Goal: Task Accomplishment & Management: Manage account settings

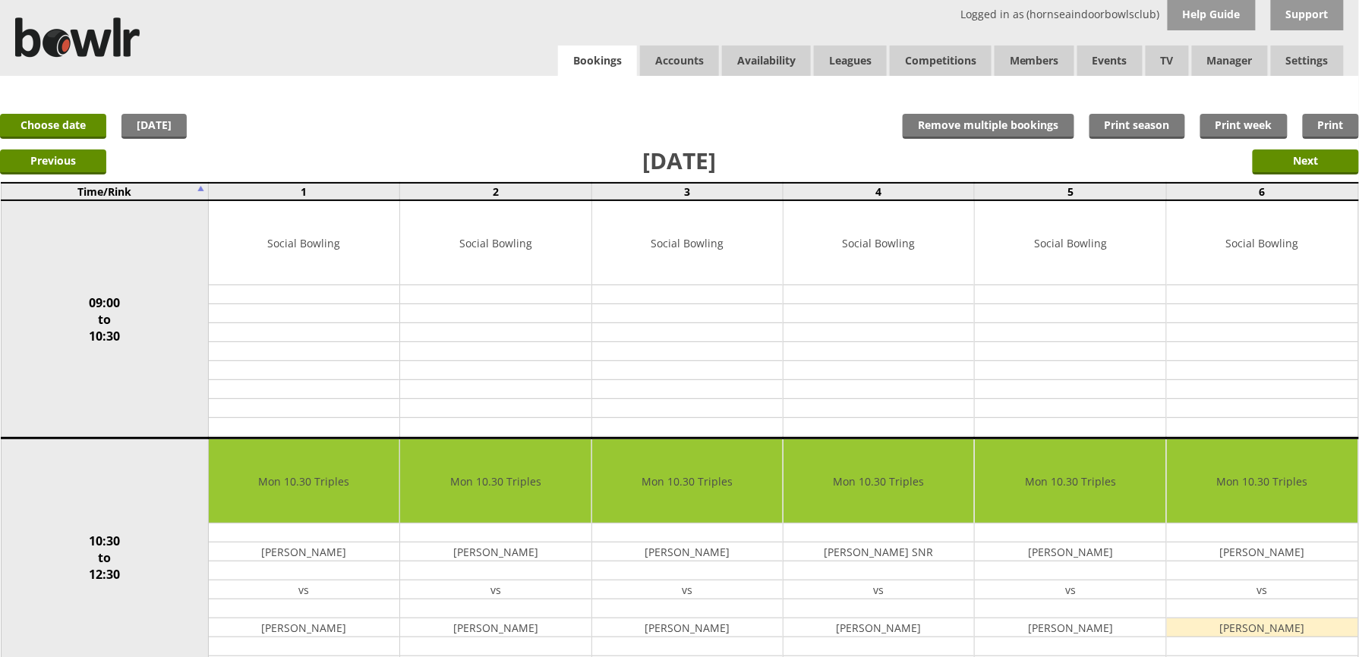
click at [618, 58] on link "Bookings" at bounding box center [597, 61] width 79 height 31
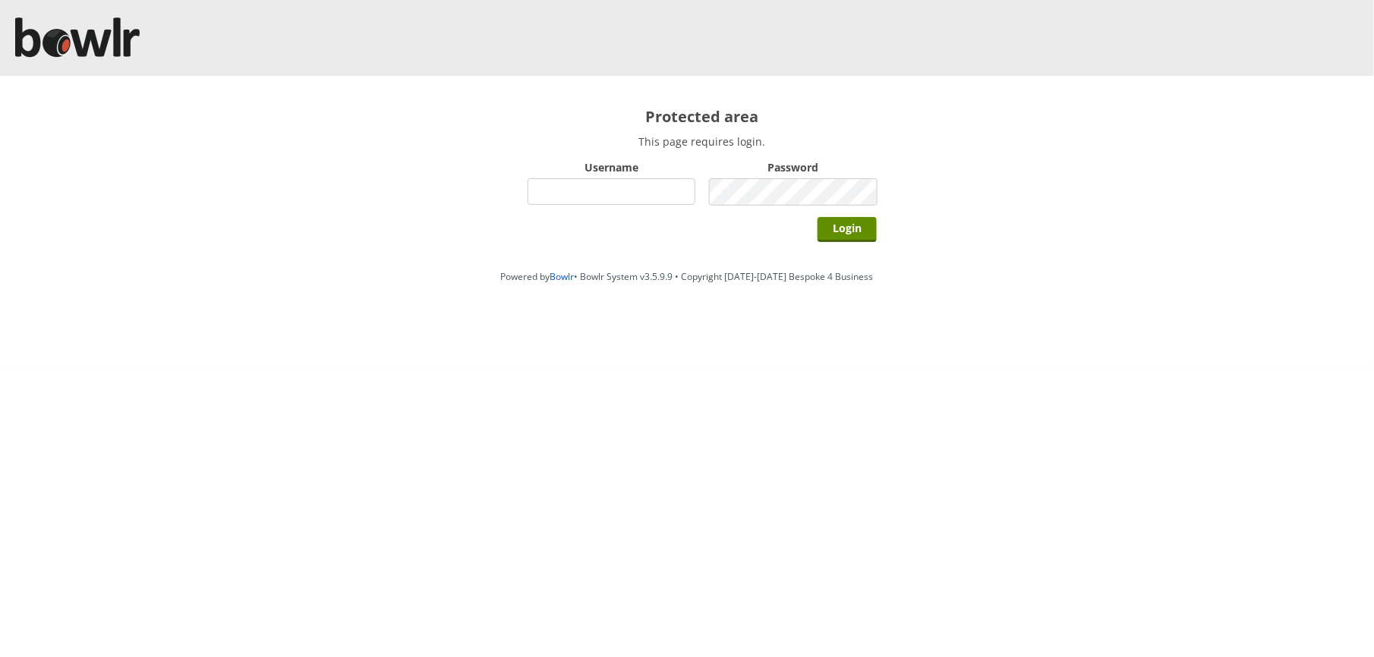
click at [638, 184] on input "Username" at bounding box center [612, 191] width 168 height 27
type input "hornseaindoorbowlsclub"
click at [818, 217] on input "Login" at bounding box center [847, 229] width 59 height 25
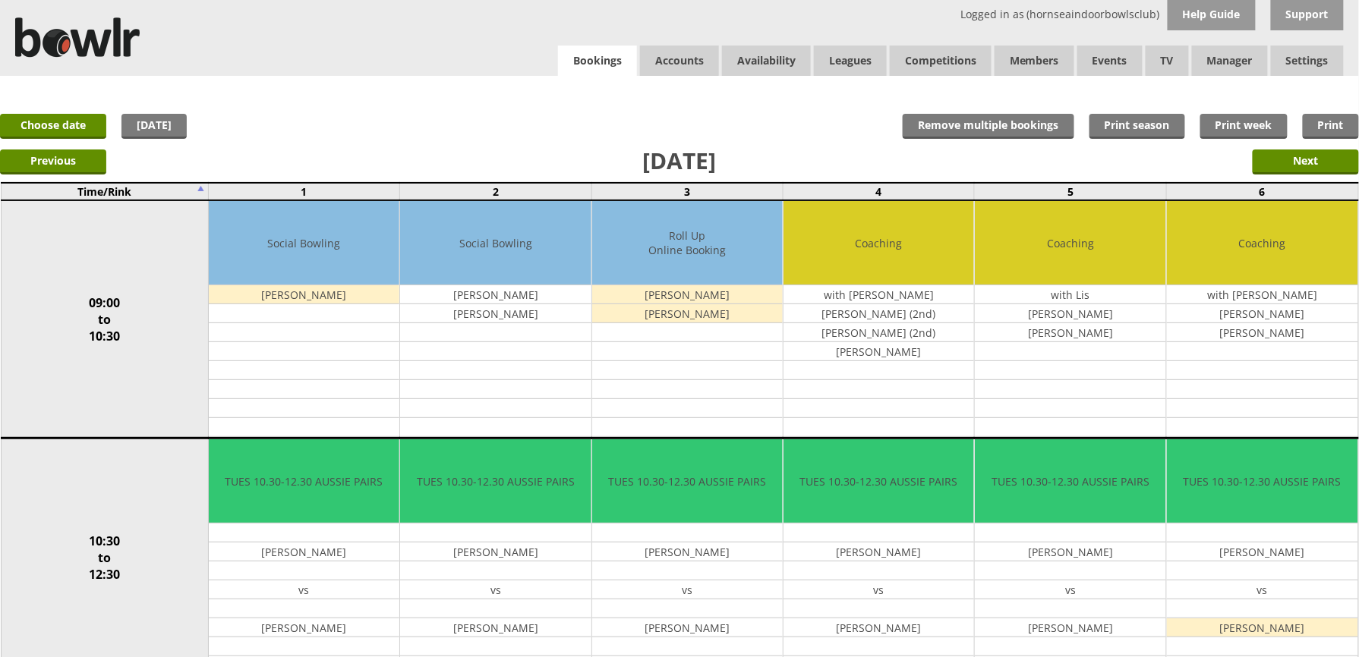
click at [606, 61] on link "Bookings" at bounding box center [597, 61] width 79 height 31
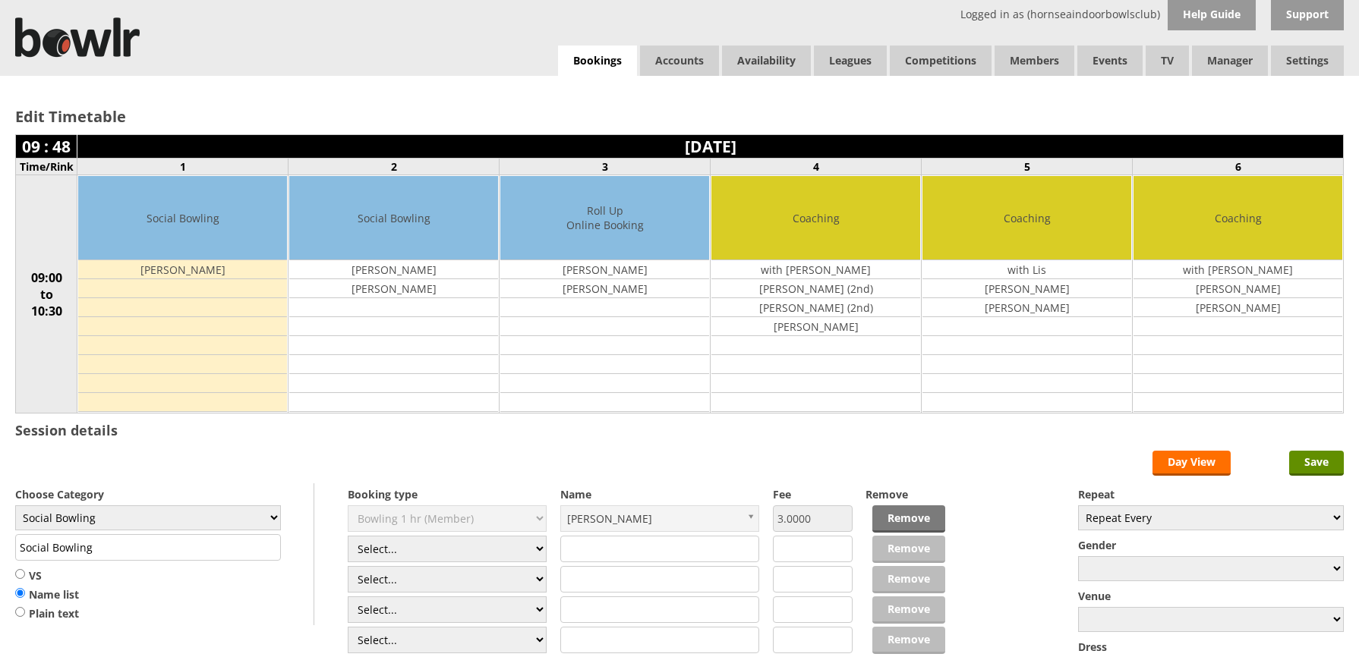
click at [372, 551] on select "Select... Club Competition (Member) Club Competition (Visitor) National (Member…" at bounding box center [448, 549] width 200 height 27
select select "1_54"
click at [348, 539] on select "Select... Club Competition (Member) Club Competition (Visitor) National (Member…" at bounding box center [448, 549] width 200 height 27
type input "3.0000"
click at [381, 588] on select "Select... Club Competition (Member) Club Competition (Visitor) National (Member…" at bounding box center [448, 579] width 200 height 27
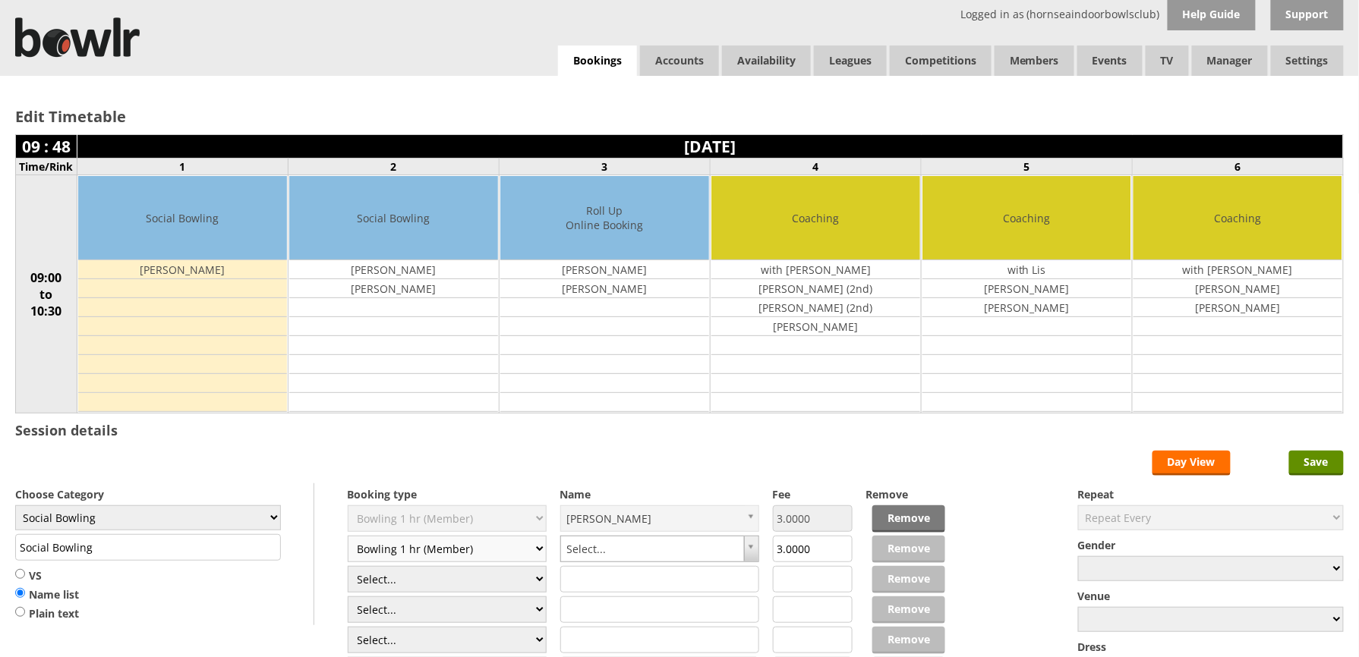
select select "1_54"
click at [348, 569] on select "Select... Club Competition (Member) Club Competition (Visitor) National (Member…" at bounding box center [448, 579] width 200 height 27
type input "3.0000"
click at [384, 611] on select "Select... Club Competition (Member) Club Competition (Visitor) National (Member…" at bounding box center [448, 610] width 200 height 27
select select "1_54"
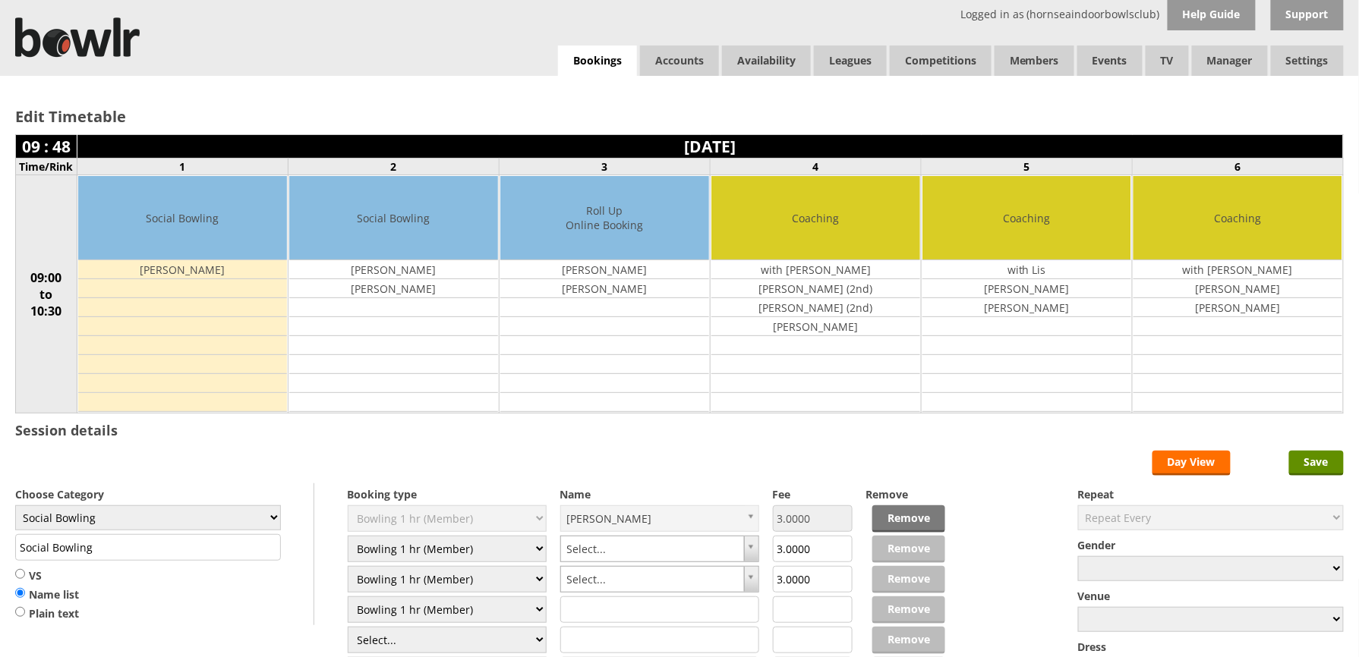
click at [348, 600] on select "Select... Club Competition (Member) Club Competition (Visitor) National (Member…" at bounding box center [448, 610] width 200 height 27
type input "3.0000"
type input "e"
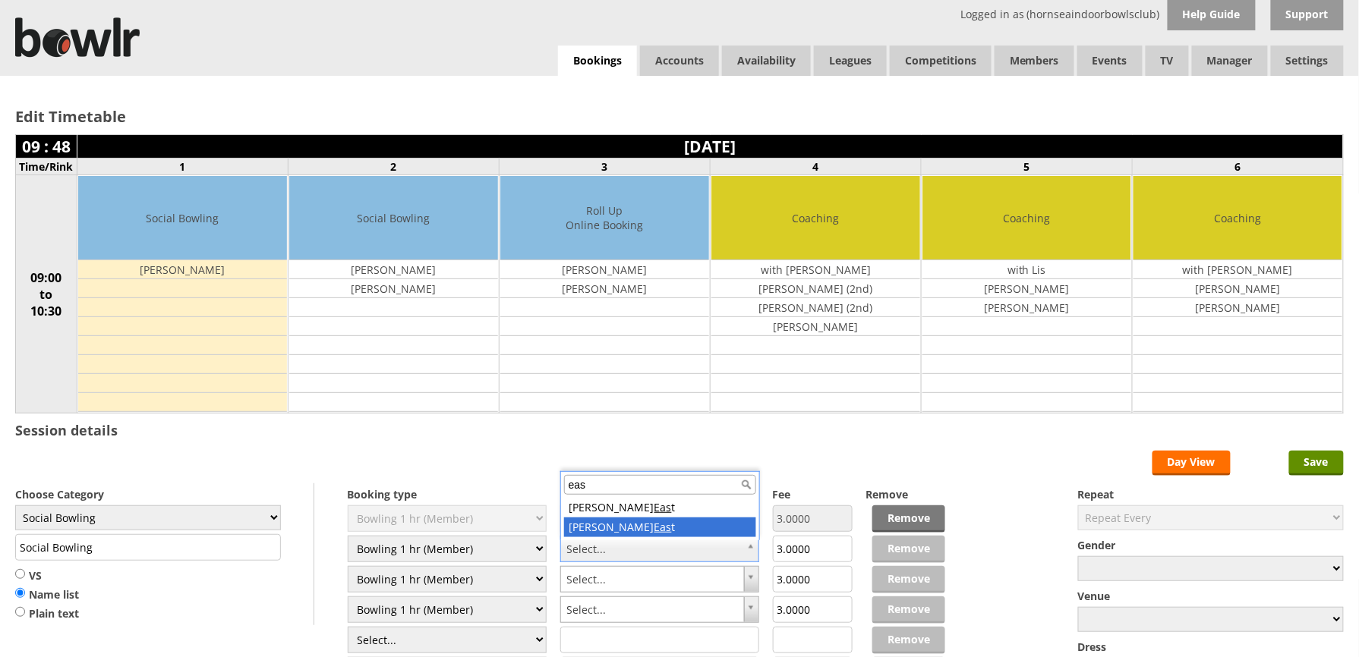
type input "eas"
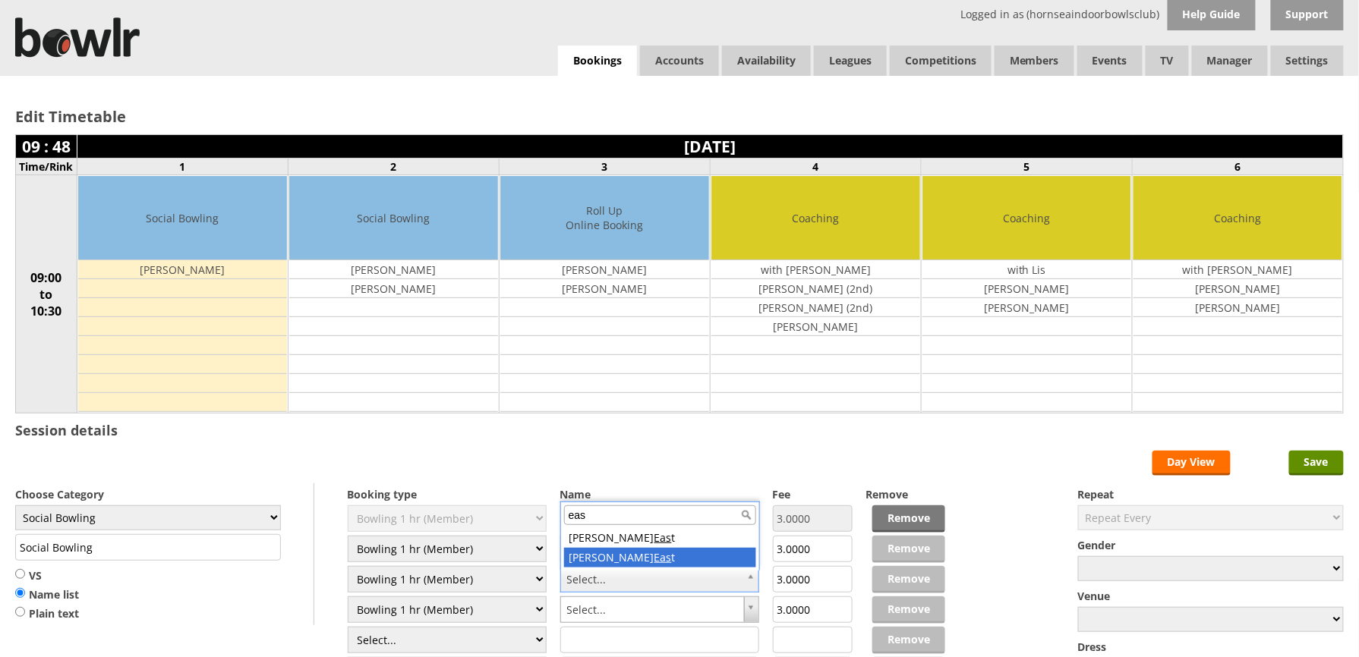
type input "eas"
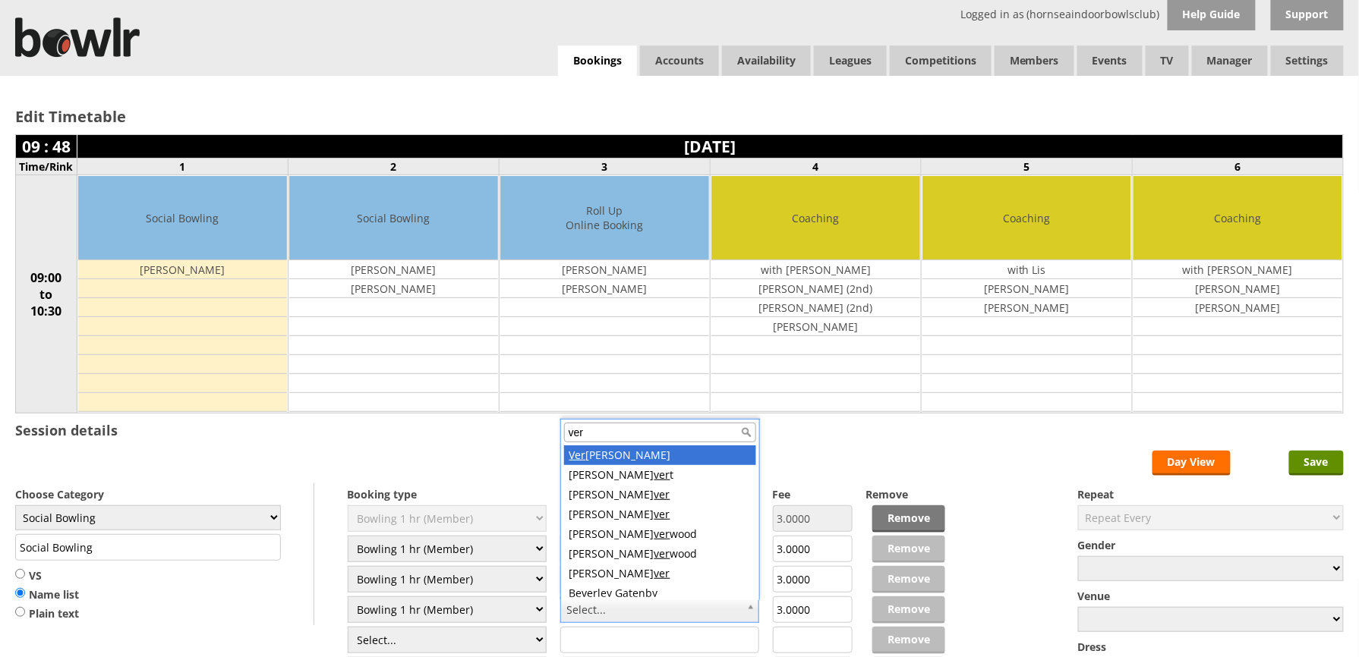
type input "ver"
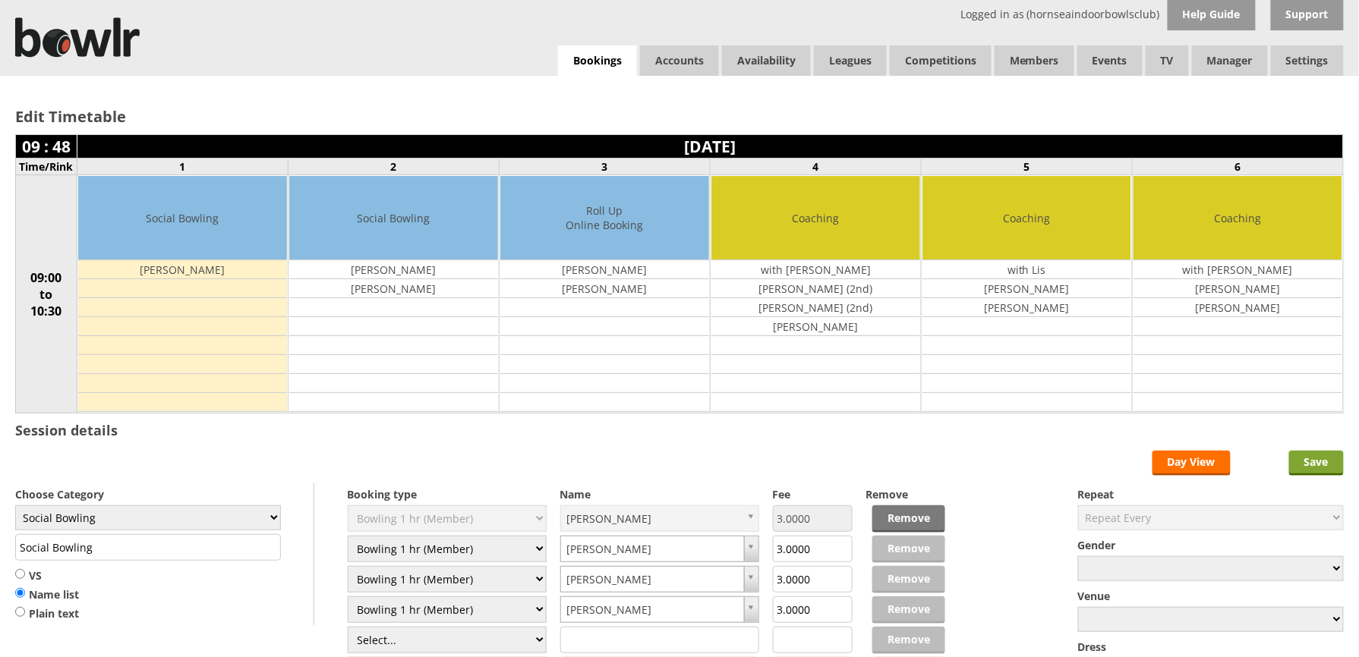
click at [1309, 471] on input "Save" at bounding box center [1316, 463] width 55 height 25
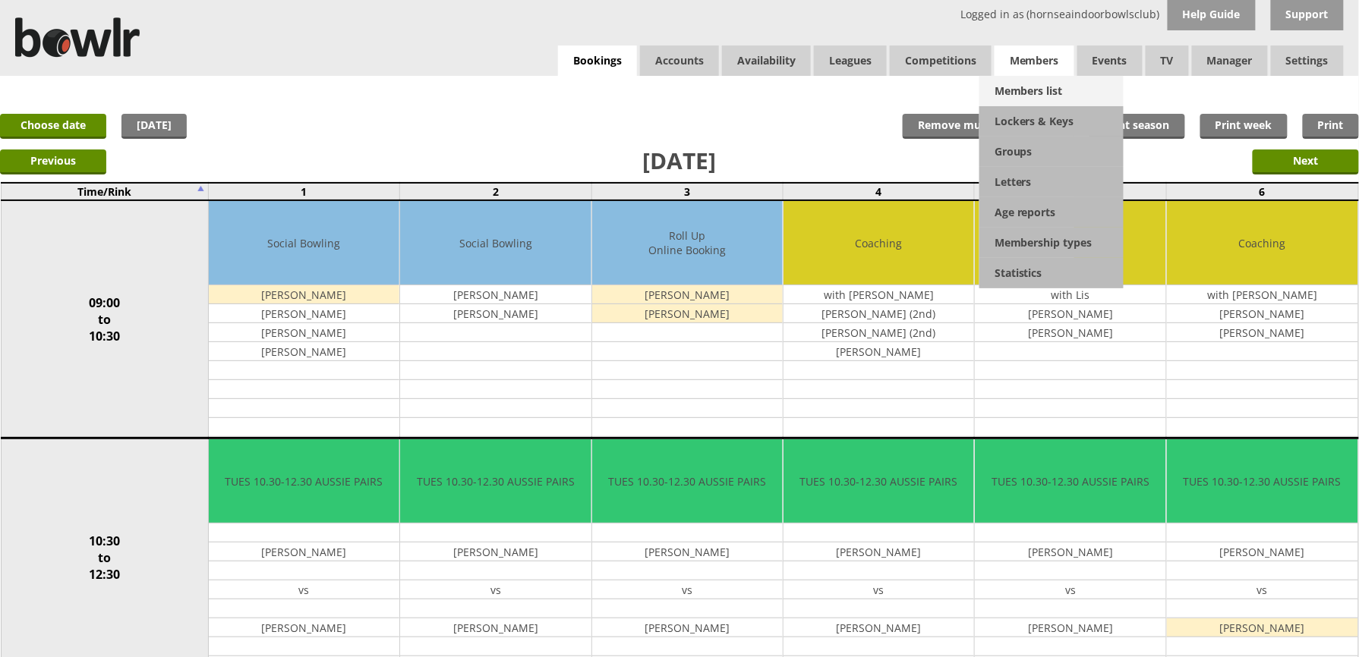
click at [1048, 77] on link "Members list" at bounding box center [1051, 91] width 144 height 30
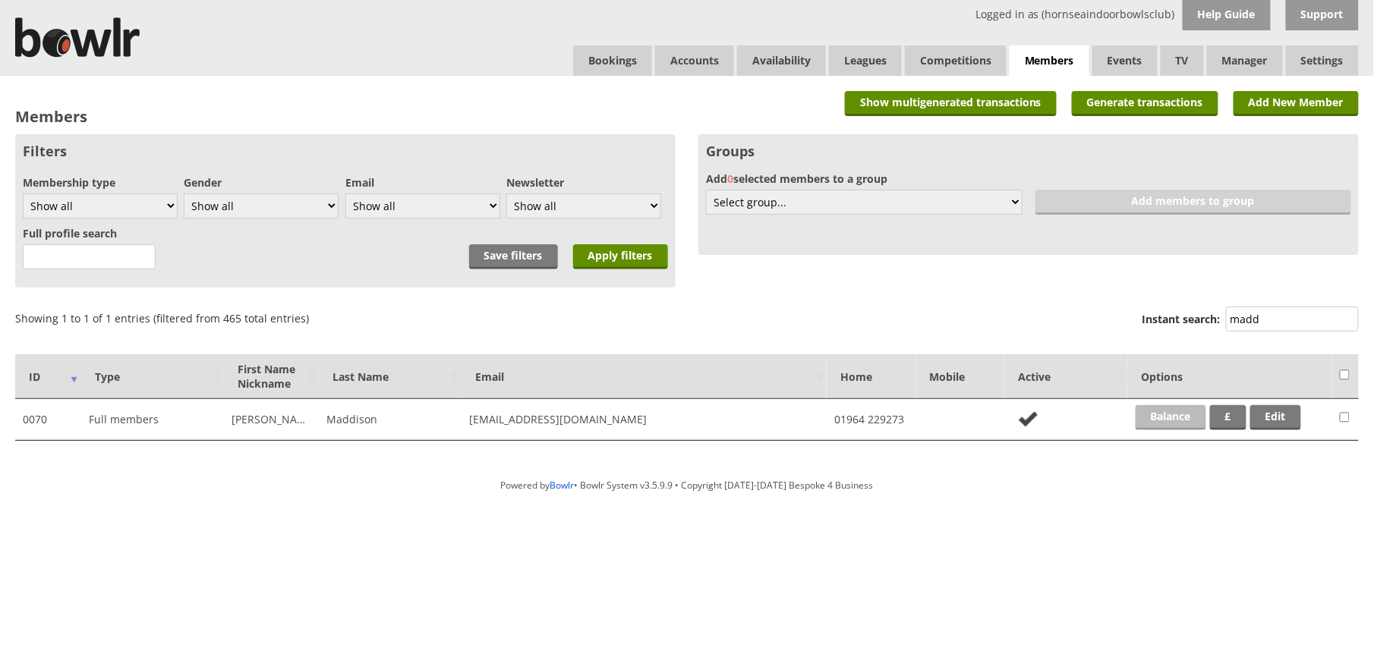
type input "madd"
click at [1172, 408] on link "Balance" at bounding box center [1171, 417] width 71 height 25
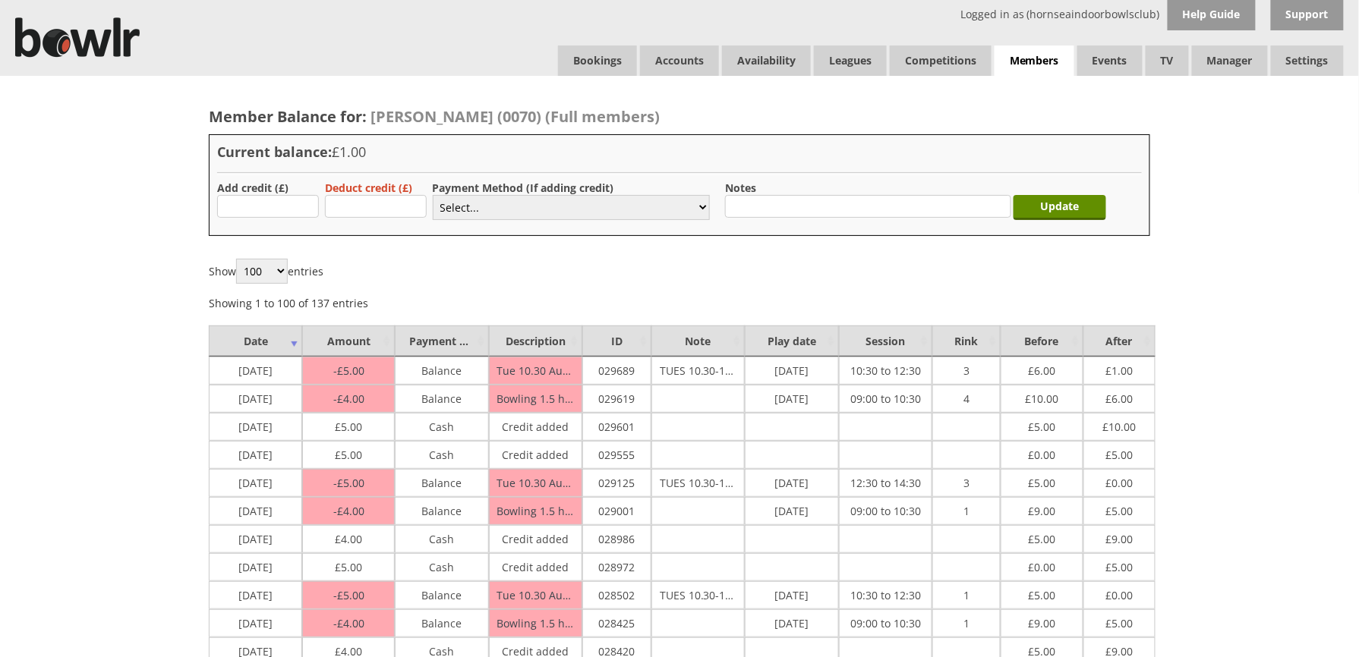
type input "5.00"
click at [454, 213] on select "Select... Cash Card Cheque Bank Transfer Other Member Card Gift Voucher Balance" at bounding box center [571, 207] width 277 height 25
select select "1"
click at [433, 195] on select "Select... Cash Card Cheque Bank Transfer Other Member Card Gift Voucher Balance" at bounding box center [571, 207] width 277 height 25
click at [1069, 213] on input "Update" at bounding box center [1059, 207] width 93 height 25
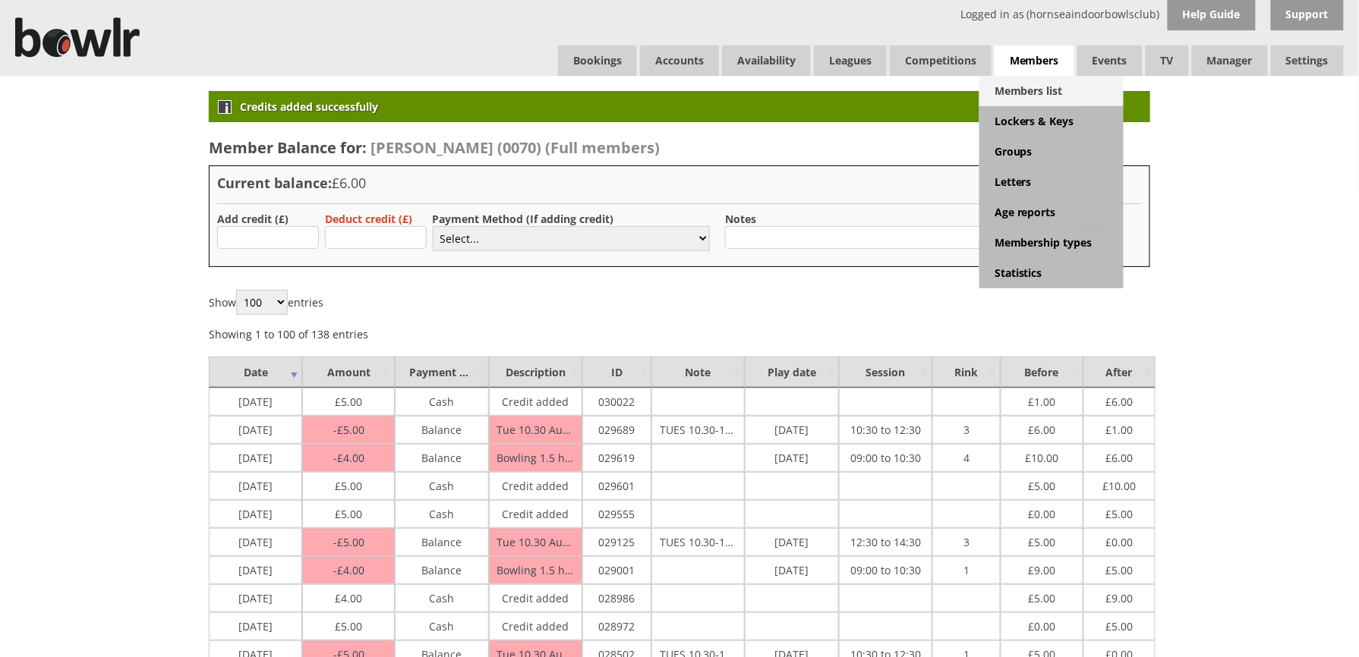
click at [1026, 82] on link "Members list" at bounding box center [1051, 91] width 144 height 30
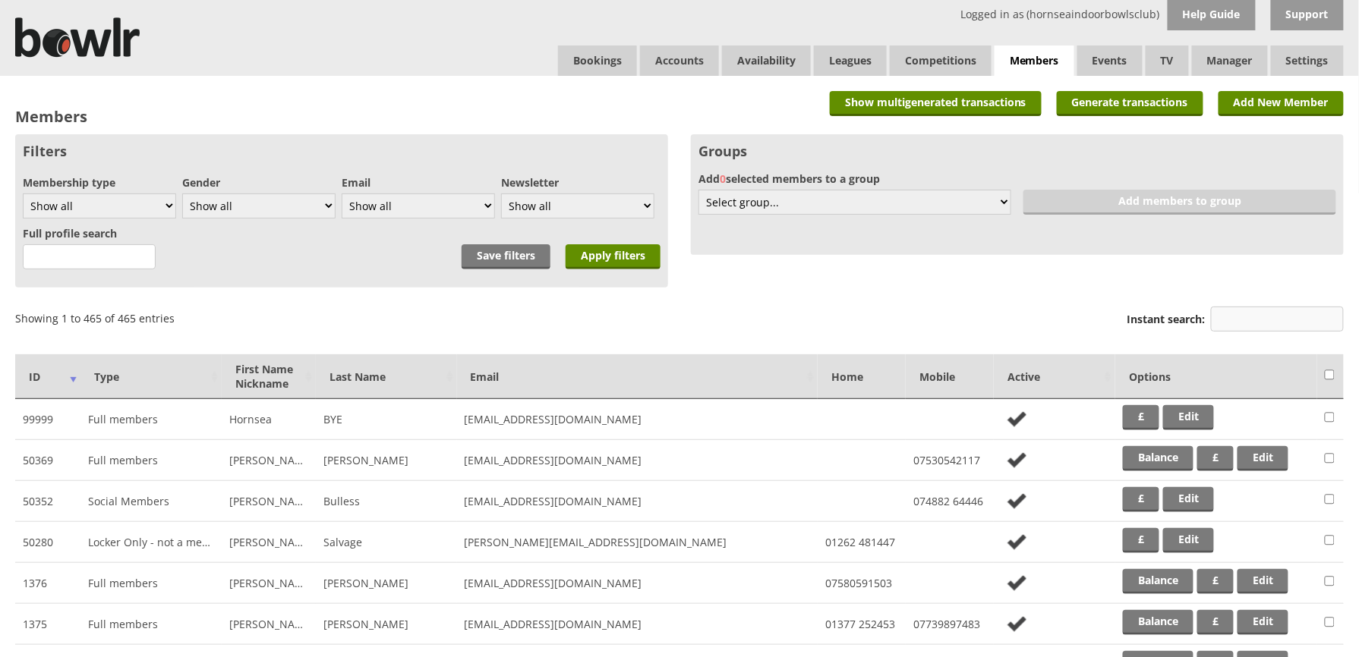
click at [1248, 308] on input "Instant search:" at bounding box center [1277, 319] width 133 height 25
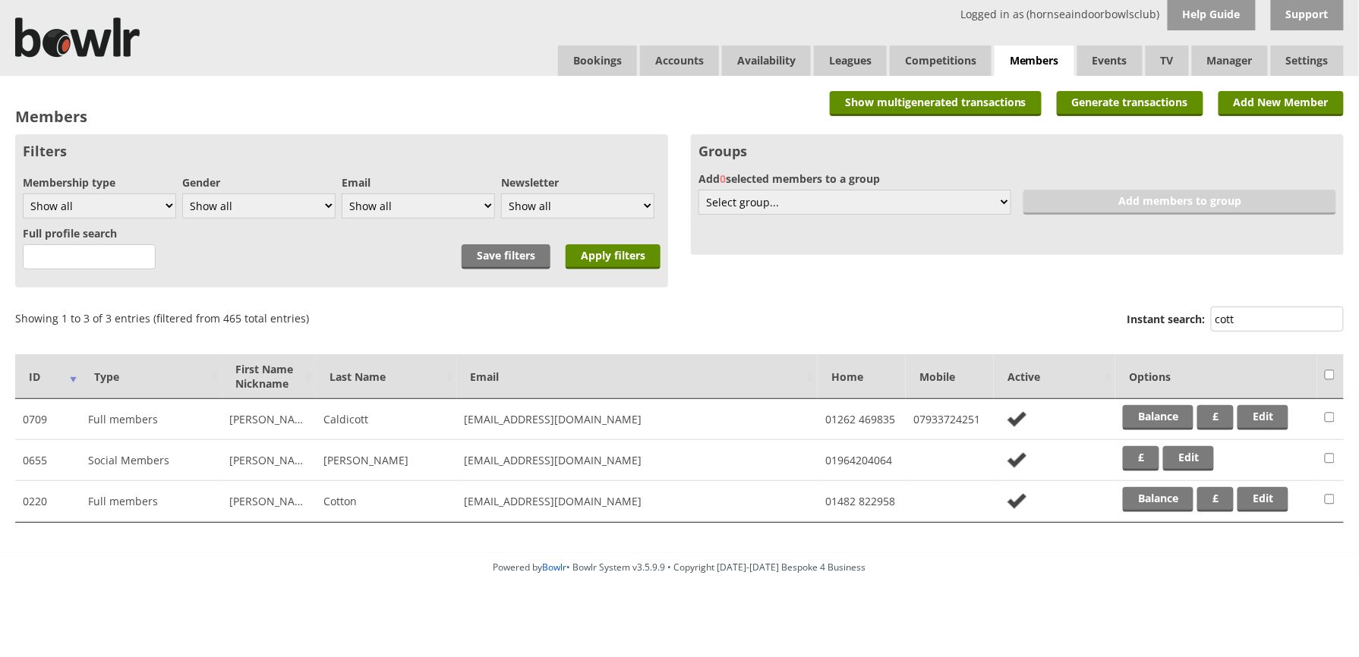
type input "cott"
click at [1142, 481] on td "Balance £ Edit" at bounding box center [1216, 501] width 202 height 41
click at [1145, 493] on link "Balance" at bounding box center [1158, 499] width 71 height 25
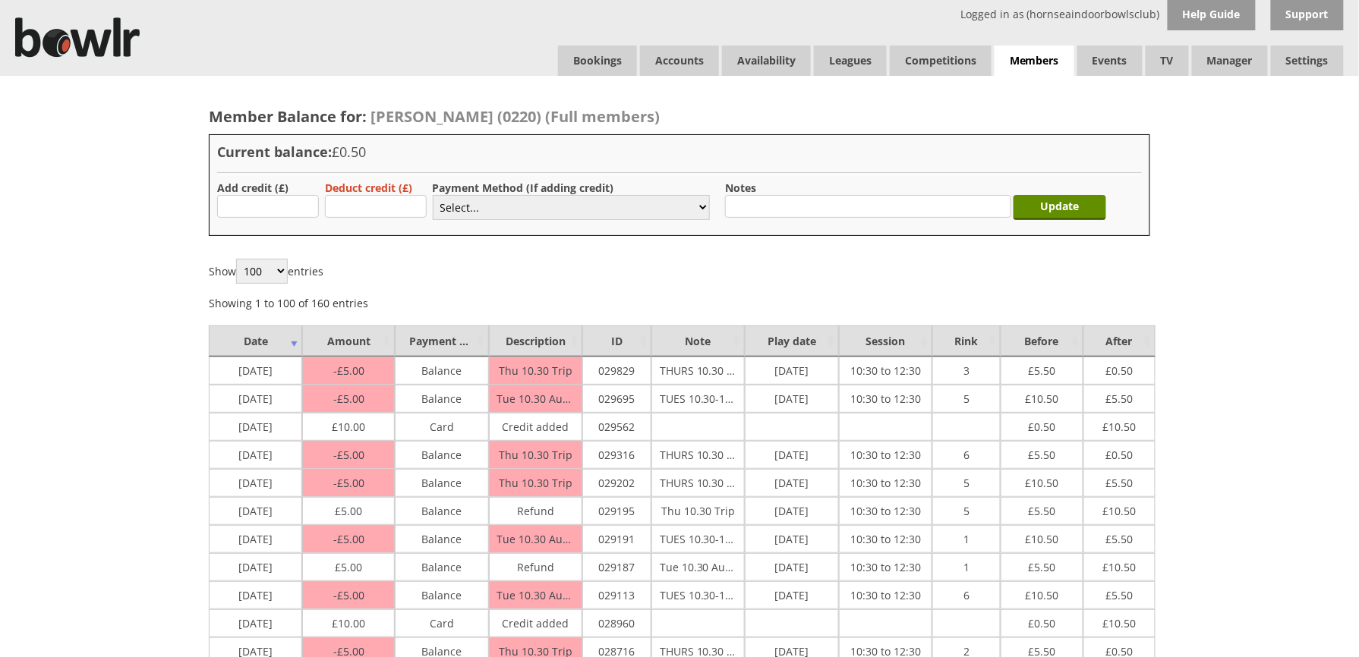
type input "10.00"
click at [460, 216] on select "Select... Cash Card Cheque Bank Transfer Other Member Card Gift Voucher Balance" at bounding box center [571, 207] width 277 height 25
select select "2"
click at [433, 195] on select "Select... Cash Card Cheque Bank Transfer Other Member Card Gift Voucher Balance" at bounding box center [571, 207] width 277 height 25
click at [1092, 211] on input "Update" at bounding box center [1059, 207] width 93 height 25
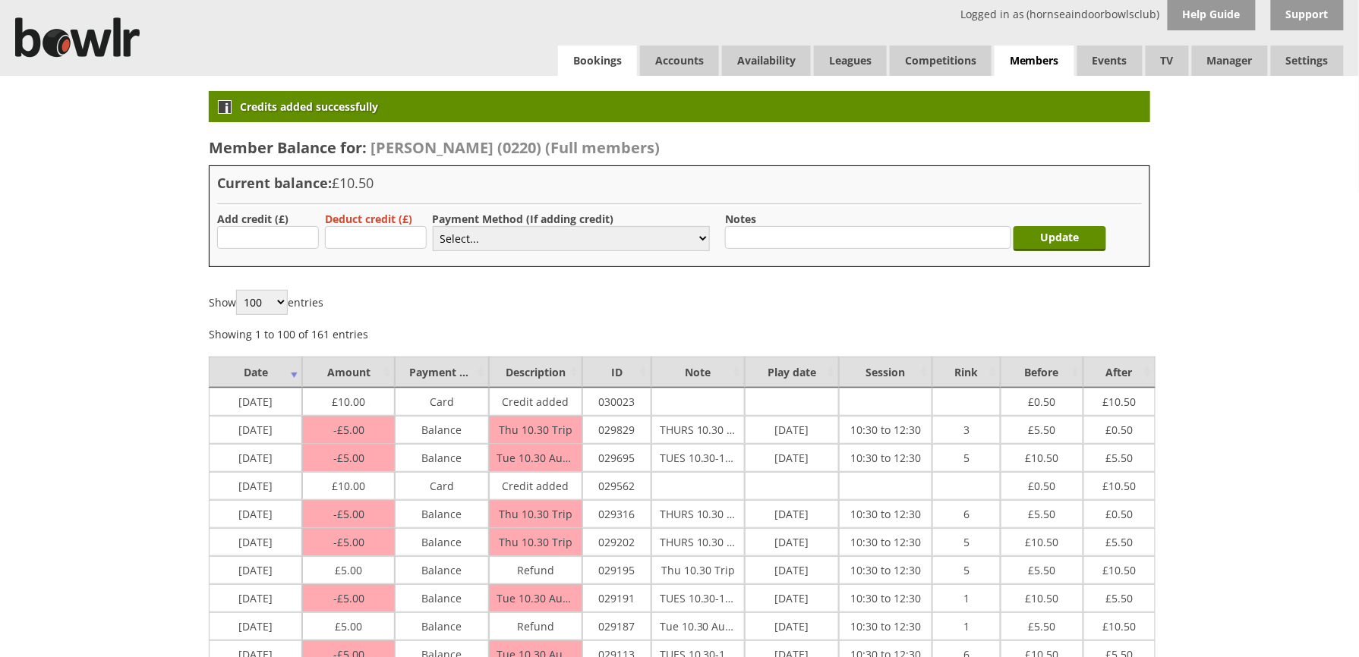
click at [613, 61] on link "Bookings" at bounding box center [597, 61] width 79 height 30
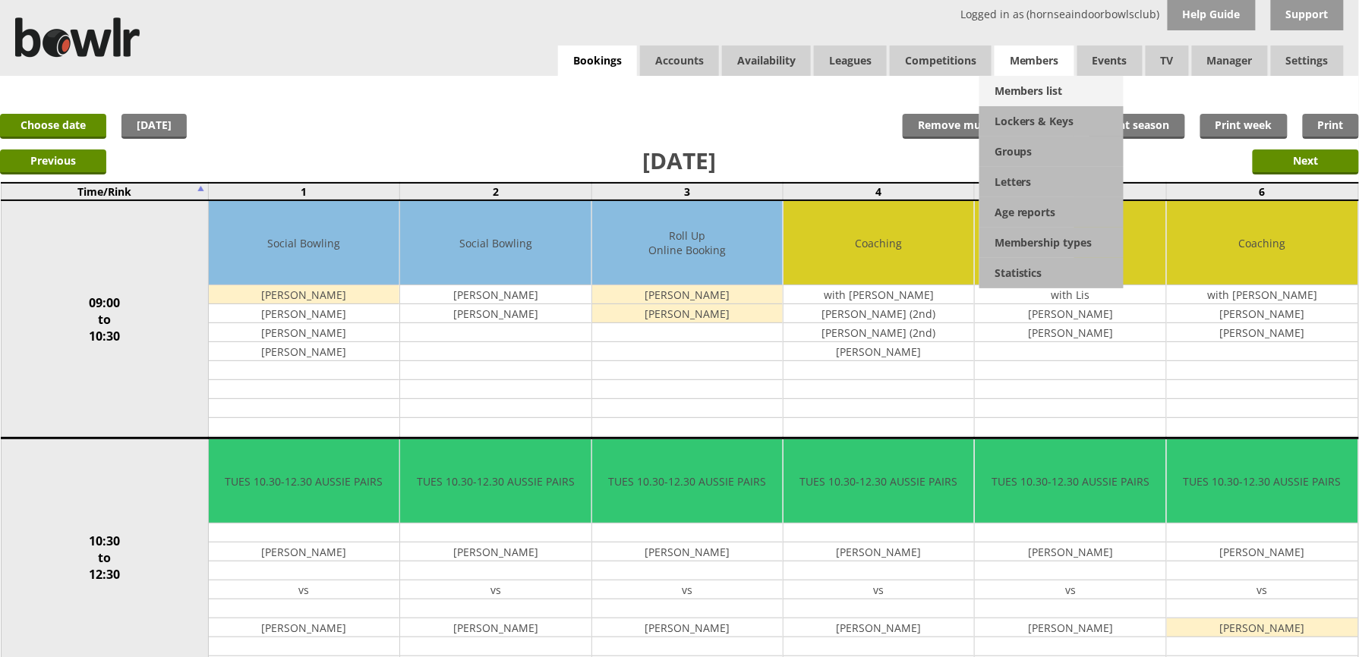
click at [1016, 79] on link "Members list" at bounding box center [1051, 91] width 144 height 30
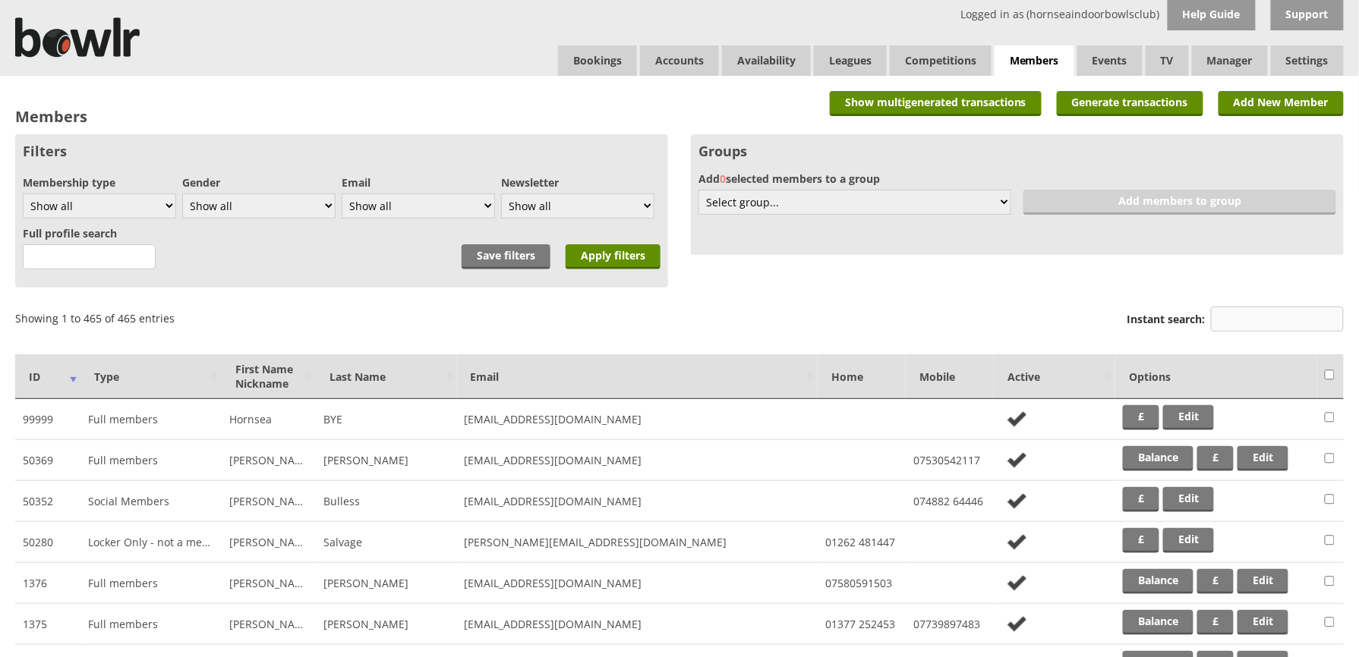
click at [1261, 311] on input "Instant search:" at bounding box center [1277, 319] width 133 height 25
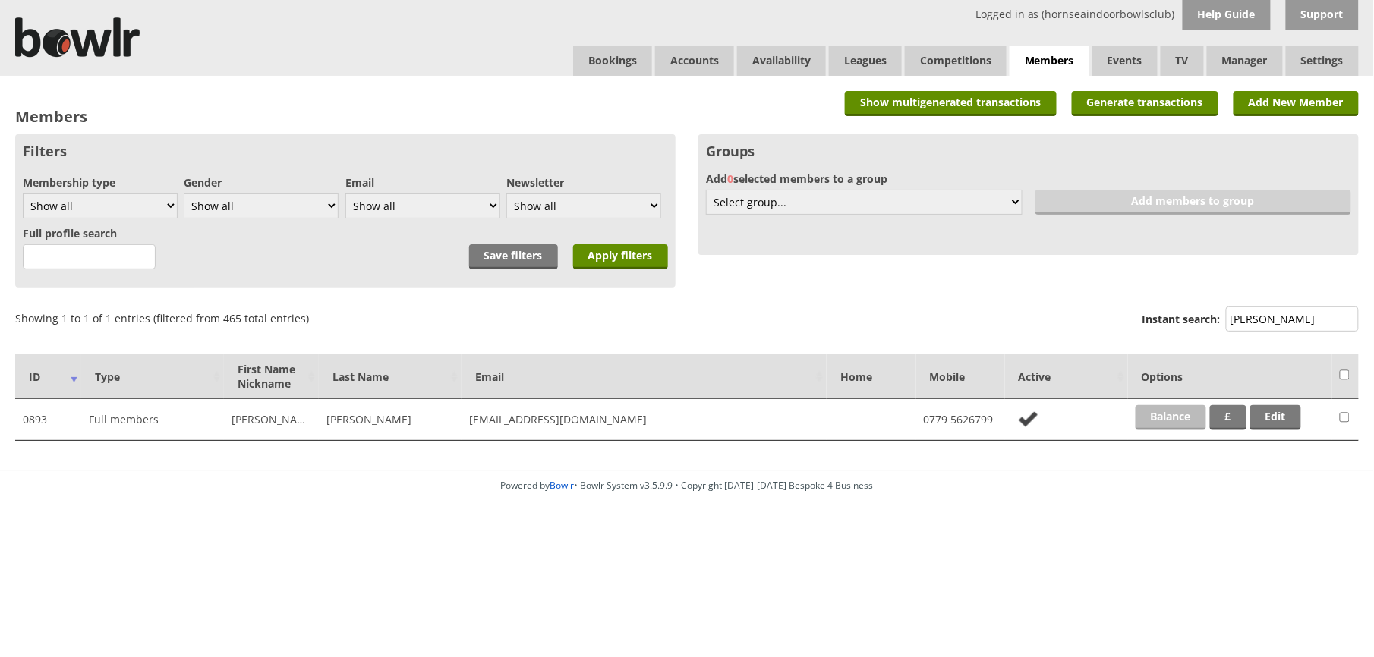
type input "swann"
click at [1182, 411] on link "Balance" at bounding box center [1171, 417] width 71 height 25
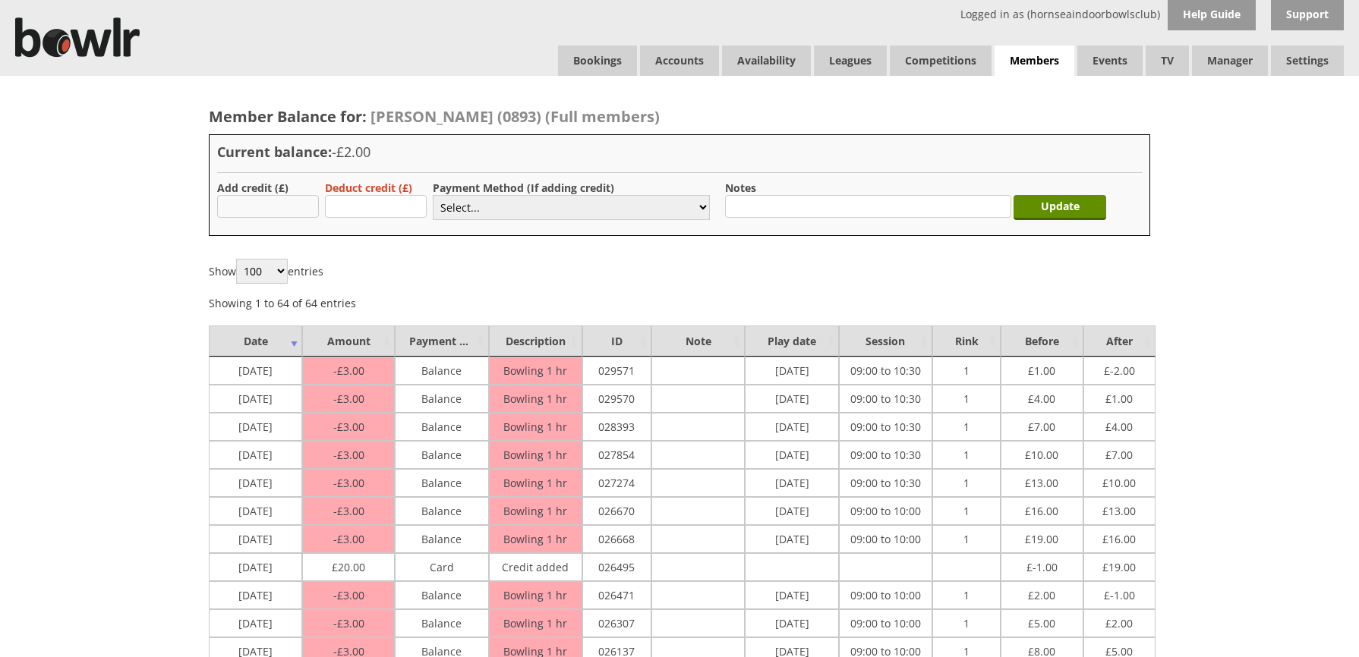
drag, startPoint x: 0, startPoint y: 0, endPoint x: 301, endPoint y: 201, distance: 361.7
click at [301, 201] on input "text" at bounding box center [268, 206] width 102 height 23
type input "20.00"
click at [481, 219] on select "Select... Cash Card Cheque Bank Transfer Other Member Card Gift Voucher Balance" at bounding box center [571, 207] width 277 height 25
select select "2"
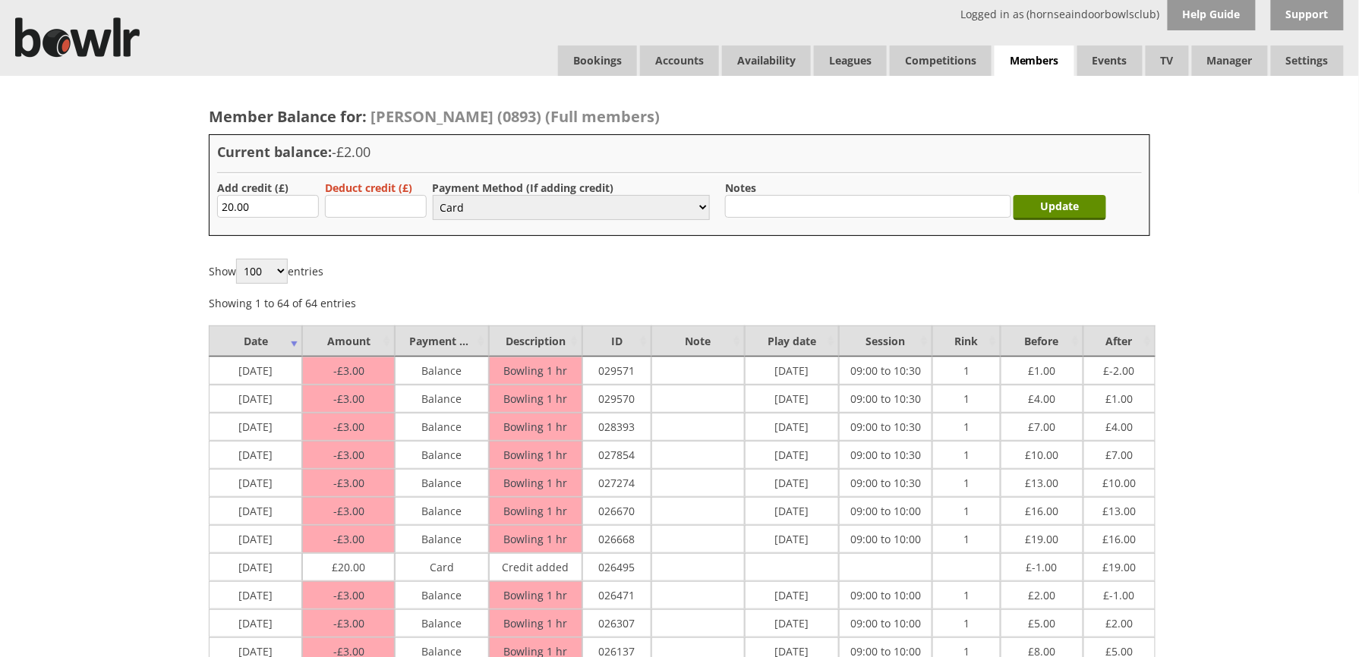
click at [433, 195] on select "Select... Cash Card Cheque Bank Transfer Other Member Card Gift Voucher Balance" at bounding box center [571, 207] width 277 height 25
click at [1060, 207] on input "Update" at bounding box center [1059, 207] width 93 height 25
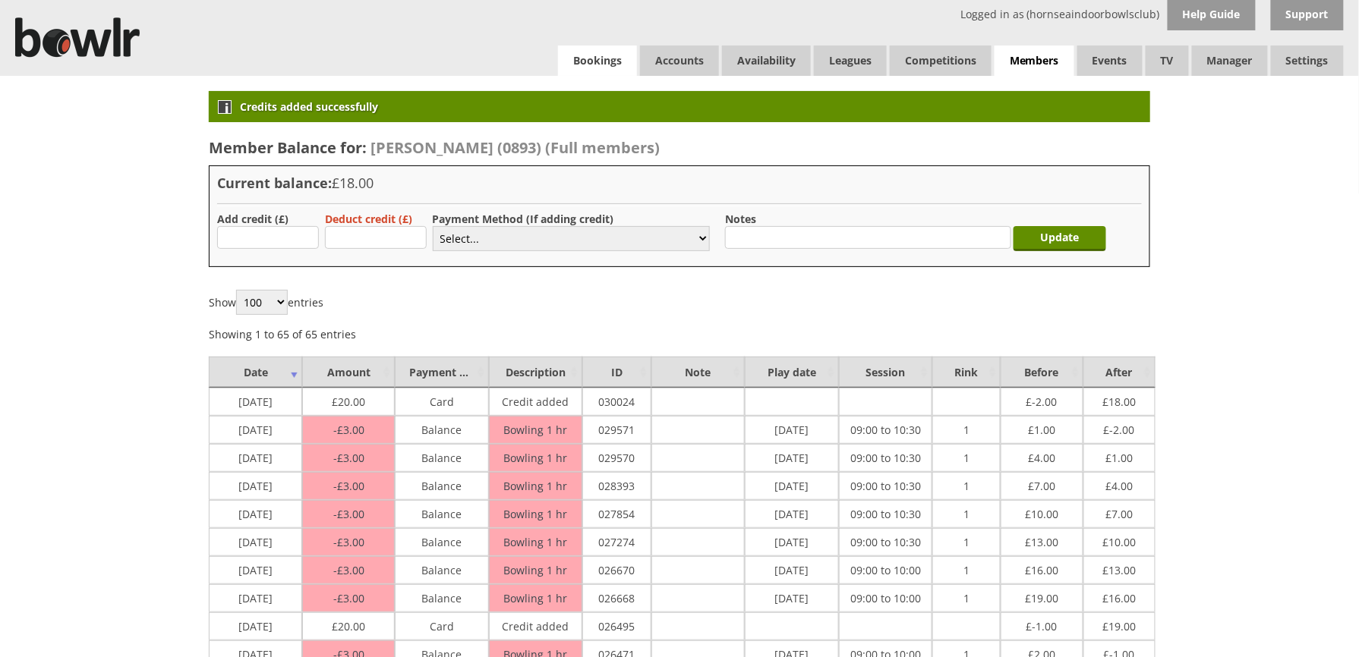
click at [609, 55] on link "Bookings" at bounding box center [597, 61] width 79 height 30
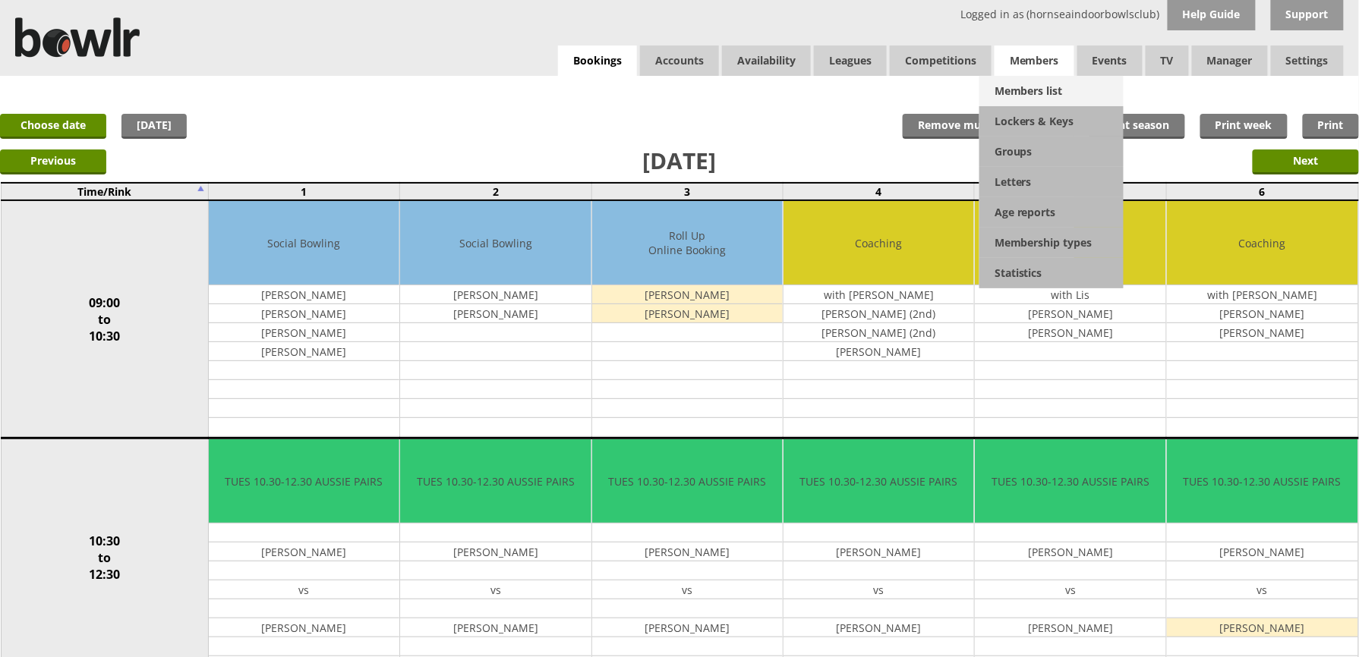
click at [1040, 83] on link "Members list" at bounding box center [1051, 91] width 144 height 30
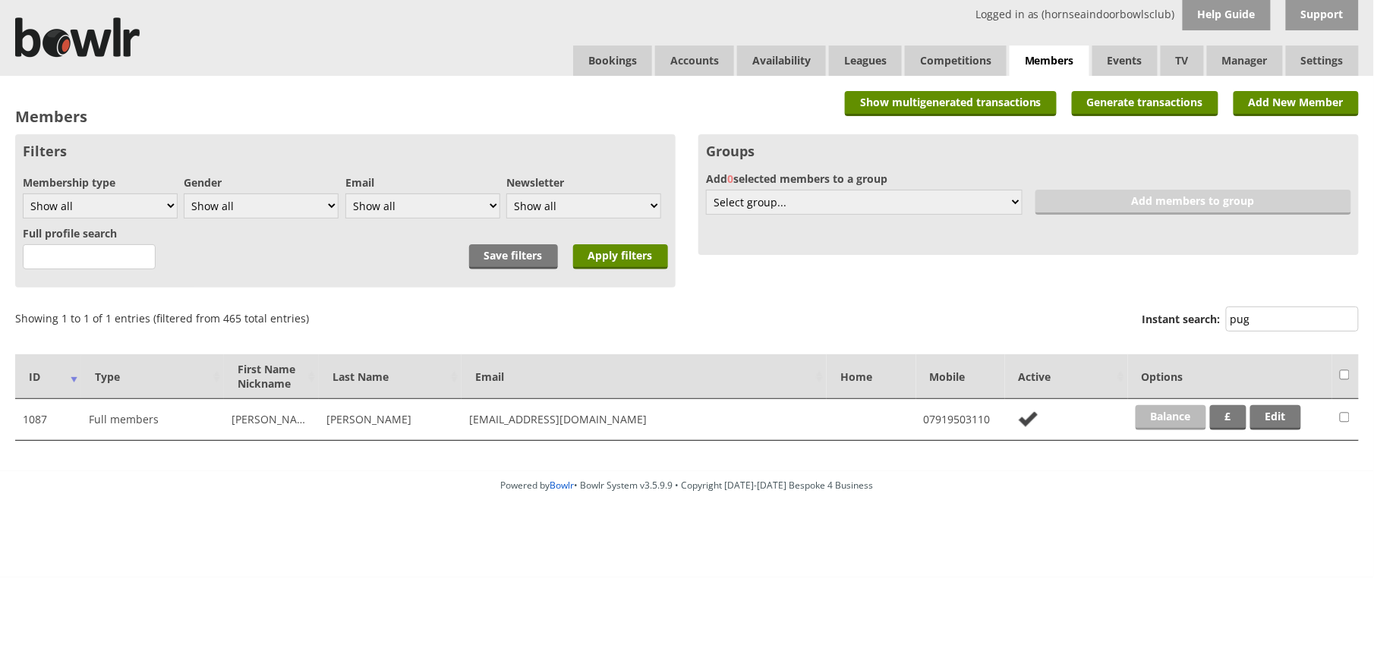
type input "pug"
click at [1193, 414] on link "Balance" at bounding box center [1171, 417] width 71 height 25
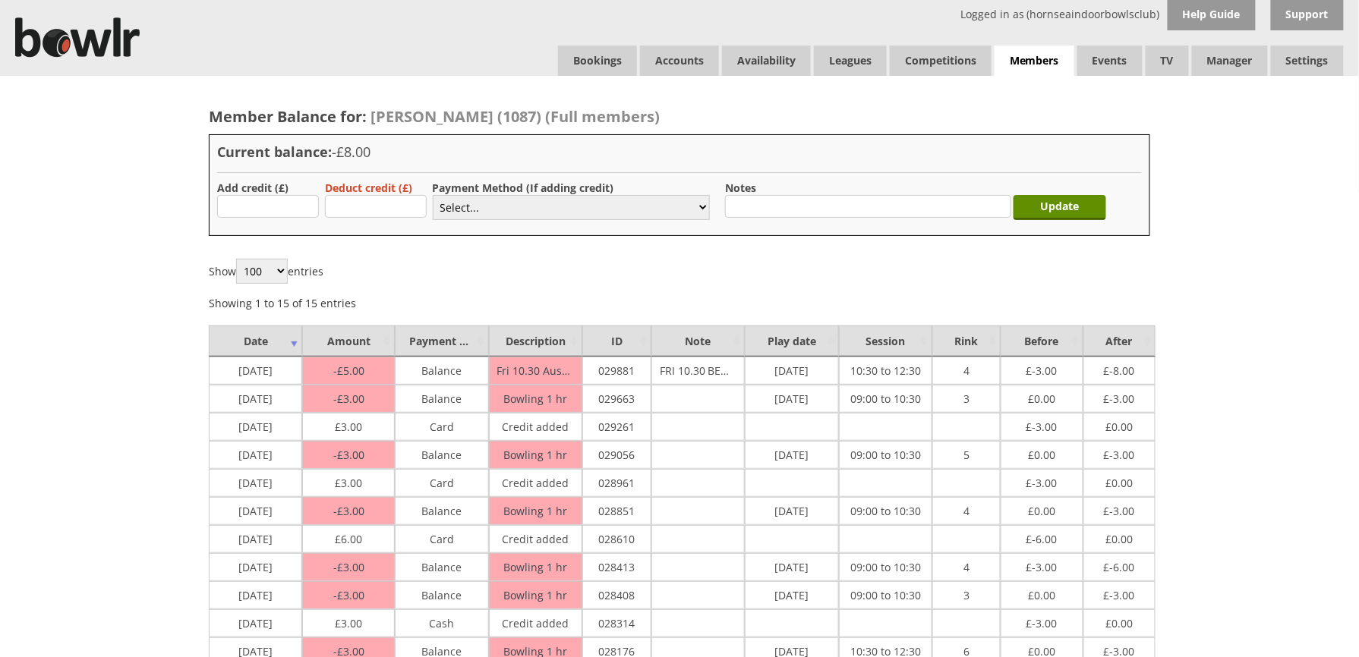
click at [273, 190] on label "Add credit (£)" at bounding box center [252, 188] width 71 height 14
click at [277, 203] on input "text" at bounding box center [268, 206] width 102 height 23
type input "8"
click at [496, 217] on select "Select... Cash Card Cheque Bank Transfer Other Member Card Gift Voucher Balance" at bounding box center [571, 207] width 277 height 25
select select "2"
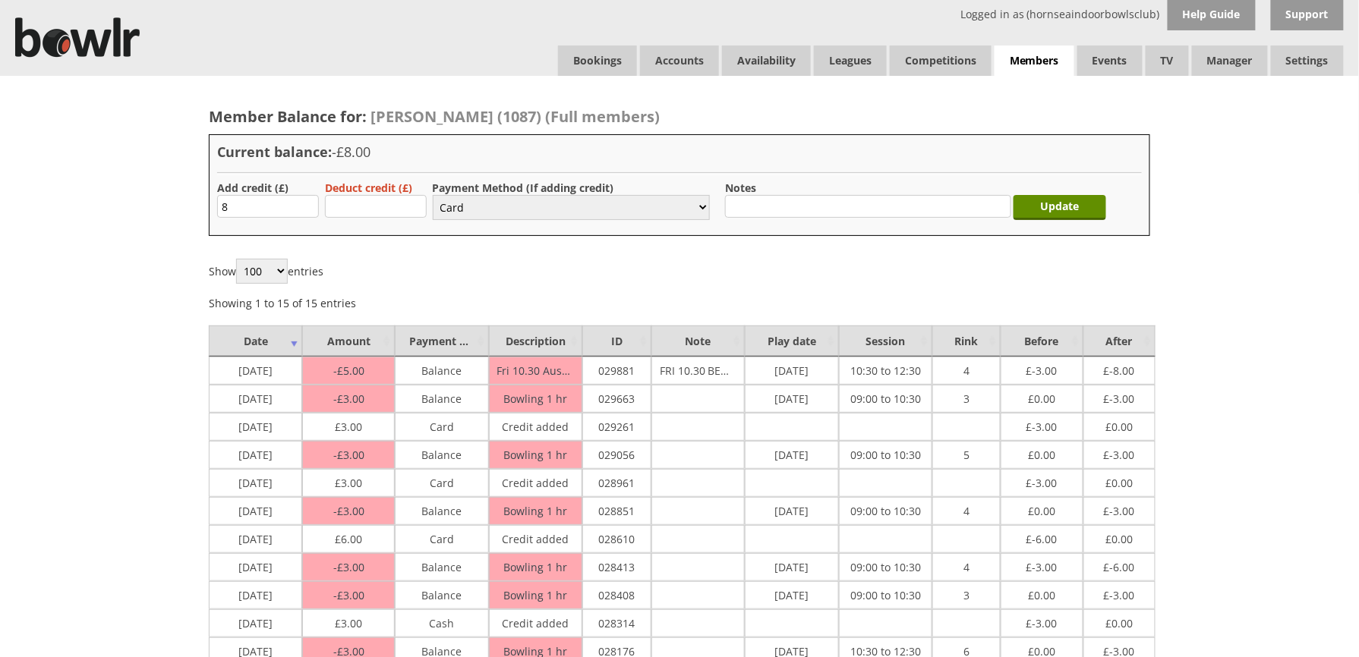
click at [433, 195] on select "Select... Cash Card Cheque Bank Transfer Other Member Card Gift Voucher Balance" at bounding box center [571, 207] width 277 height 25
click at [1038, 199] on input "Update" at bounding box center [1059, 207] width 93 height 25
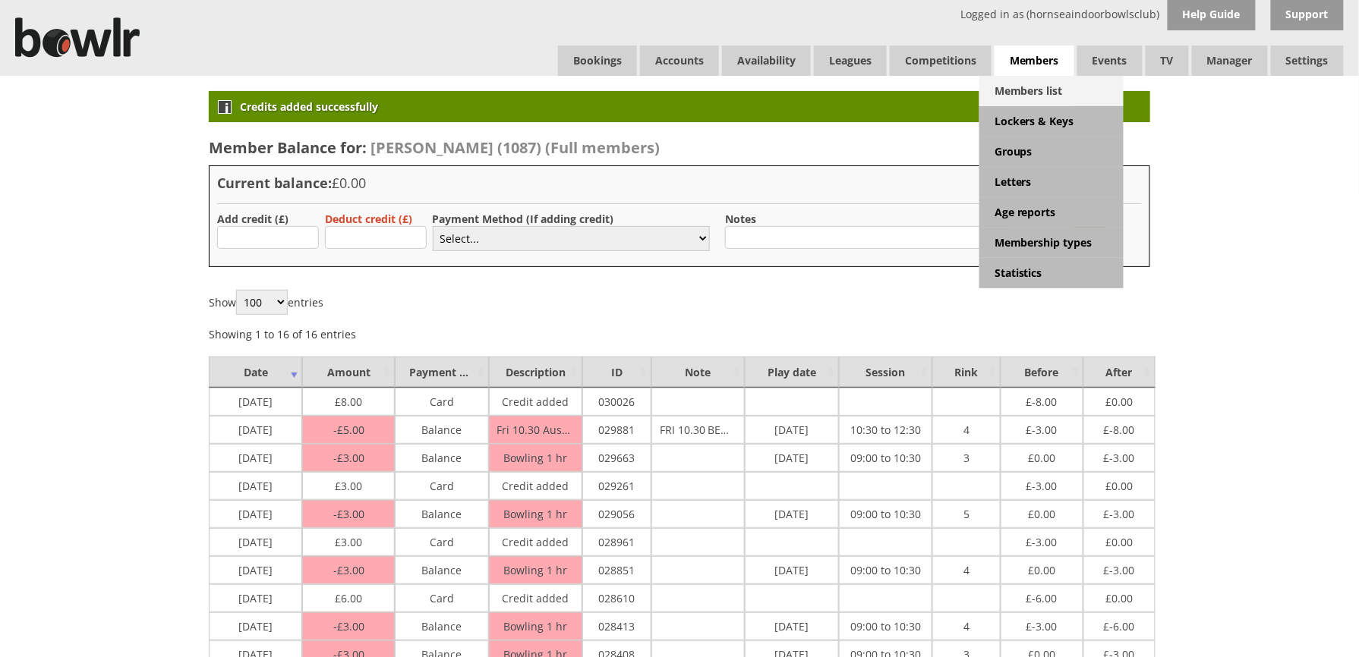
click at [1033, 86] on link "Members list" at bounding box center [1051, 91] width 144 height 30
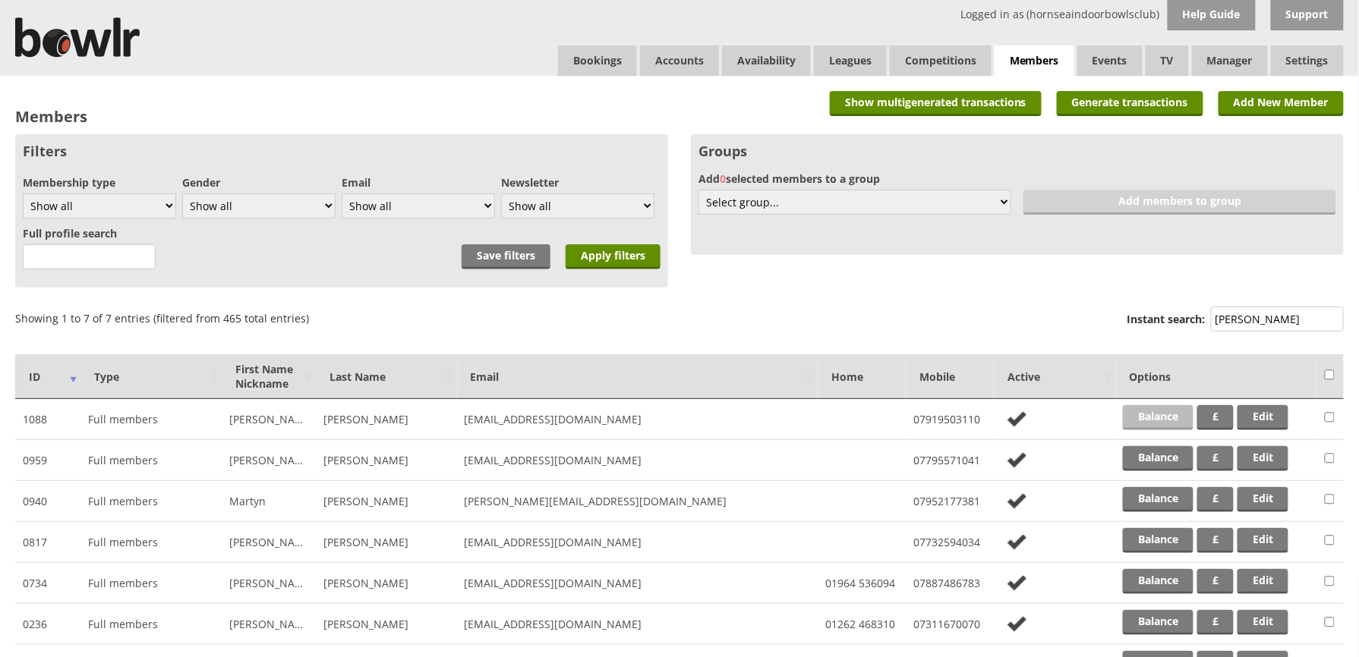
type input "smith"
click at [1152, 414] on link "Balance" at bounding box center [1158, 417] width 71 height 25
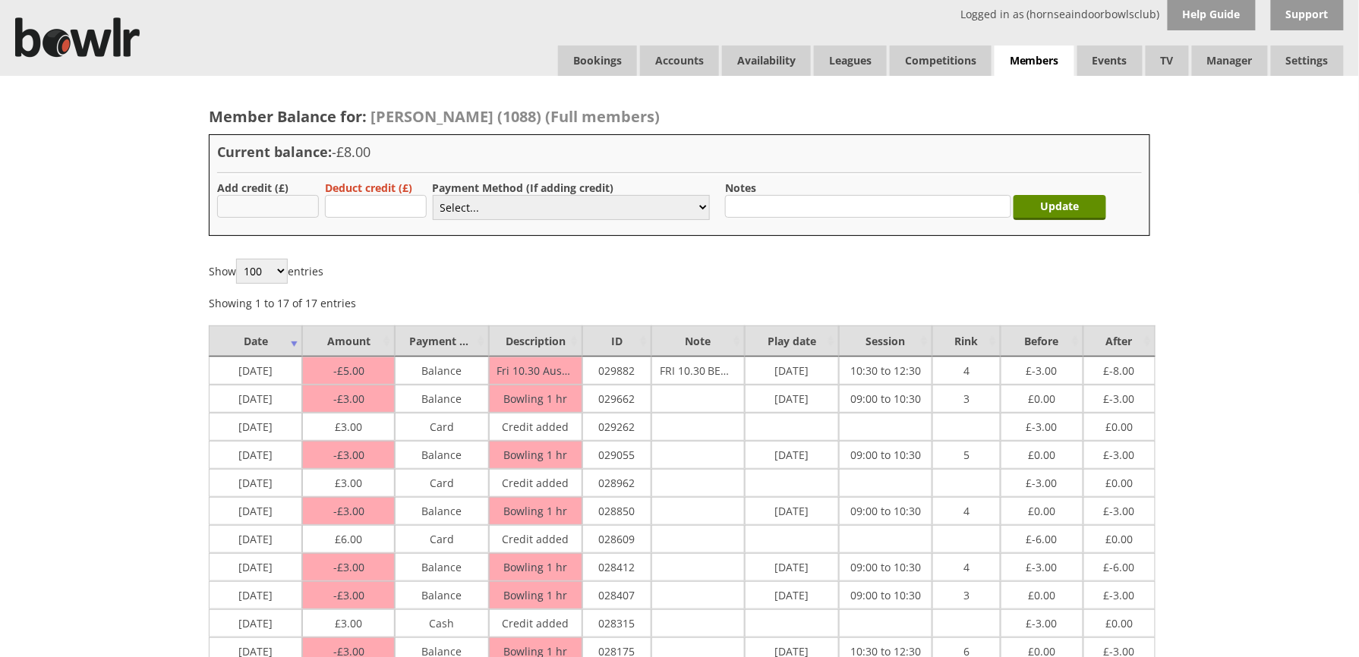
click at [298, 196] on input "text" at bounding box center [268, 206] width 102 height 23
type input "8"
click at [477, 208] on select "Select... Cash Card Cheque Bank Transfer Other Member Card Gift Voucher Balance" at bounding box center [571, 207] width 277 height 25
select select "2"
click at [433, 195] on select "Select... Cash Card Cheque Bank Transfer Other Member Card Gift Voucher Balance" at bounding box center [571, 207] width 277 height 25
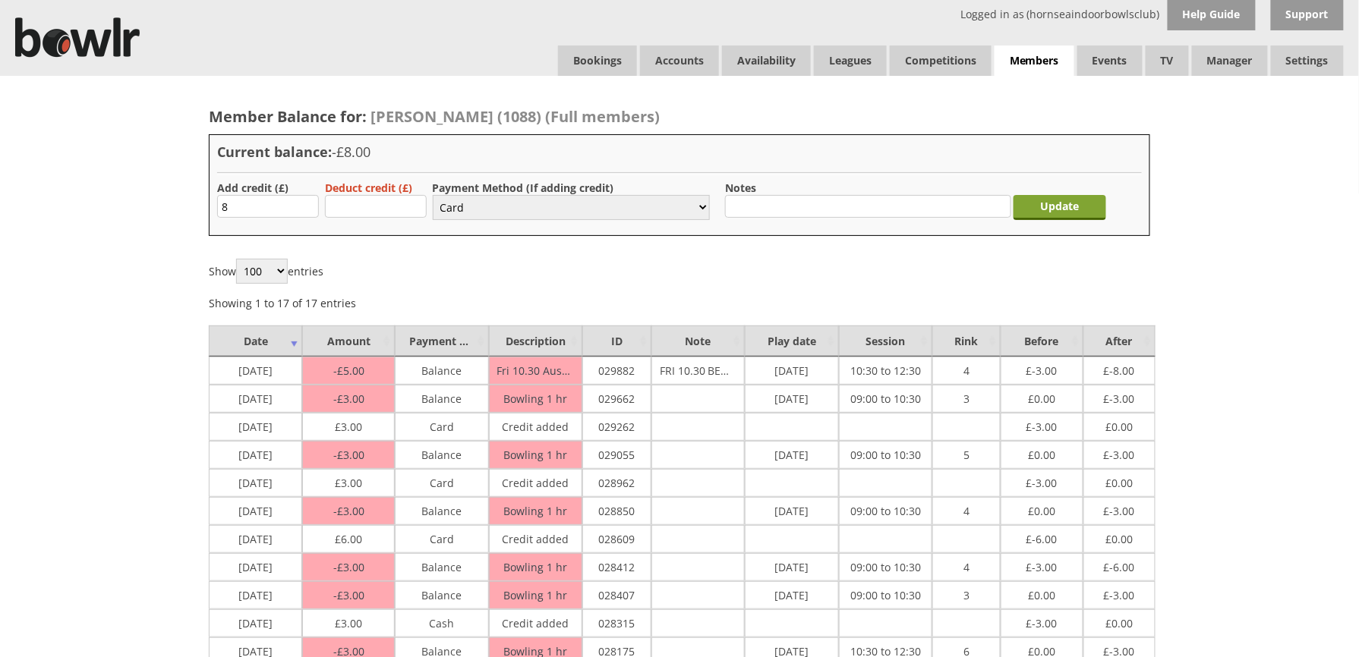
drag, startPoint x: 1052, startPoint y: 197, endPoint x: 1031, endPoint y: 198, distance: 21.3
click at [1051, 198] on input "Update" at bounding box center [1059, 207] width 93 height 25
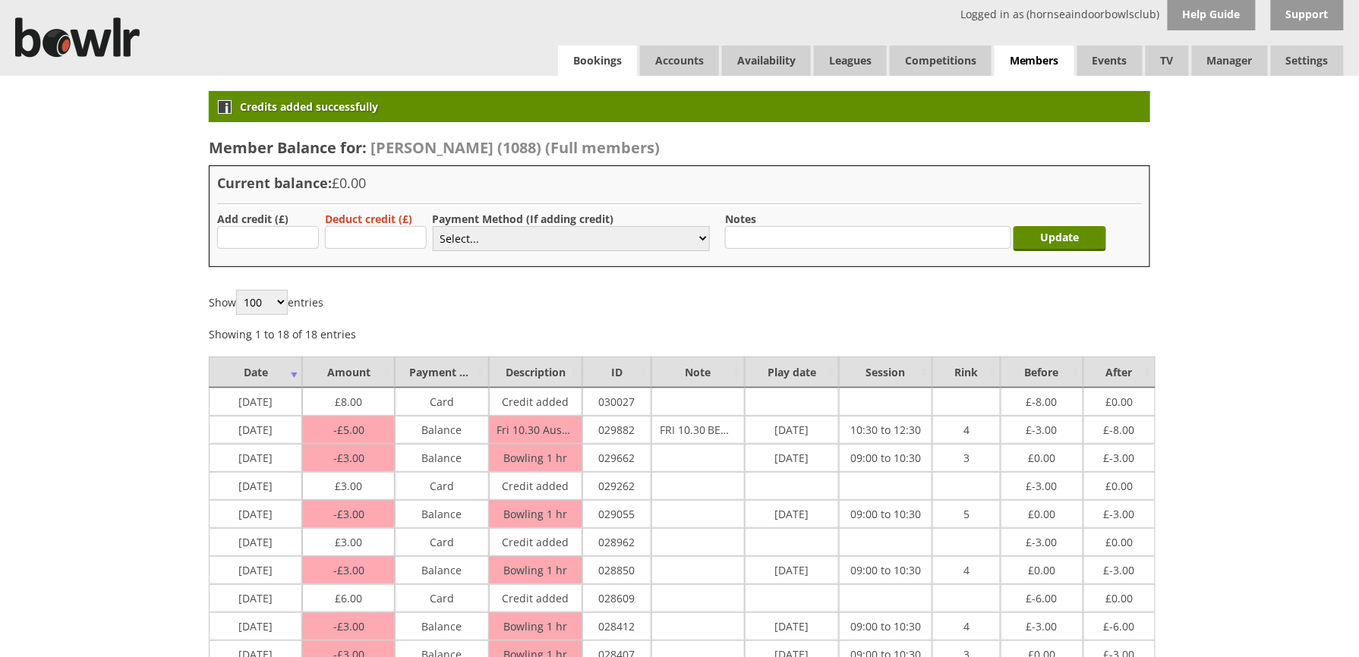
click at [624, 61] on link "Bookings" at bounding box center [597, 61] width 79 height 30
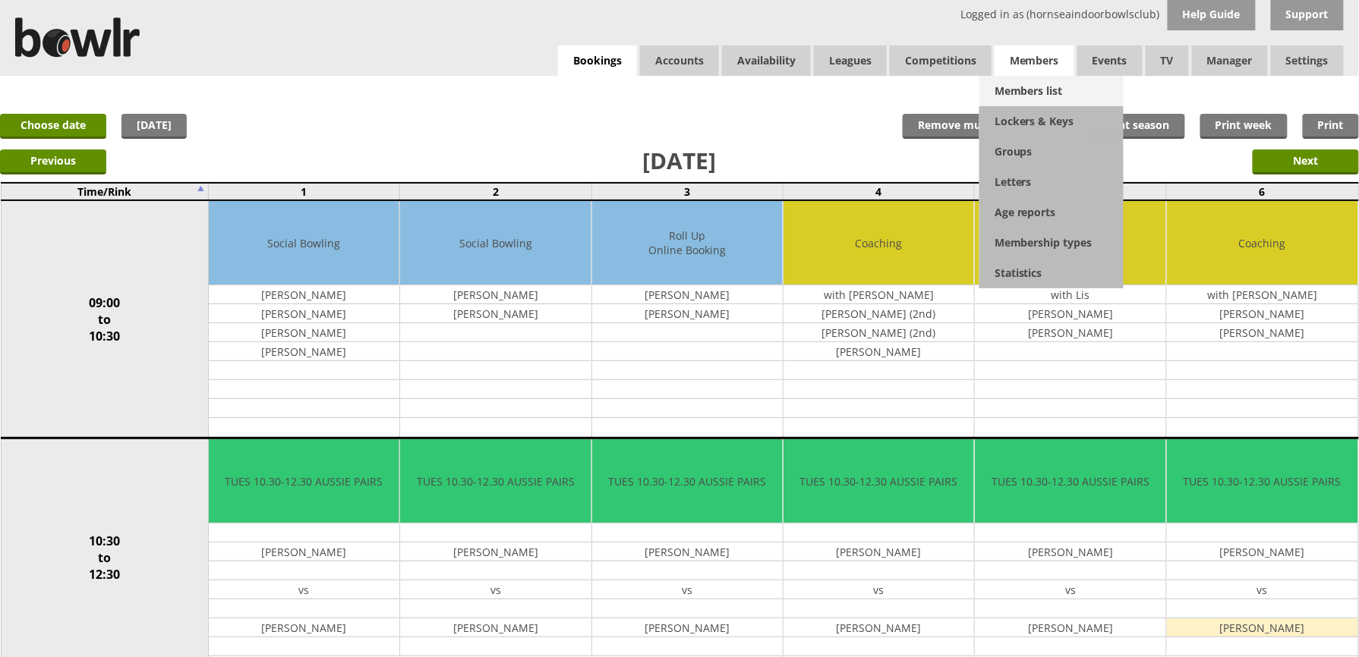
click at [1039, 93] on link "Members list" at bounding box center [1051, 91] width 144 height 30
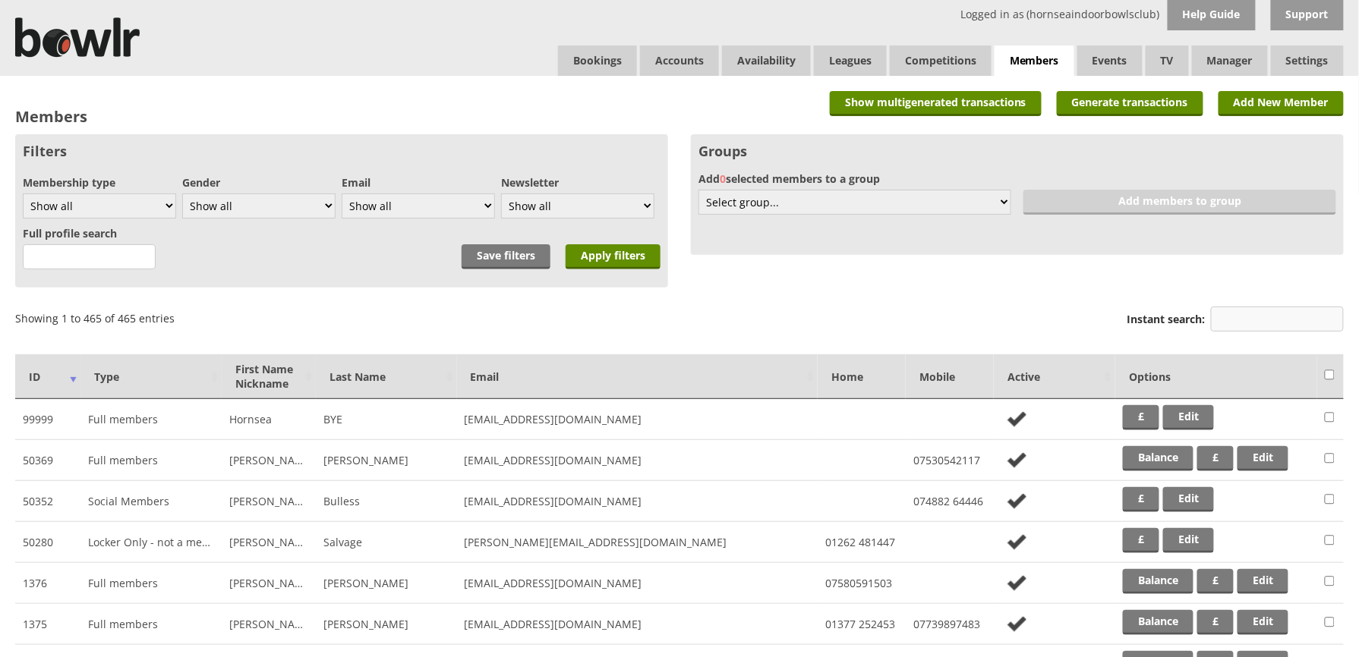
click at [1294, 317] on input "Instant search:" at bounding box center [1277, 319] width 133 height 25
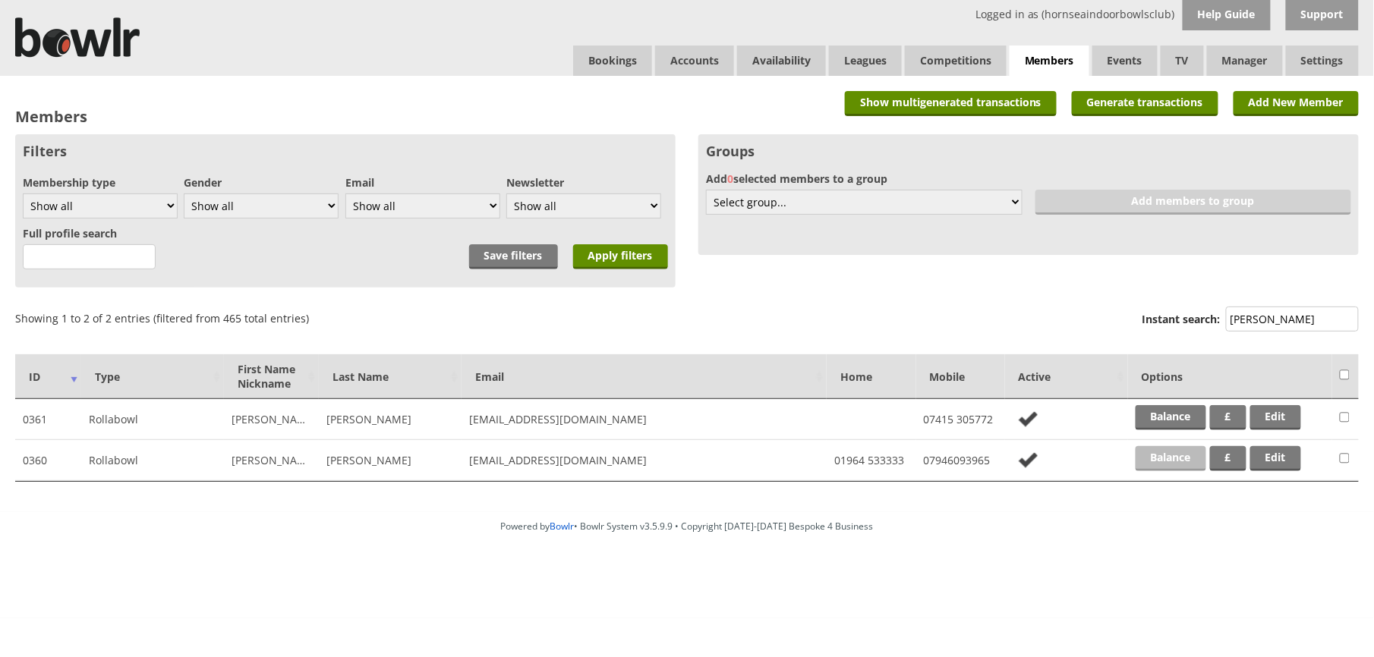
type input "[PERSON_NAME]"
click at [1155, 459] on link "Balance" at bounding box center [1171, 458] width 71 height 25
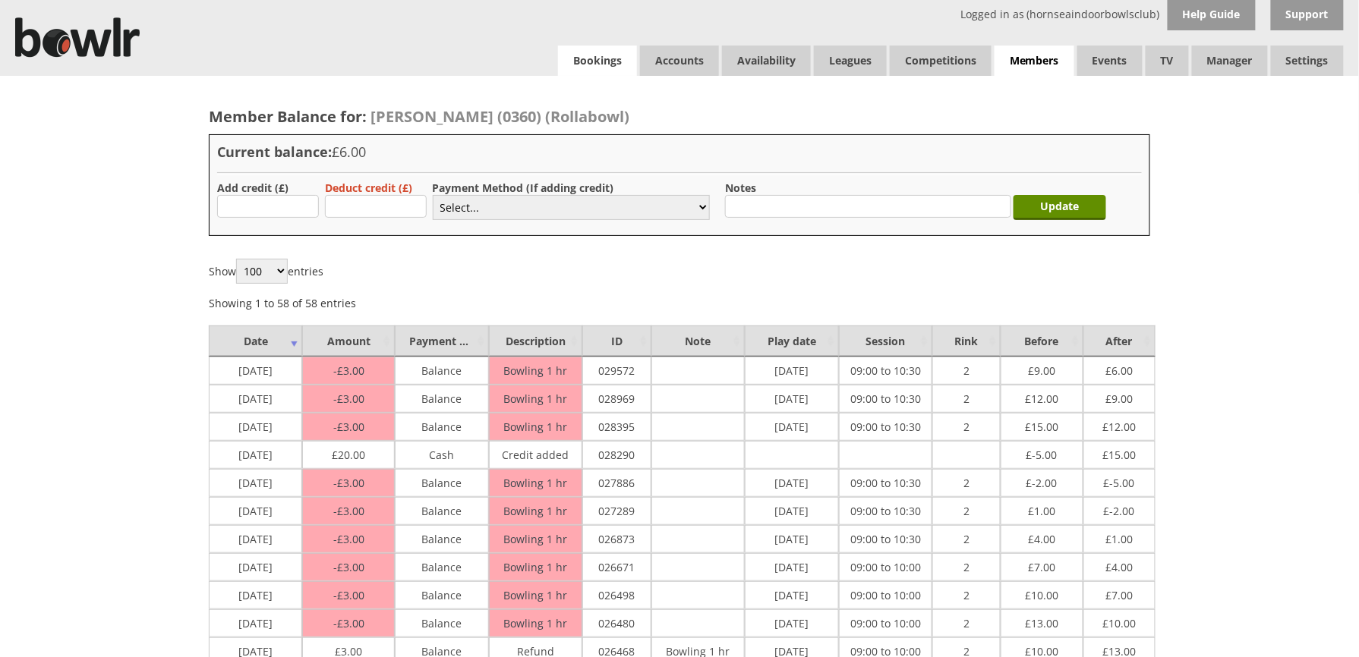
click at [622, 52] on link "Bookings" at bounding box center [597, 61] width 79 height 30
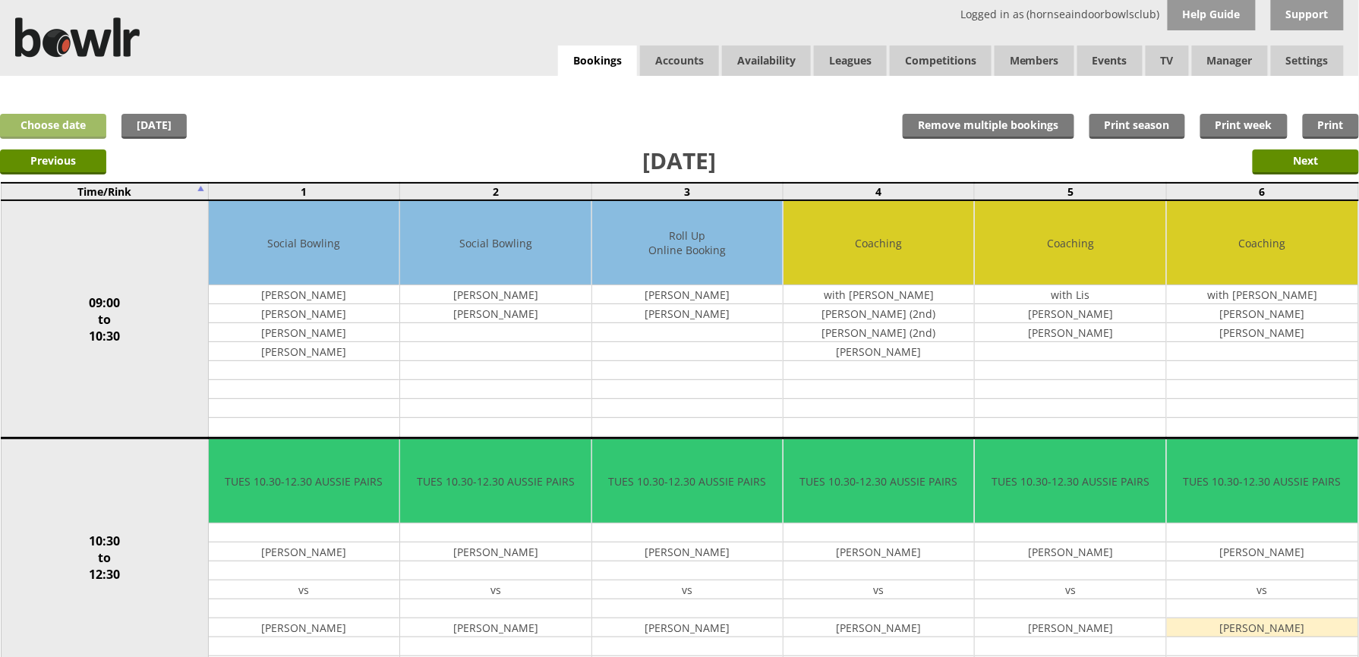
click at [87, 124] on link "Choose date" at bounding box center [53, 126] width 106 height 25
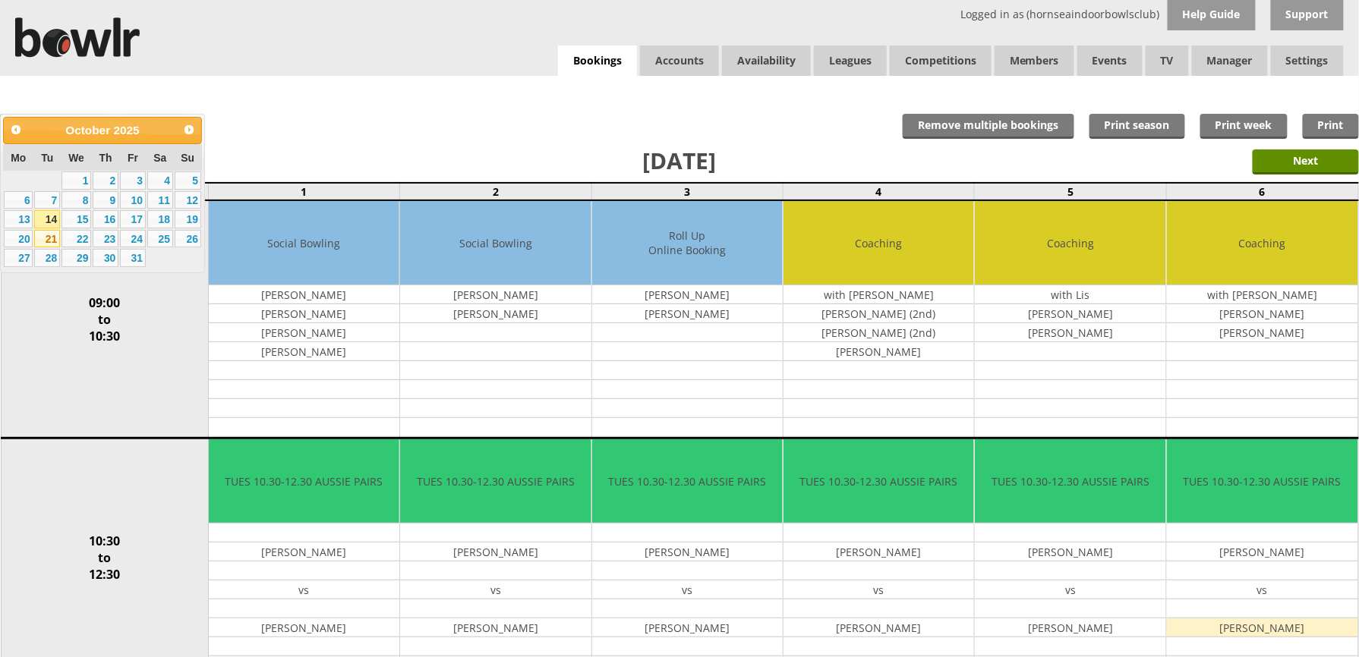
click at [49, 246] on link "21" at bounding box center [47, 239] width 26 height 18
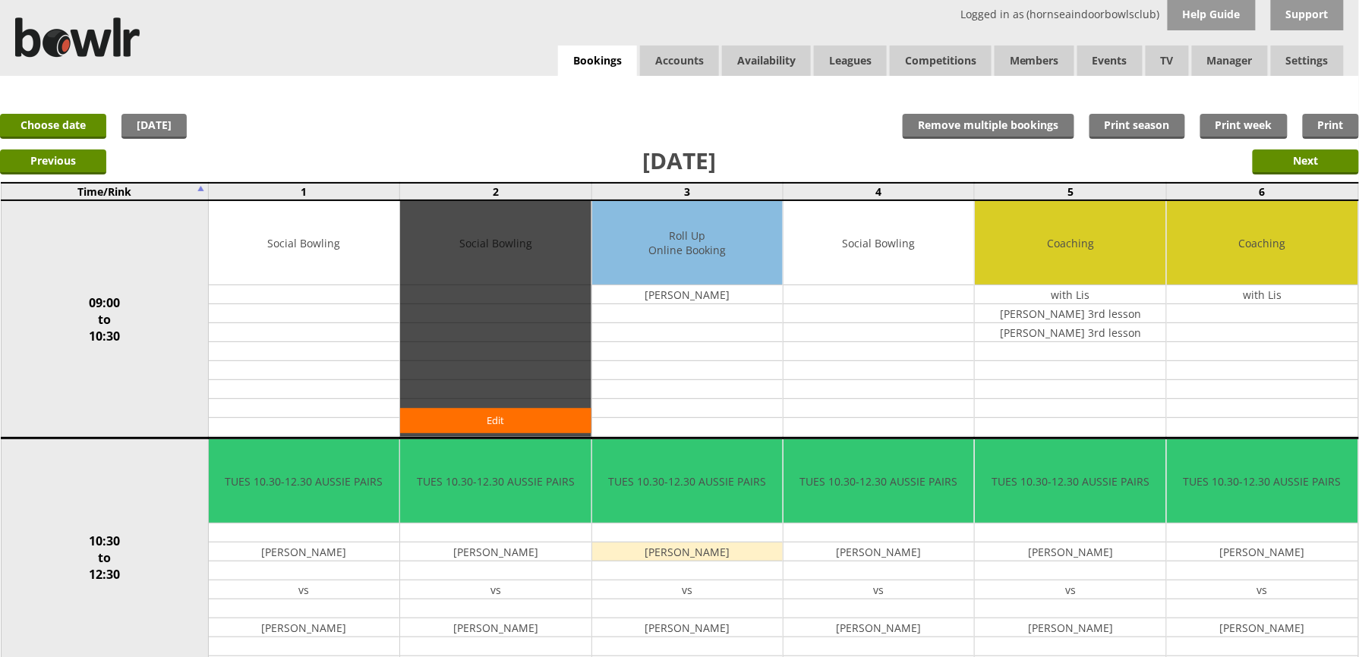
click at [463, 435] on div "Edit" at bounding box center [495, 319] width 191 height 236
click at [465, 432] on div "Edit" at bounding box center [495, 319] width 191 height 236
click at [465, 432] on link "Edit" at bounding box center [495, 420] width 191 height 25
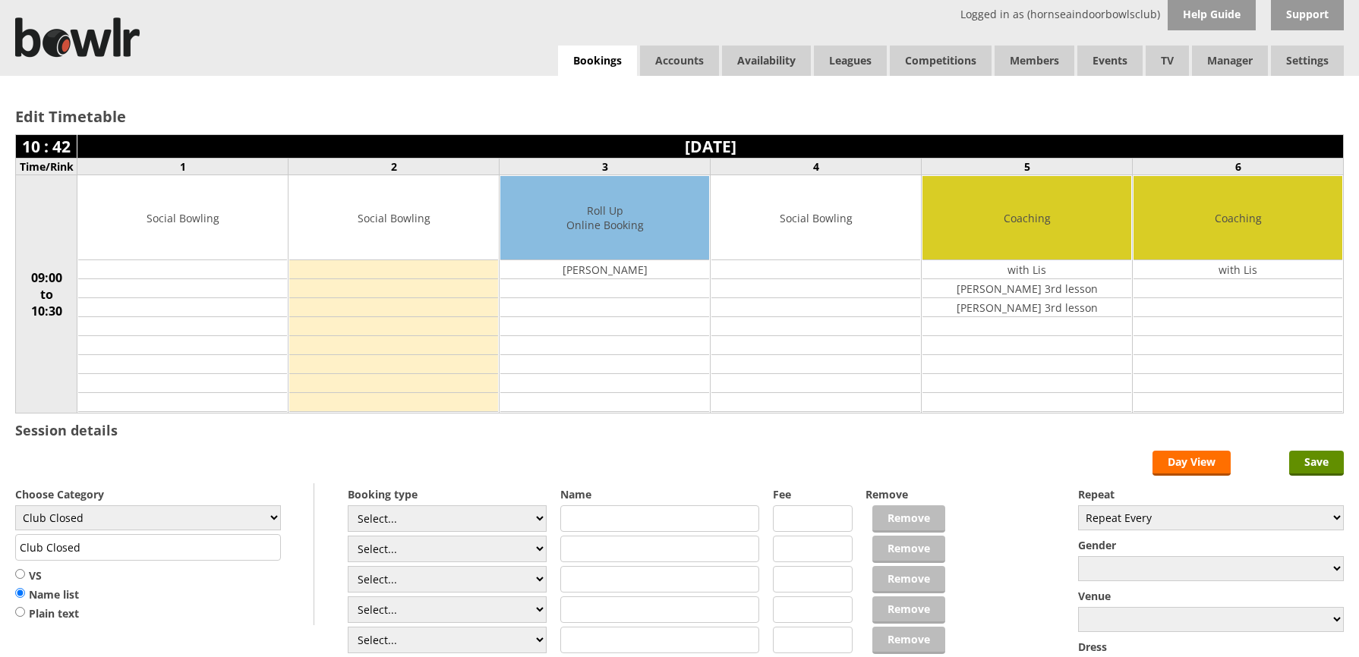
click at [465, 431] on div "Edit Timetable 10 : 42 Tuesday 21st October 2025 Time/Rink 1 2 3 4 5 6 09:00 to…" at bounding box center [679, 256] width 1359 height 361
click at [581, 529] on input "text" at bounding box center [660, 519] width 200 height 27
click at [532, 519] on select "Select... Club Competition (Member) Club Competition (Visitor) National (Member…" at bounding box center [448, 519] width 200 height 27
select select "1_54"
click at [348, 509] on select "Select... Club Competition (Member) Club Competition (Visitor) National (Member…" at bounding box center [448, 519] width 200 height 27
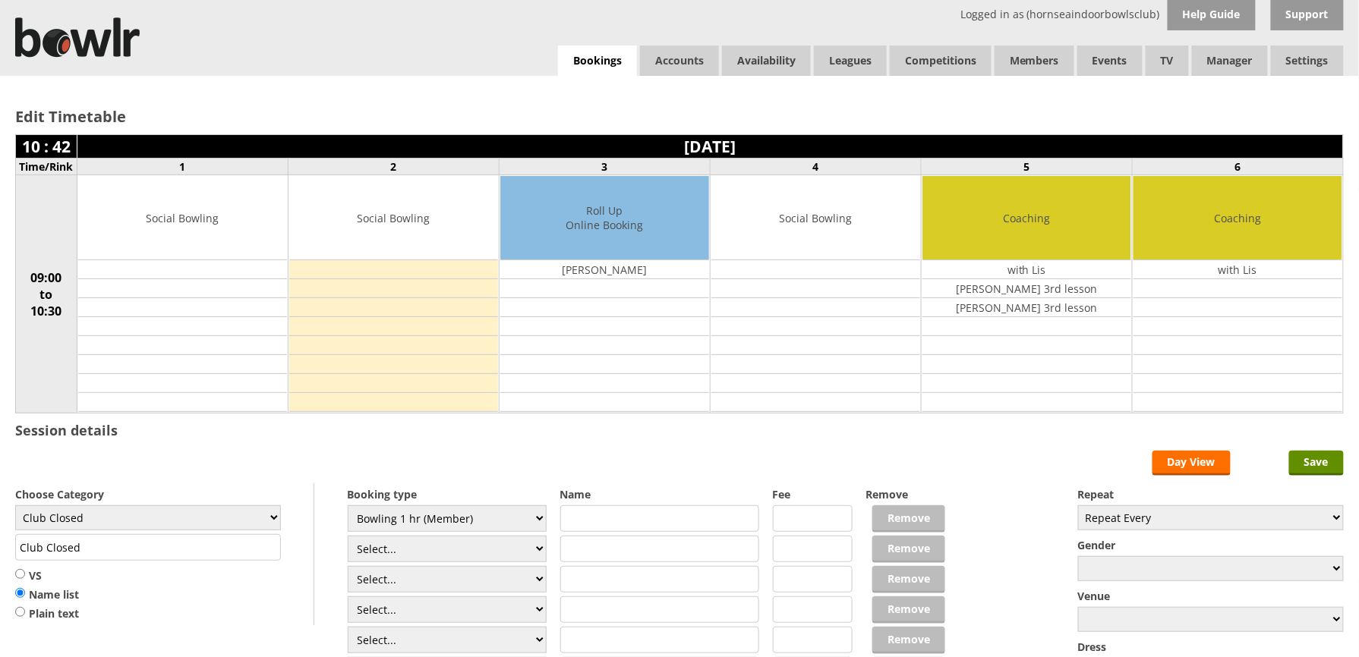
type input "3.0000"
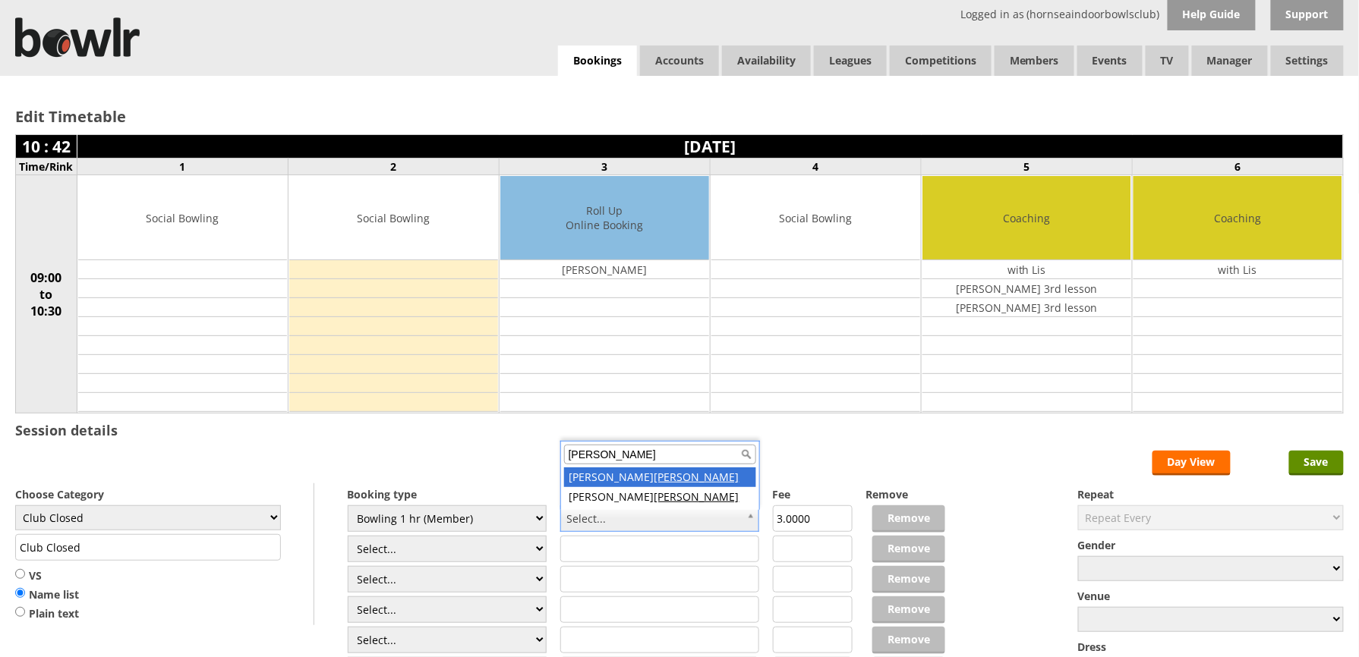
type input "fink"
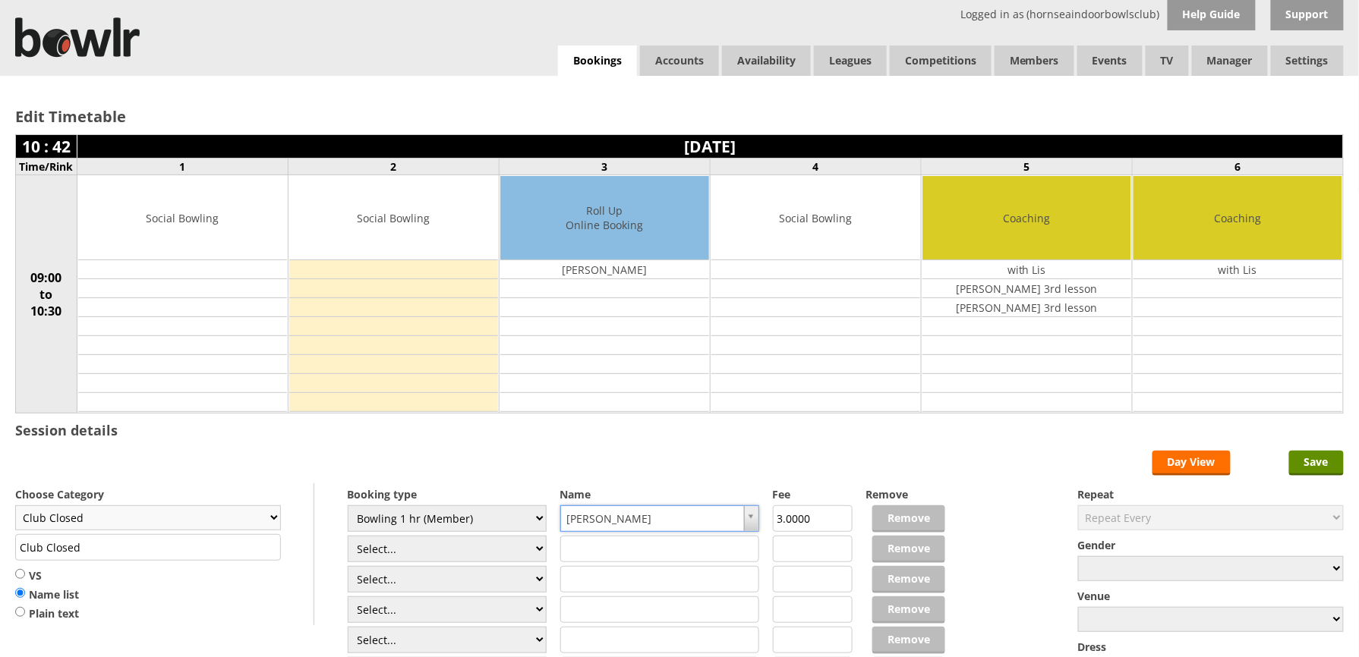
click at [268, 517] on select "Club Closed Singles League Triples League Pairs League Friendly Social Bowling …" at bounding box center [148, 518] width 266 height 25
select select "132"
click at [15, 509] on select "Club Closed Singles League Triples League Pairs League Friendly Social Bowling …" at bounding box center [148, 518] width 266 height 25
type input "Social Bowling"
click at [1331, 469] on input "Save" at bounding box center [1316, 463] width 55 height 25
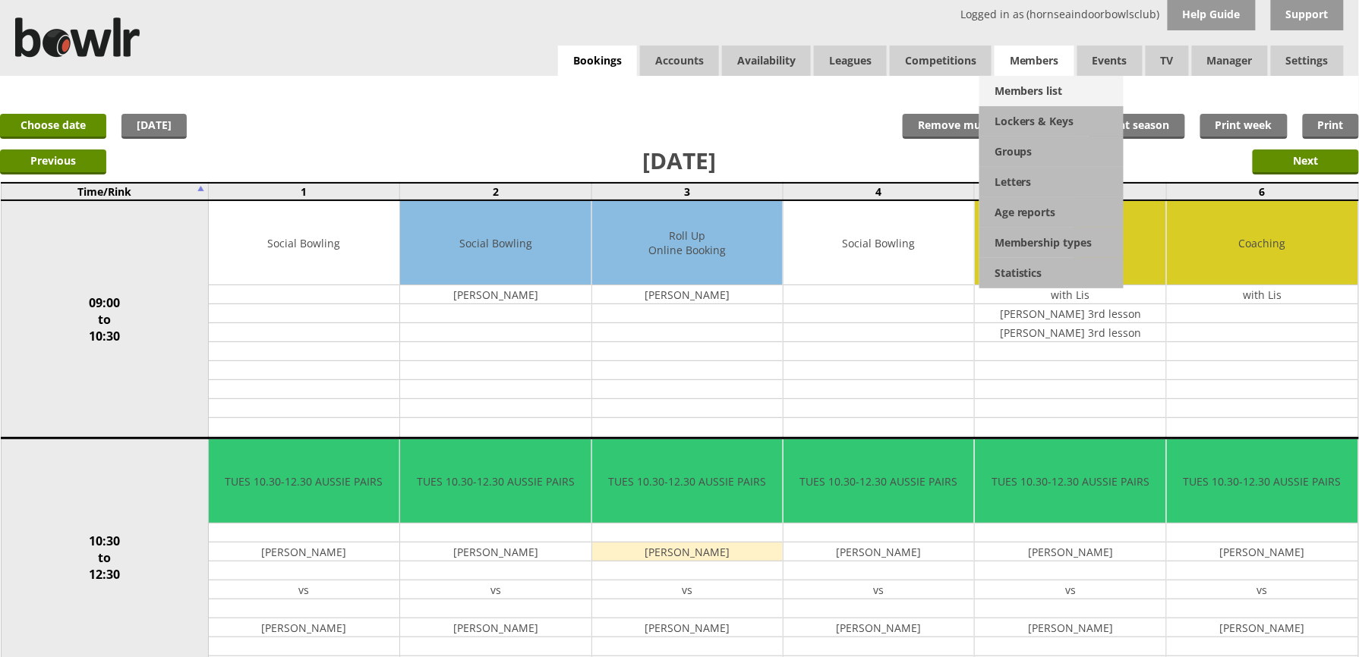
click at [1034, 89] on link "Members list" at bounding box center [1051, 91] width 144 height 30
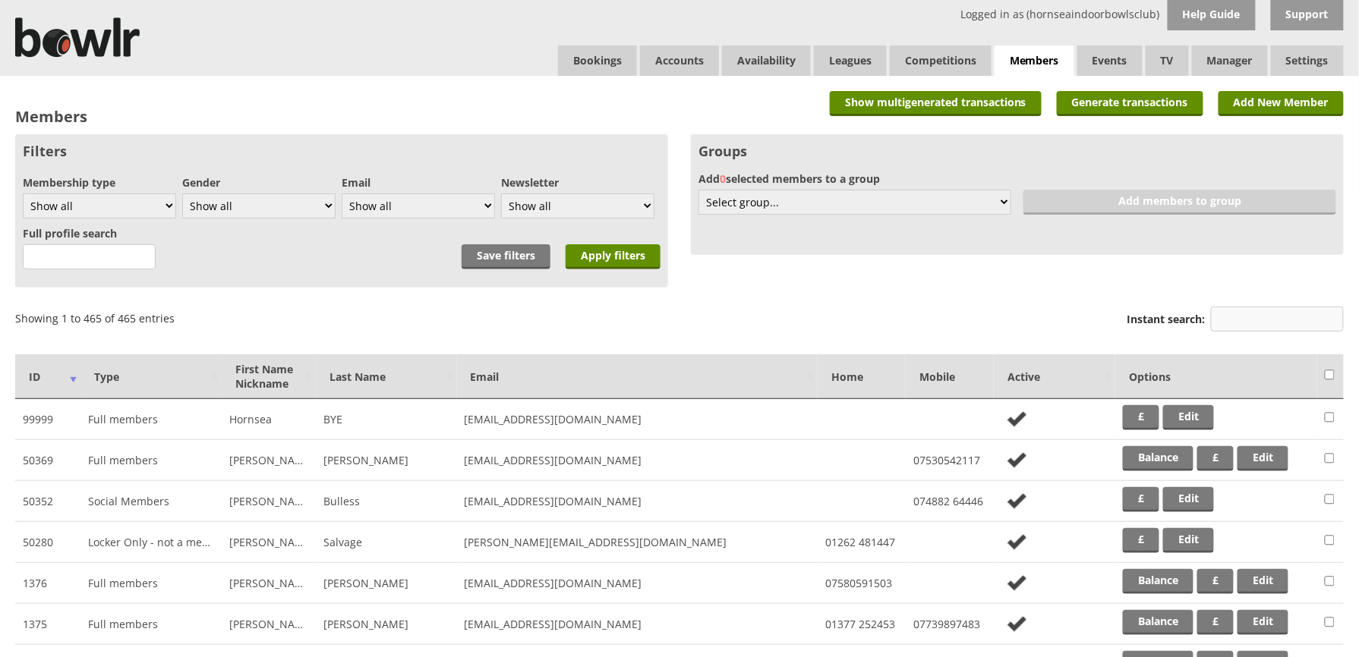
click at [1246, 323] on input "Instant search:" at bounding box center [1277, 319] width 133 height 25
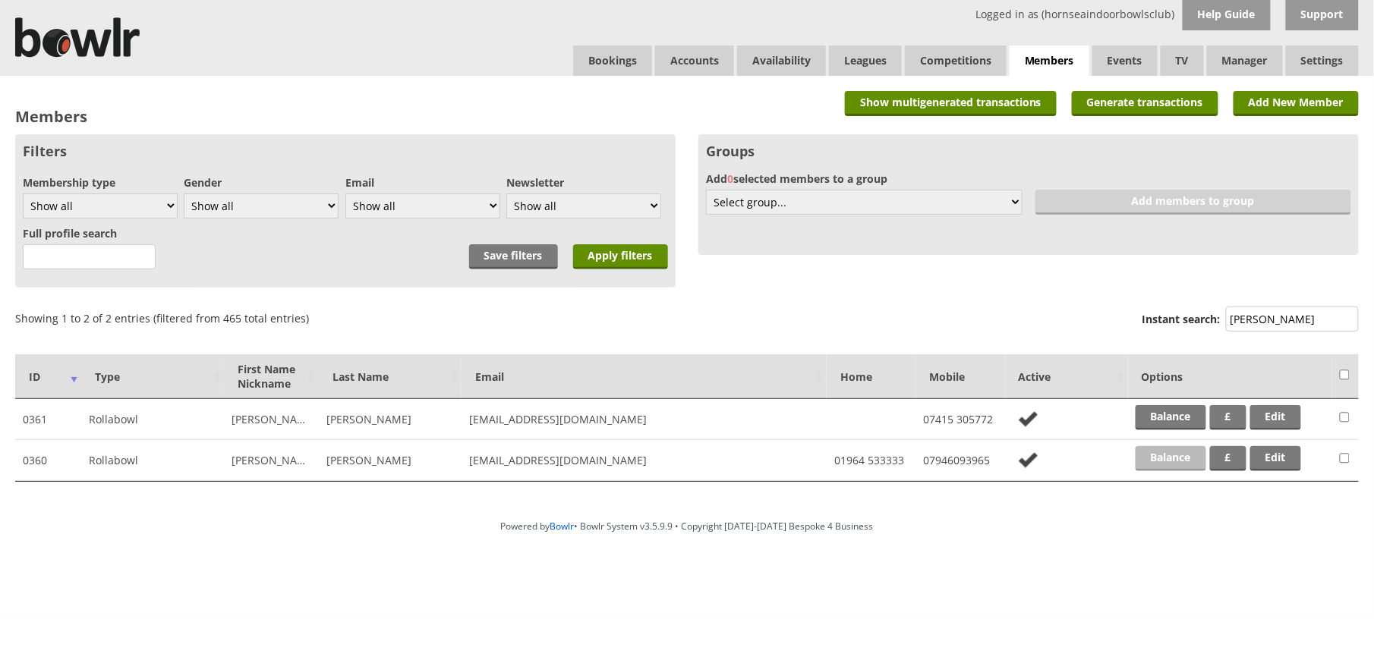
type input "fink"
click at [1178, 453] on link "Balance" at bounding box center [1171, 458] width 71 height 25
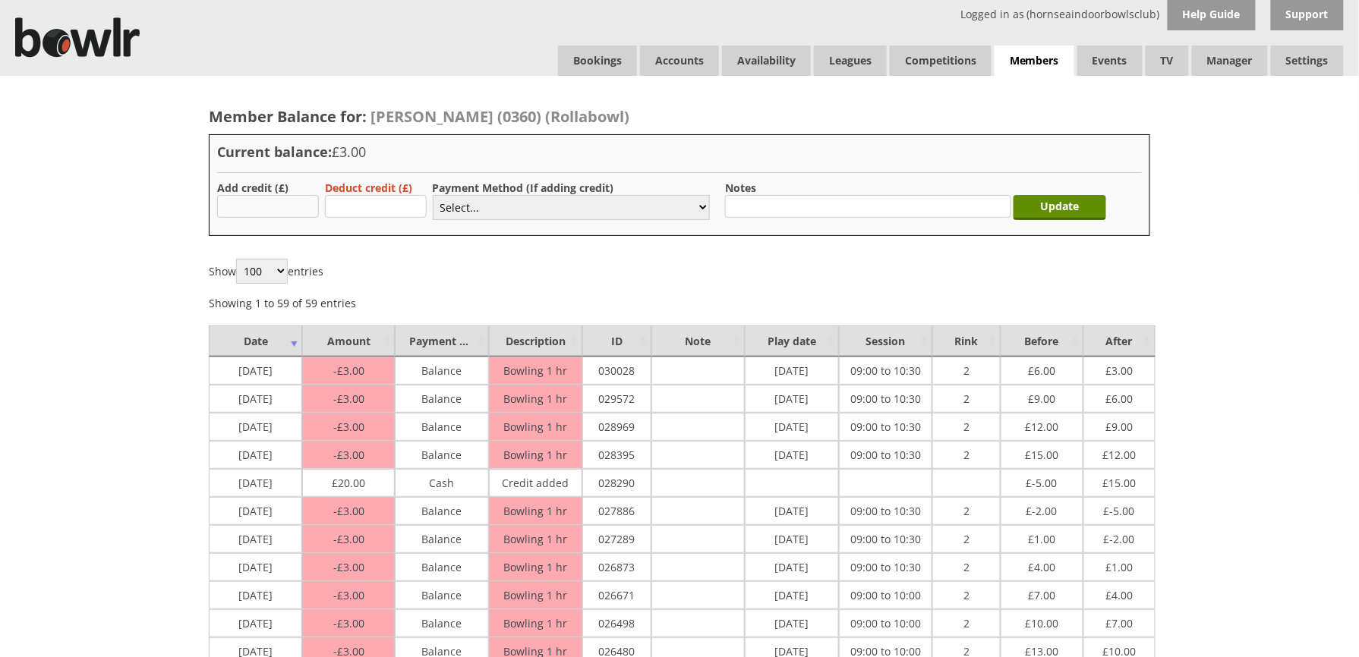
click at [299, 207] on input "text" at bounding box center [268, 206] width 102 height 23
type input "20.00"
click at [562, 201] on select "Select... Cash Card Cheque Bank Transfer Other Member Card Gift Voucher Balance" at bounding box center [571, 207] width 277 height 25
select select "1"
click at [433, 195] on select "Select... Cash Card Cheque Bank Transfer Other Member Card Gift Voucher Balance" at bounding box center [571, 207] width 277 height 25
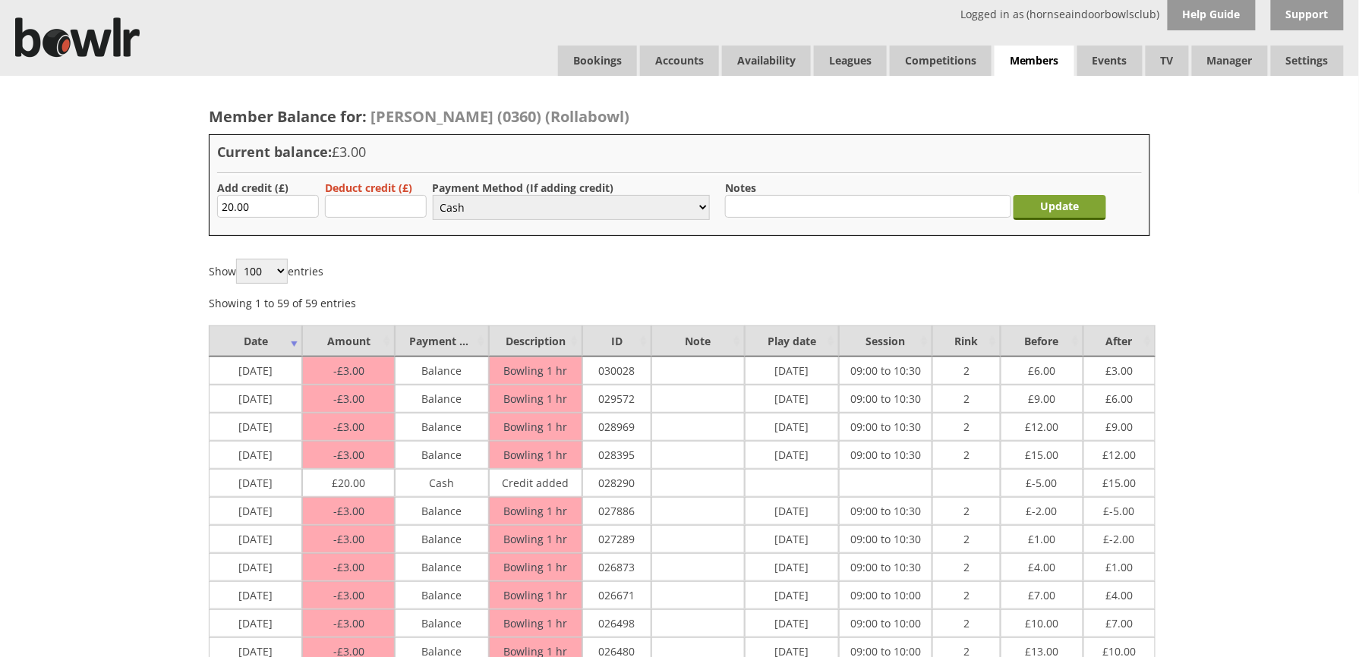
click at [1058, 211] on input "Update" at bounding box center [1059, 207] width 93 height 25
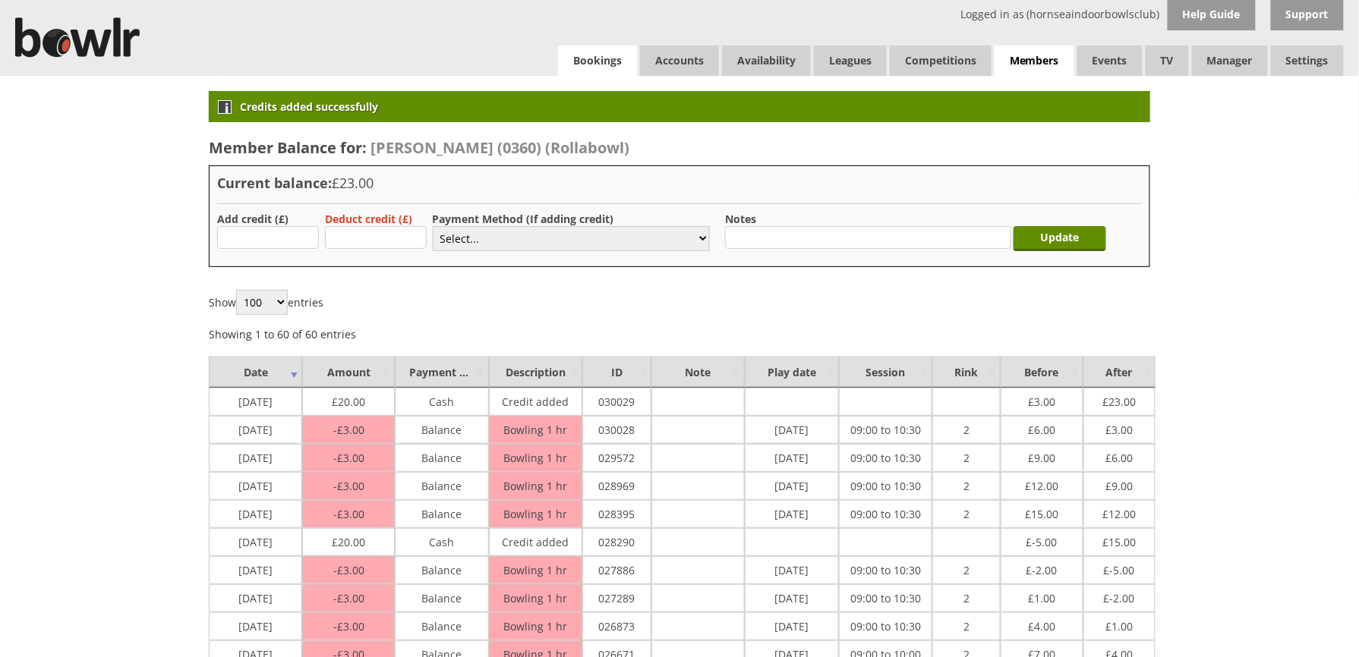
click at [581, 65] on link "Bookings" at bounding box center [597, 61] width 79 height 30
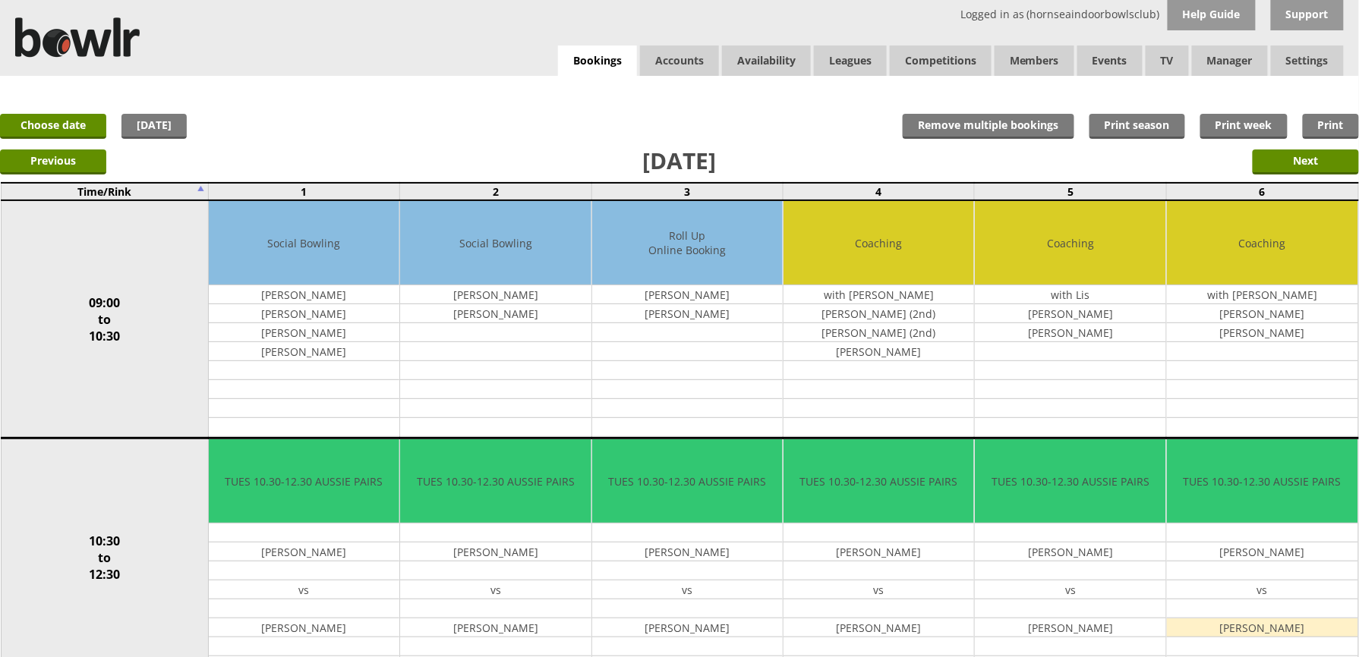
click at [581, 65] on link "Bookings" at bounding box center [597, 61] width 79 height 31
click at [94, 124] on link "Choose date" at bounding box center [53, 126] width 106 height 25
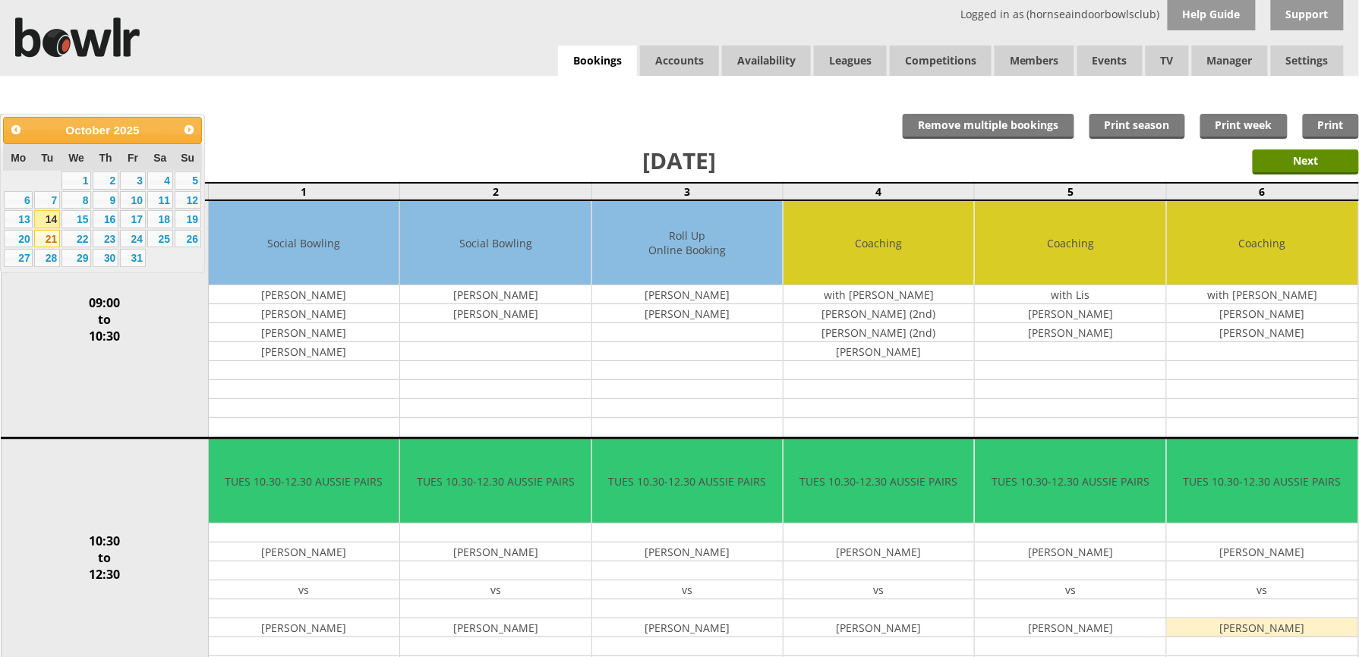
click at [41, 238] on link "21" at bounding box center [47, 239] width 26 height 18
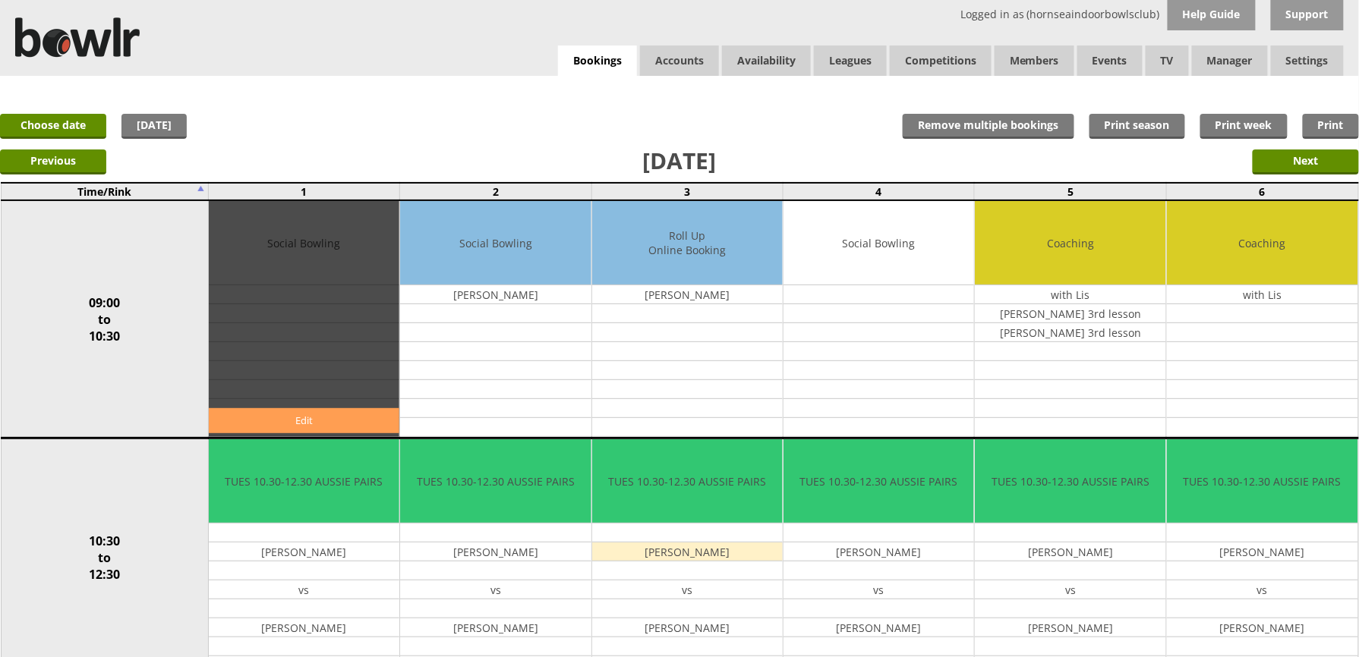
click at [320, 419] on link "Edit" at bounding box center [304, 420] width 191 height 25
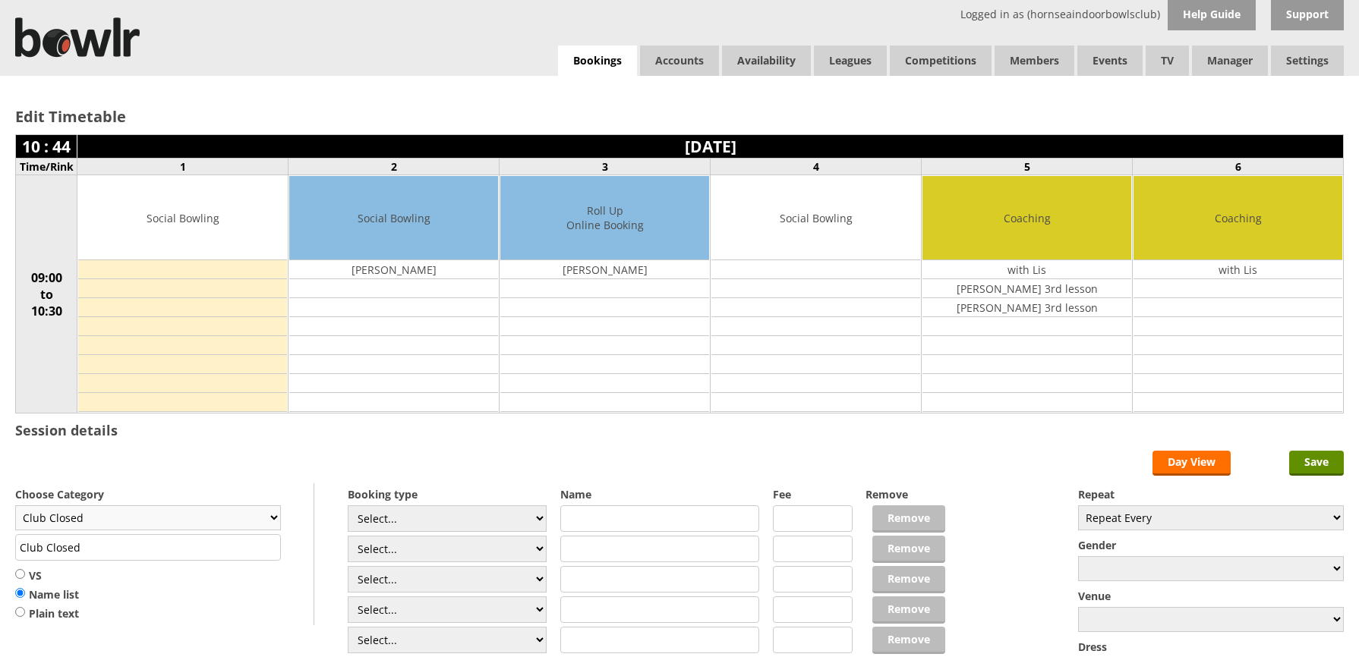
click at [269, 515] on select "Club Closed Singles League Triples League Pairs League Friendly Social Bowling …" at bounding box center [148, 518] width 266 height 25
select select "132"
click at [15, 509] on select "Club Closed Singles League Triples League Pairs League Friendly Social Bowling …" at bounding box center [148, 518] width 266 height 25
type input "Social Bowling"
click at [416, 516] on select "Select... Club Competition (Member) Club Competition (Visitor) National (Member…" at bounding box center [448, 519] width 200 height 27
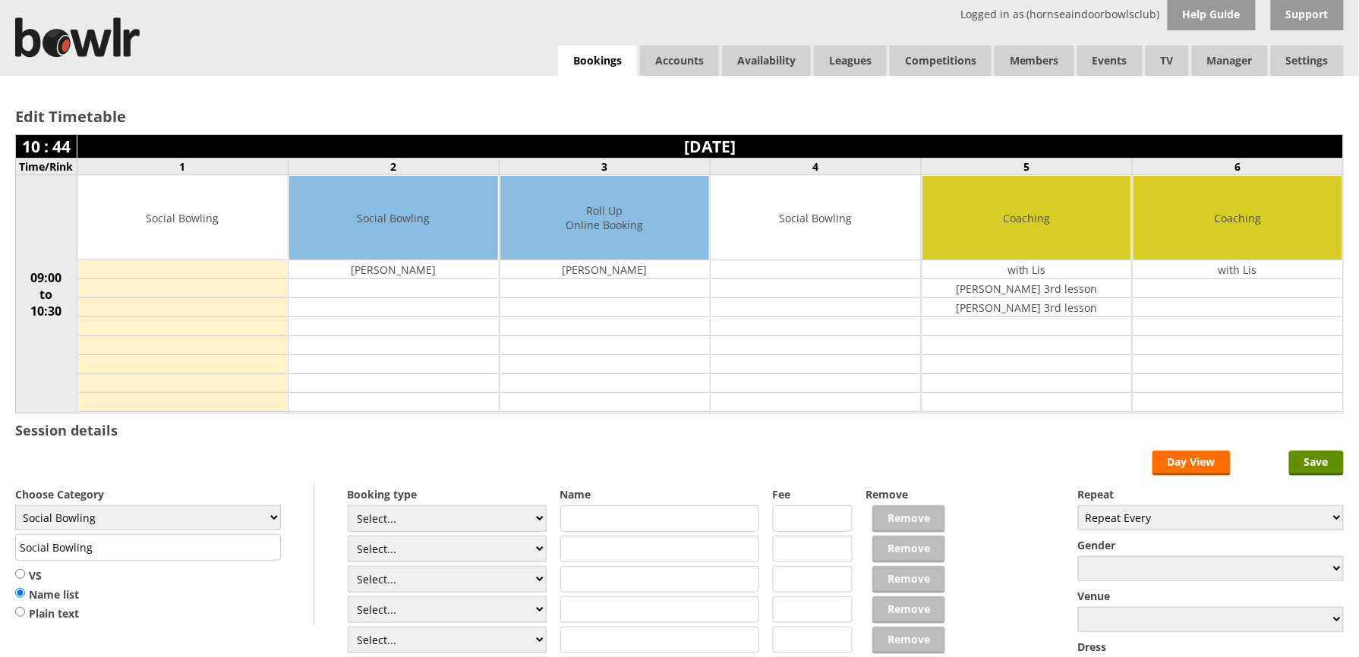
select select "1_54"
click at [348, 509] on select "Select... Club Competition (Member) Club Competition (Visitor) National (Member…" at bounding box center [448, 519] width 200 height 27
type input "3.0000"
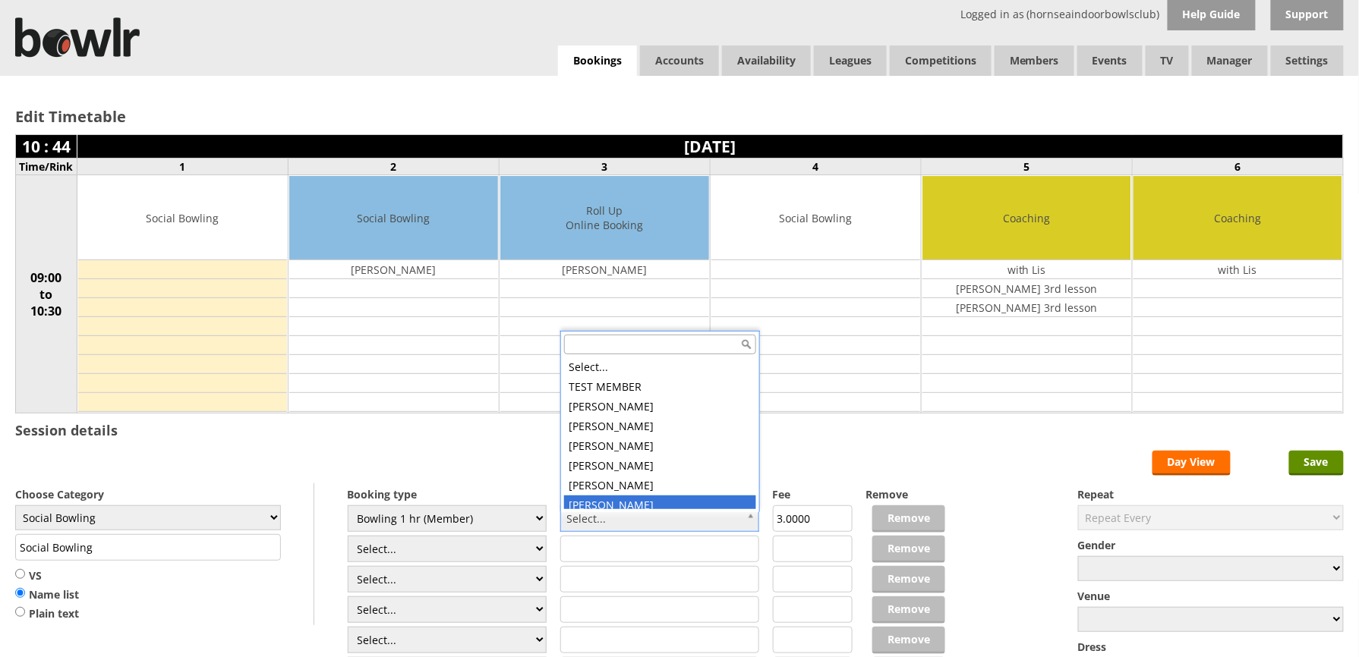
scroll to position [4, 0]
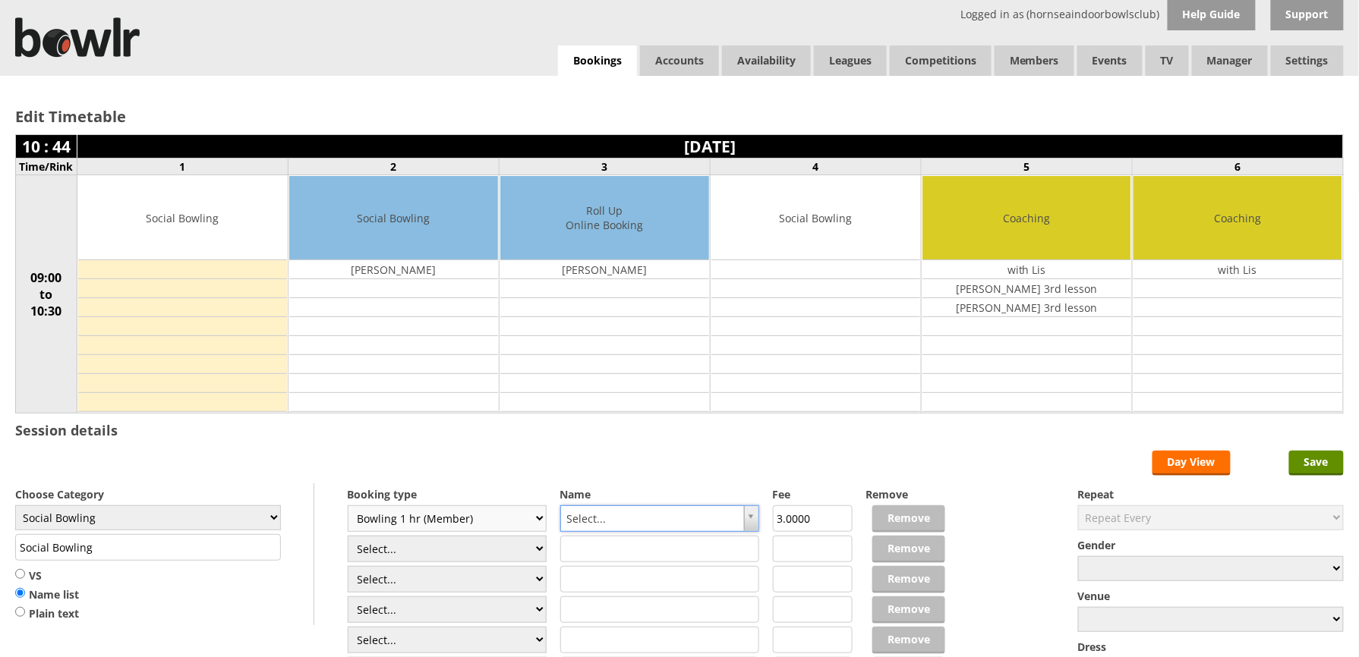
click at [517, 525] on select "Select... Club Competition (Member) Club Competition (Visitor) National (Member…" at bounding box center [448, 519] width 200 height 27
select select
click at [348, 509] on select "Select... Club Competition (Member) Club Competition (Visitor) National (Member…" at bounding box center [448, 519] width 200 height 27
click at [583, 523] on input "text" at bounding box center [660, 519] width 200 height 27
type input "P"
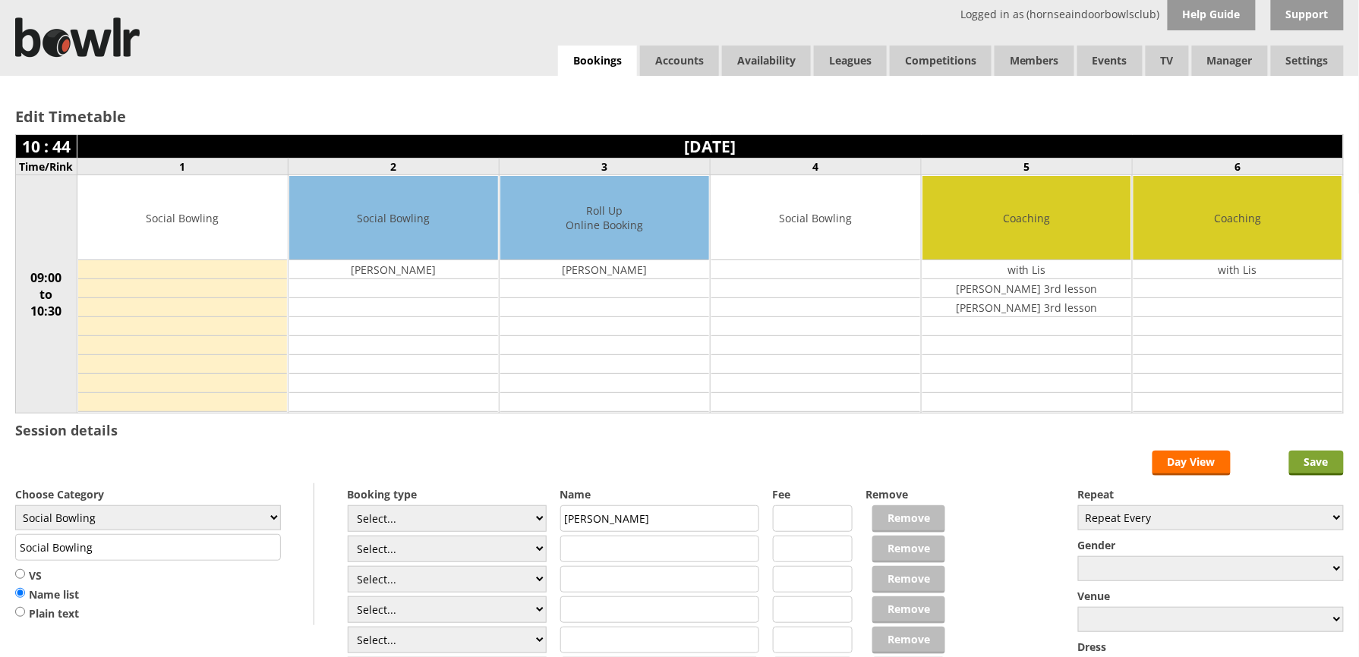
type input "[PERSON_NAME]"
click at [1297, 465] on input "Save" at bounding box center [1316, 463] width 55 height 25
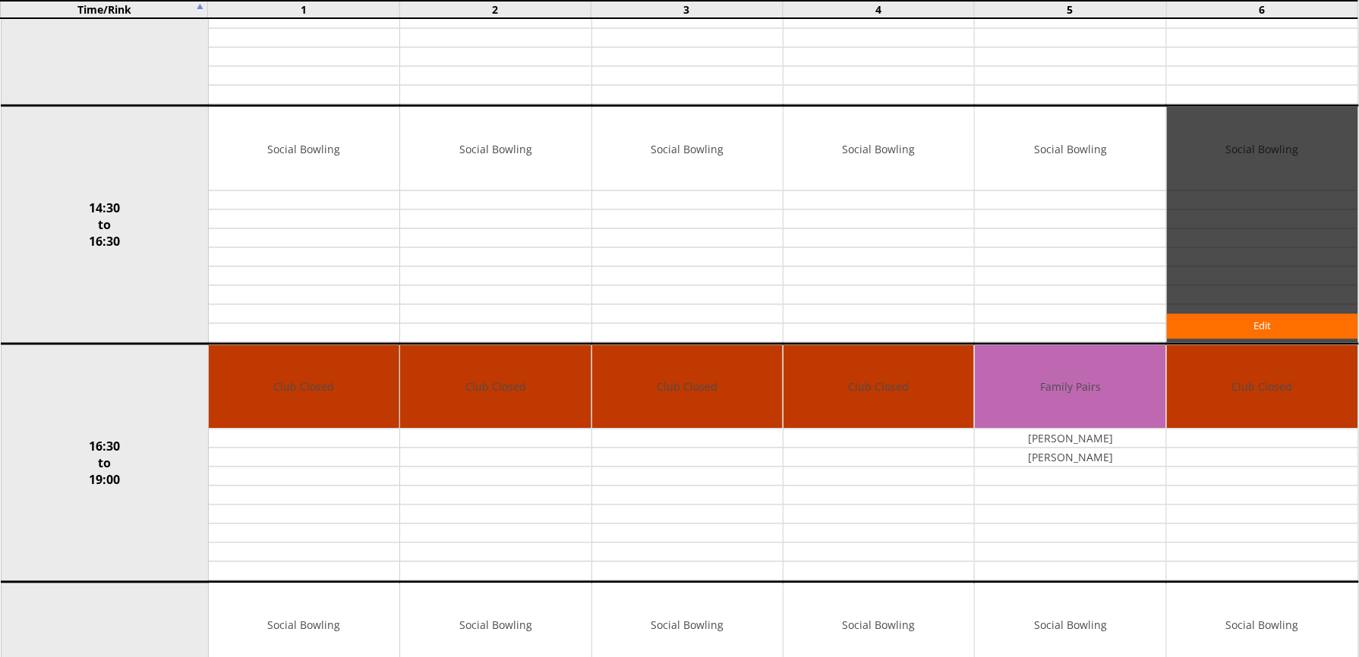
scroll to position [911, 0]
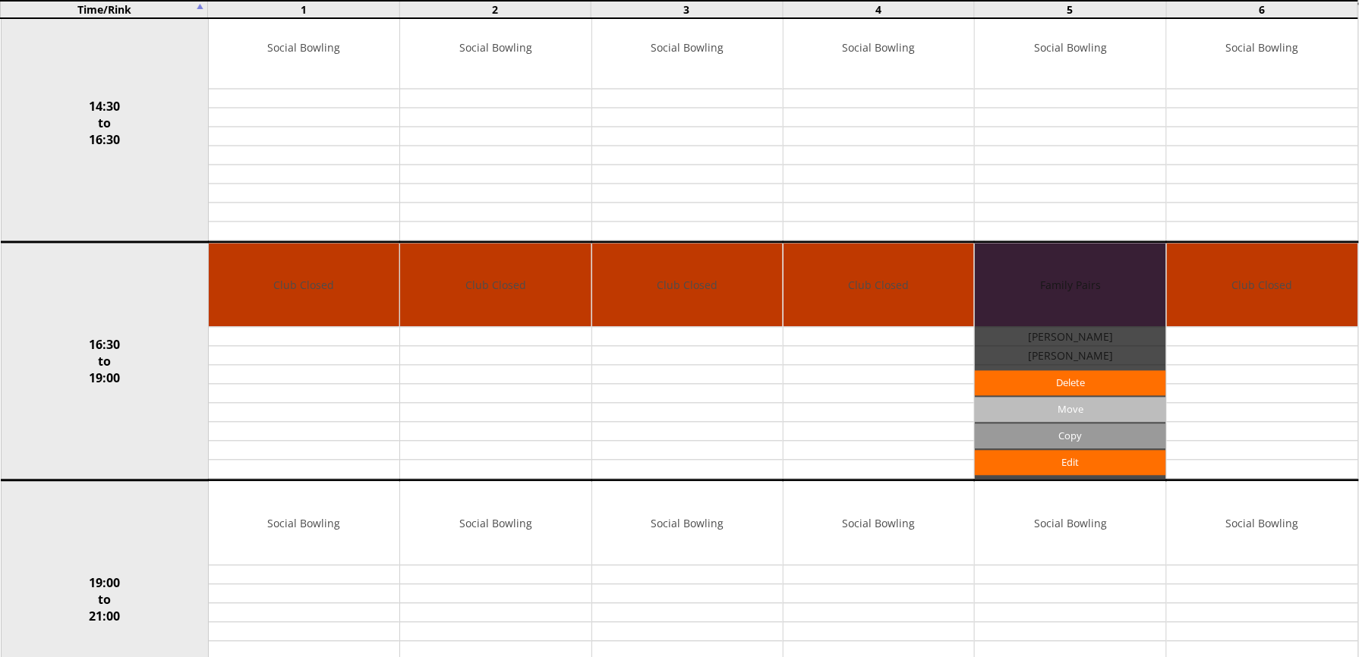
click at [1091, 408] on input "Move" at bounding box center [1070, 410] width 191 height 25
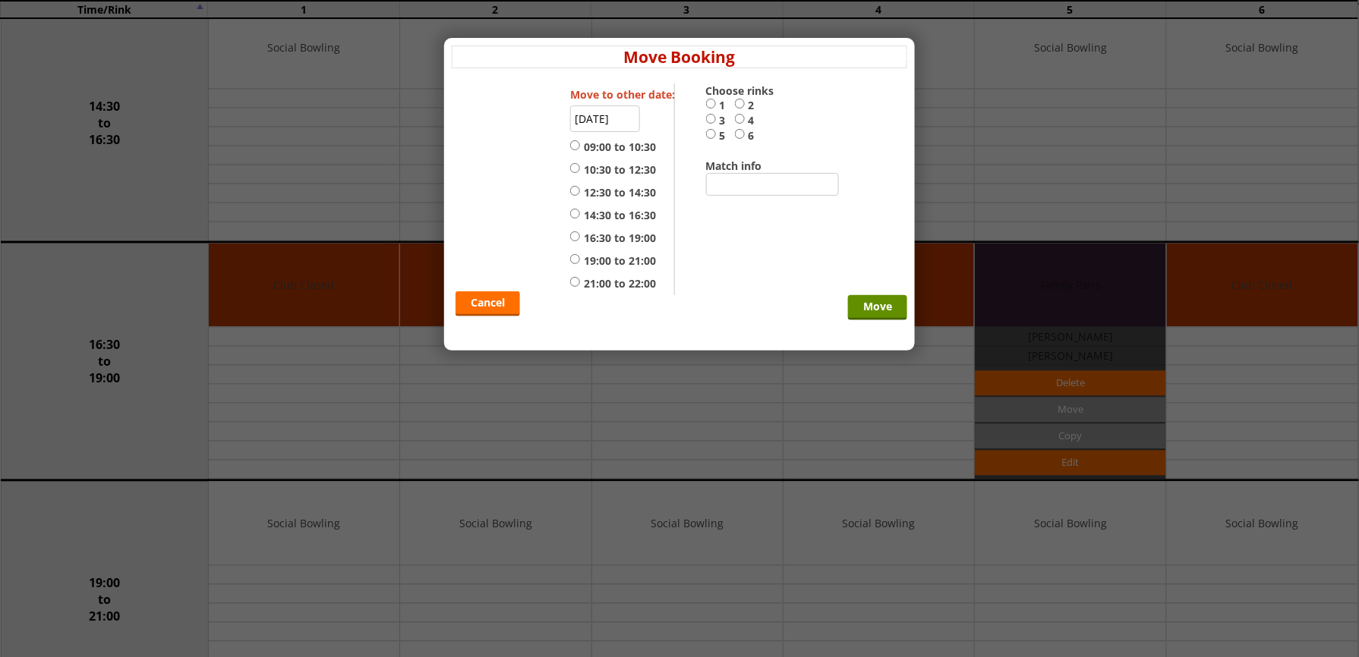
click at [619, 258] on label "19:00 to 21:00" at bounding box center [613, 261] width 86 height 15
click at [580, 258] on input "19:00 to 21:00" at bounding box center [575, 259] width 10 height 11
radio input "true"
click at [720, 134] on label "5" at bounding box center [720, 135] width 29 height 15
click at [716, 134] on input "5" at bounding box center [711, 133] width 10 height 11
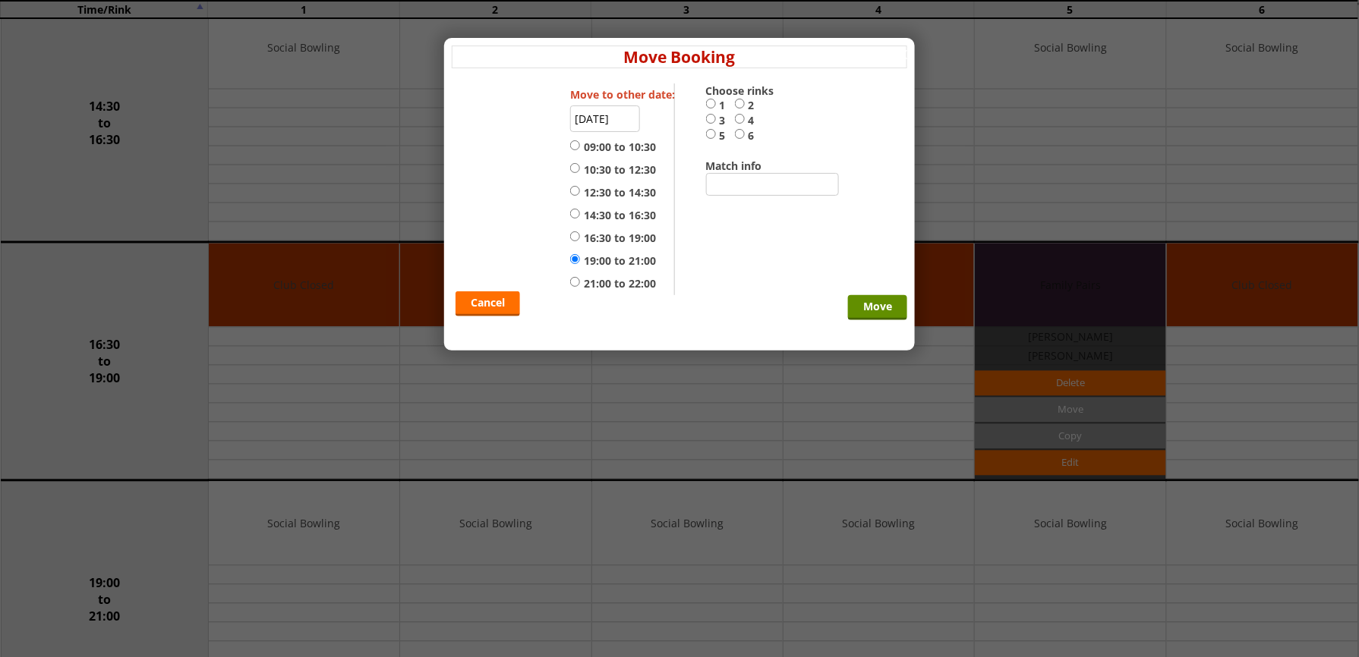
radio input "true"
click at [878, 304] on input "Move" at bounding box center [877, 307] width 59 height 25
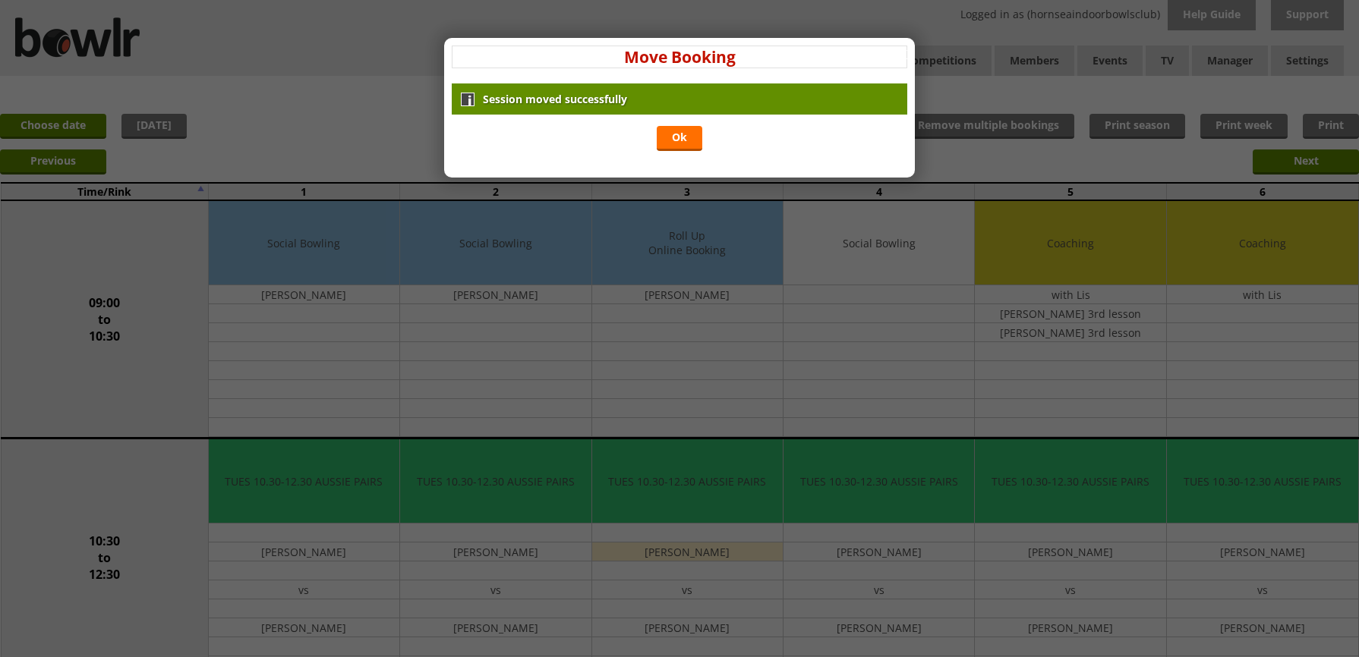
click at [680, 134] on link "Ok" at bounding box center [680, 138] width 46 height 25
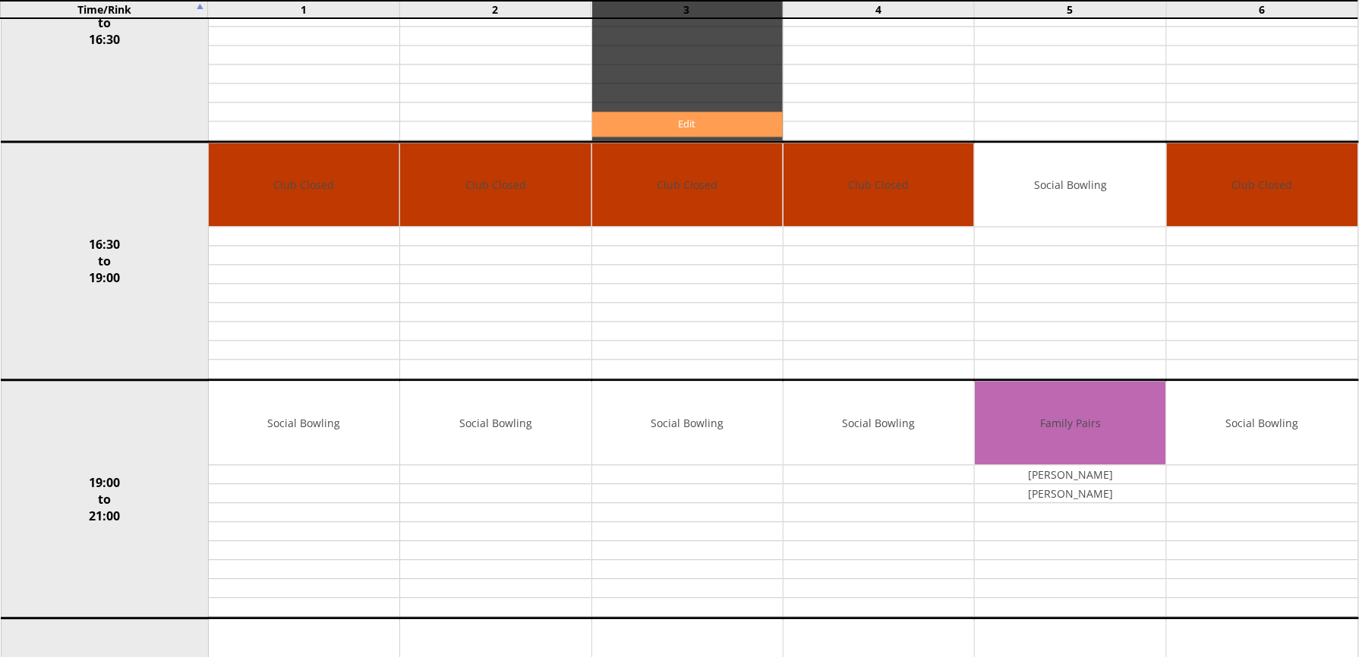
scroll to position [1012, 0]
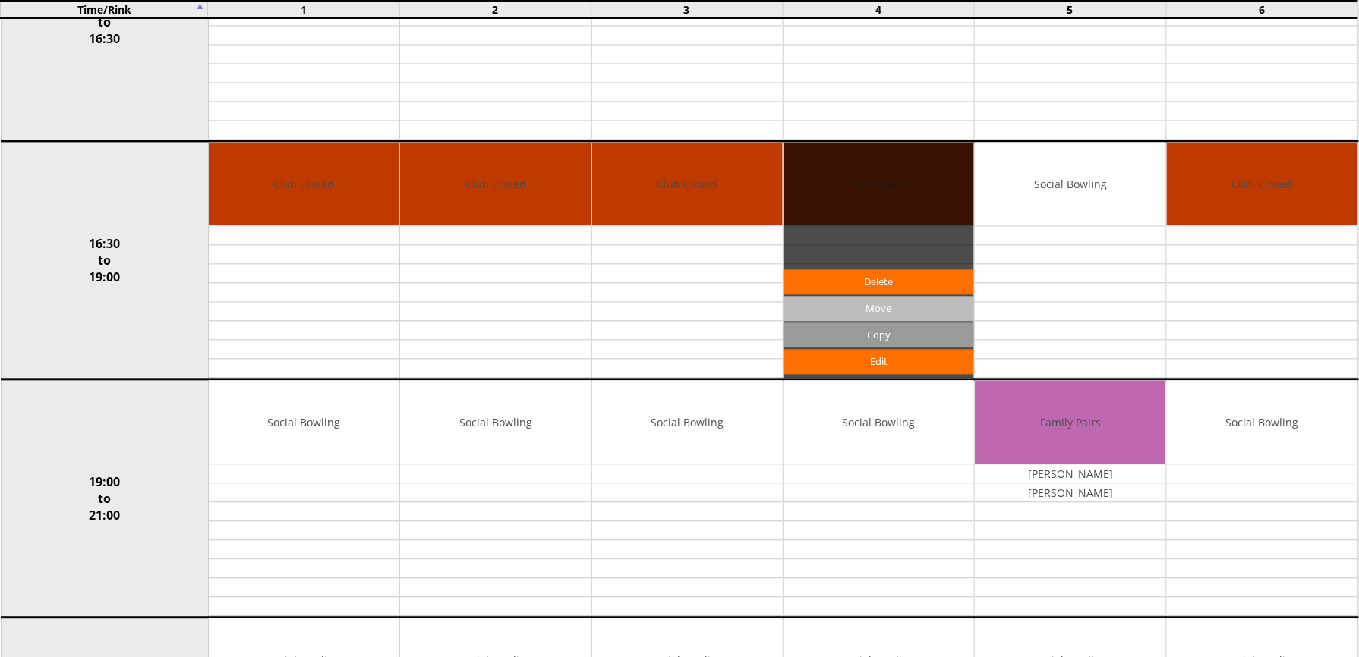
click at [861, 308] on input "Move" at bounding box center [878, 309] width 191 height 25
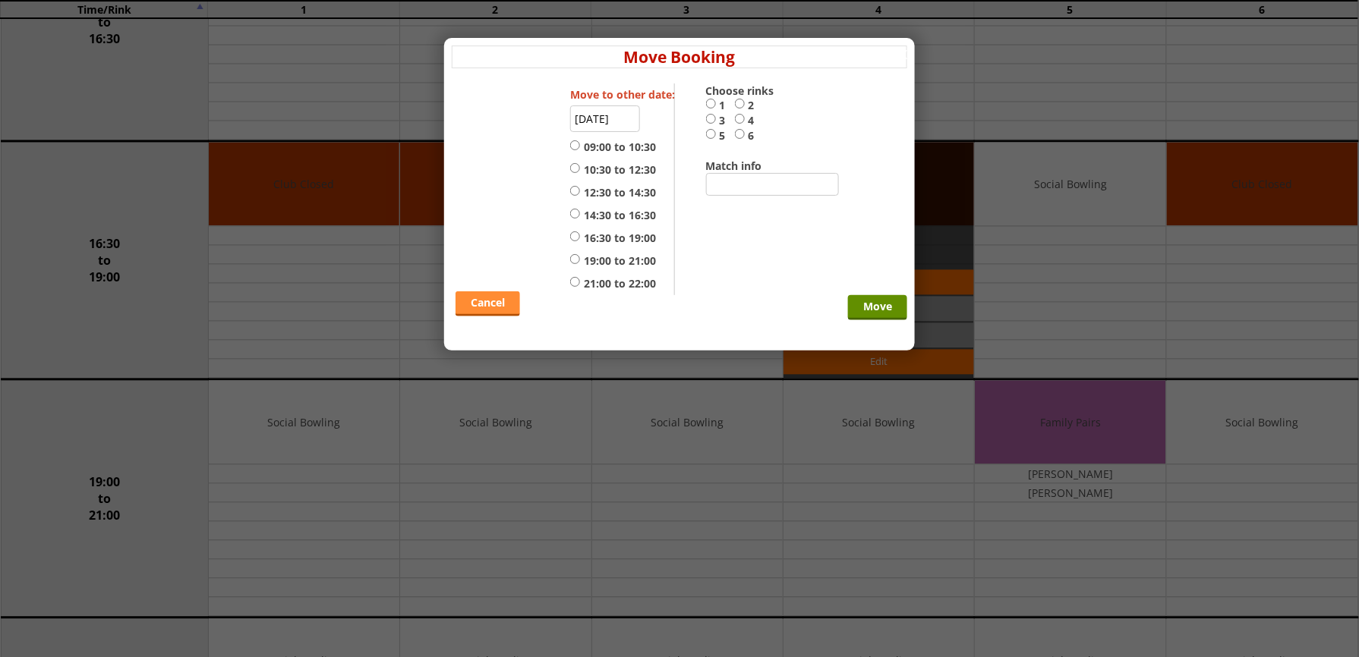
click at [505, 305] on link "Cancel" at bounding box center [487, 303] width 65 height 25
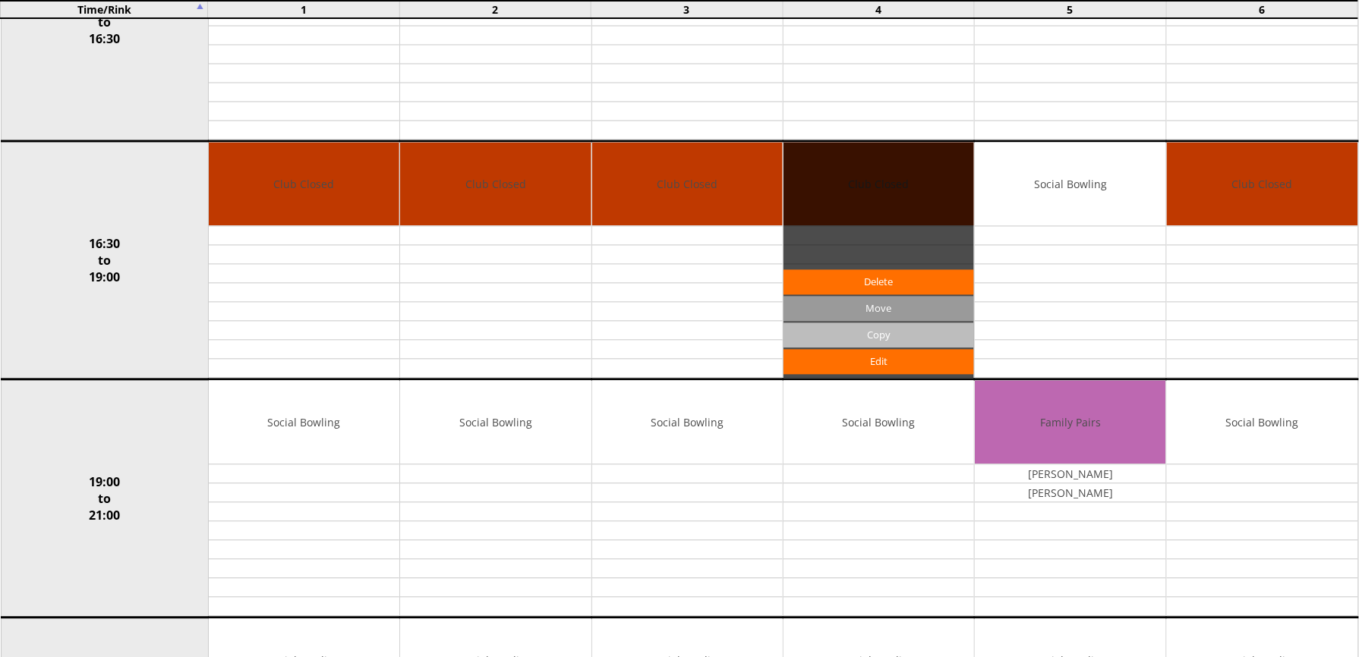
click at [834, 339] on input "Copy" at bounding box center [878, 335] width 191 height 25
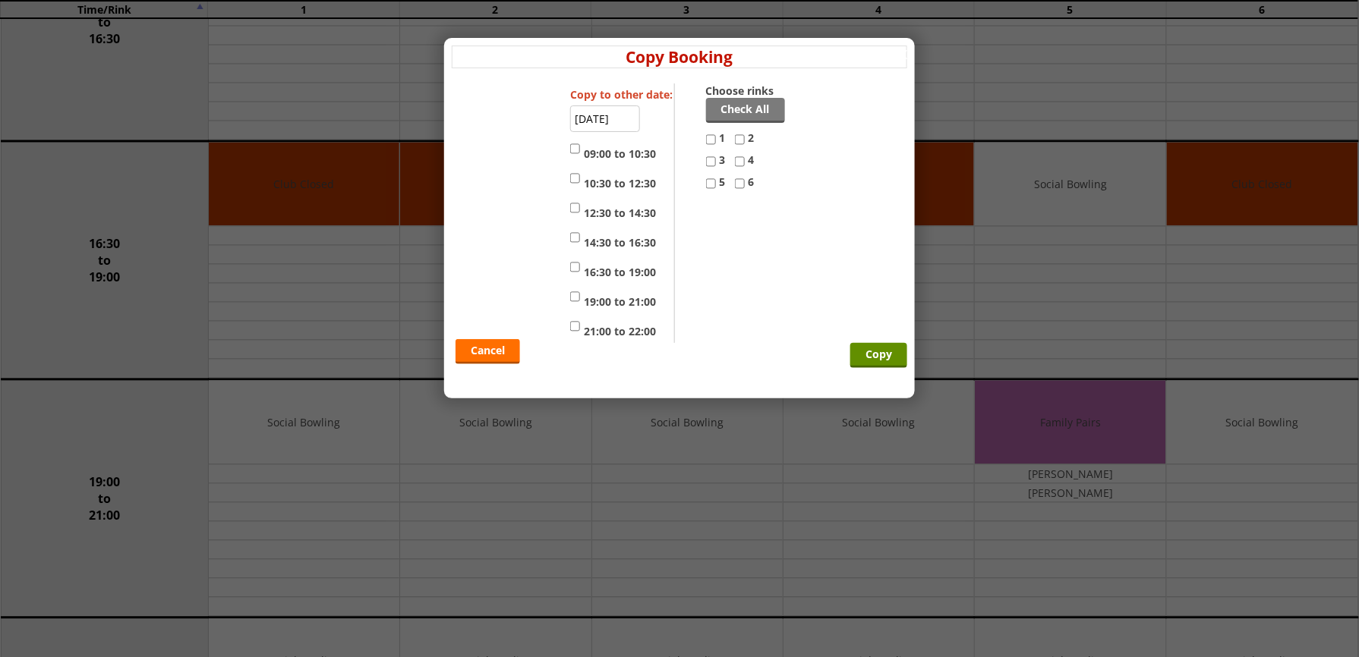
click at [711, 187] on input "5" at bounding box center [711, 184] width 10 height 18
checkbox input "true"
click at [610, 274] on label "16:30 to 19:00" at bounding box center [613, 269] width 86 height 22
click at [580, 274] on input "16:30 to 19:00" at bounding box center [575, 267] width 10 height 18
checkbox input "true"
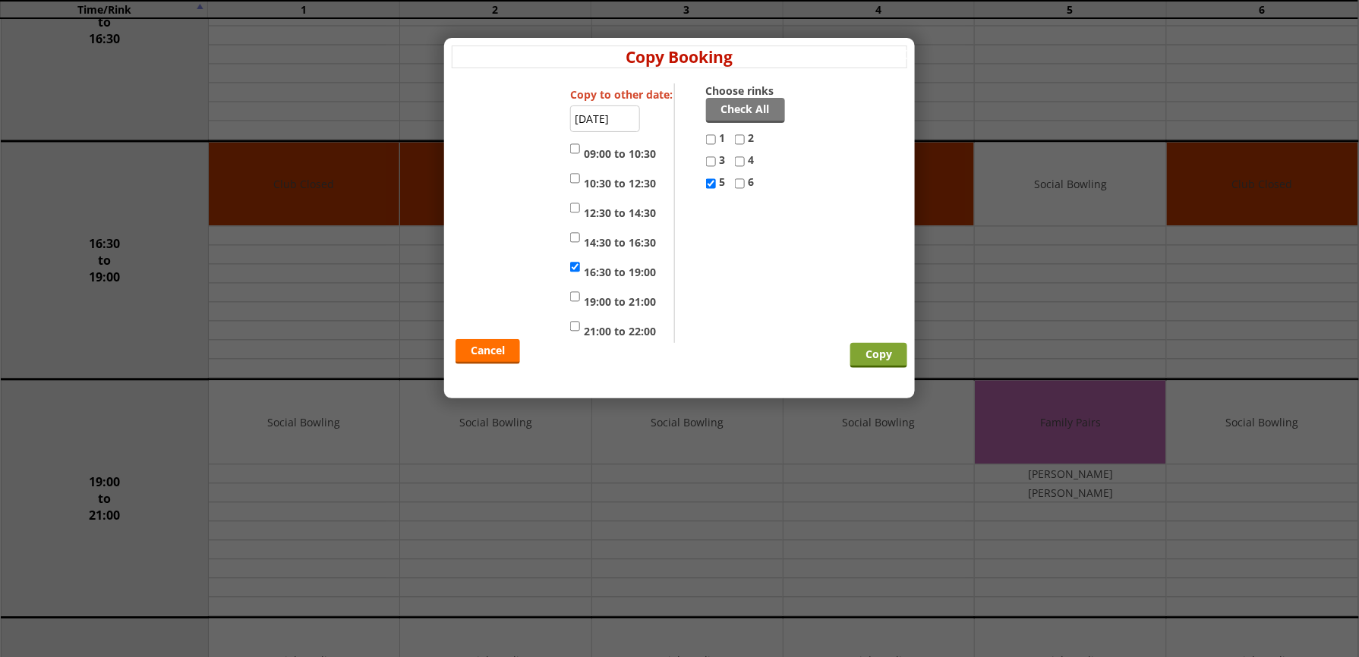
click at [878, 361] on input "Copy" at bounding box center [878, 355] width 57 height 25
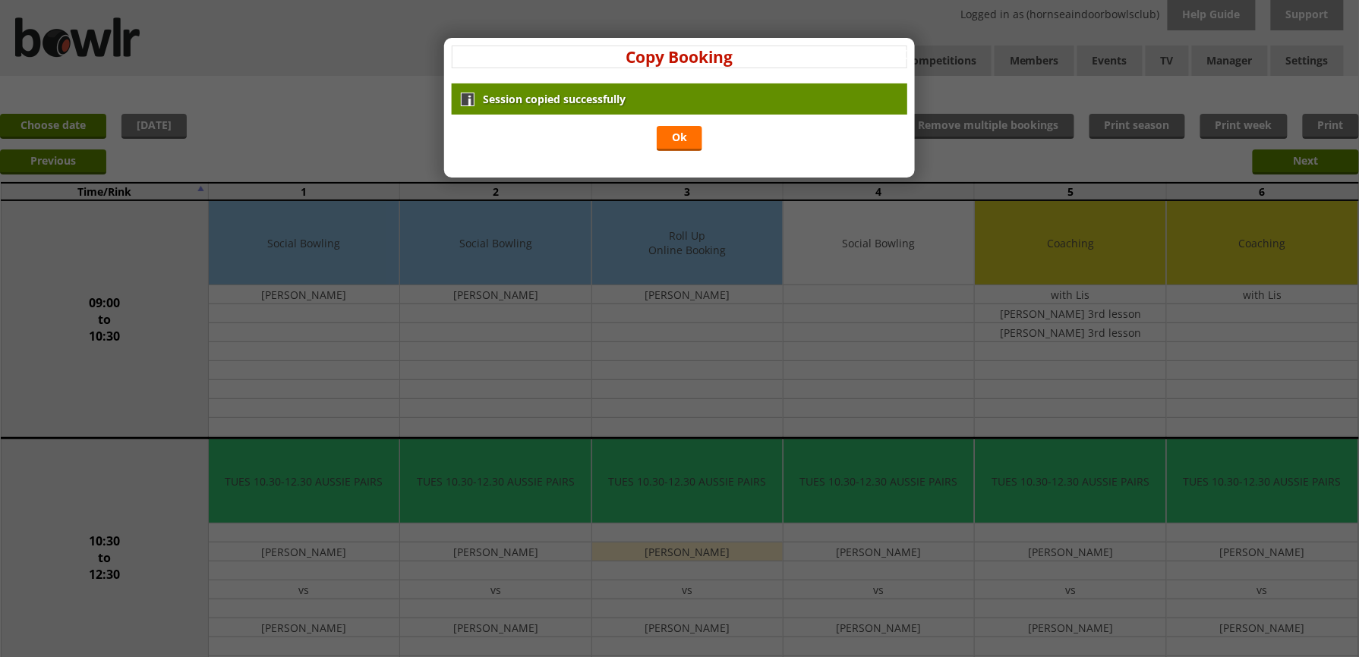
click at [682, 156] on div "x Copy Booking Session copied successfully Ok Copy to other date: [DATE] 09:00 …" at bounding box center [679, 108] width 471 height 140
click at [683, 150] on link "Ok" at bounding box center [680, 138] width 46 height 25
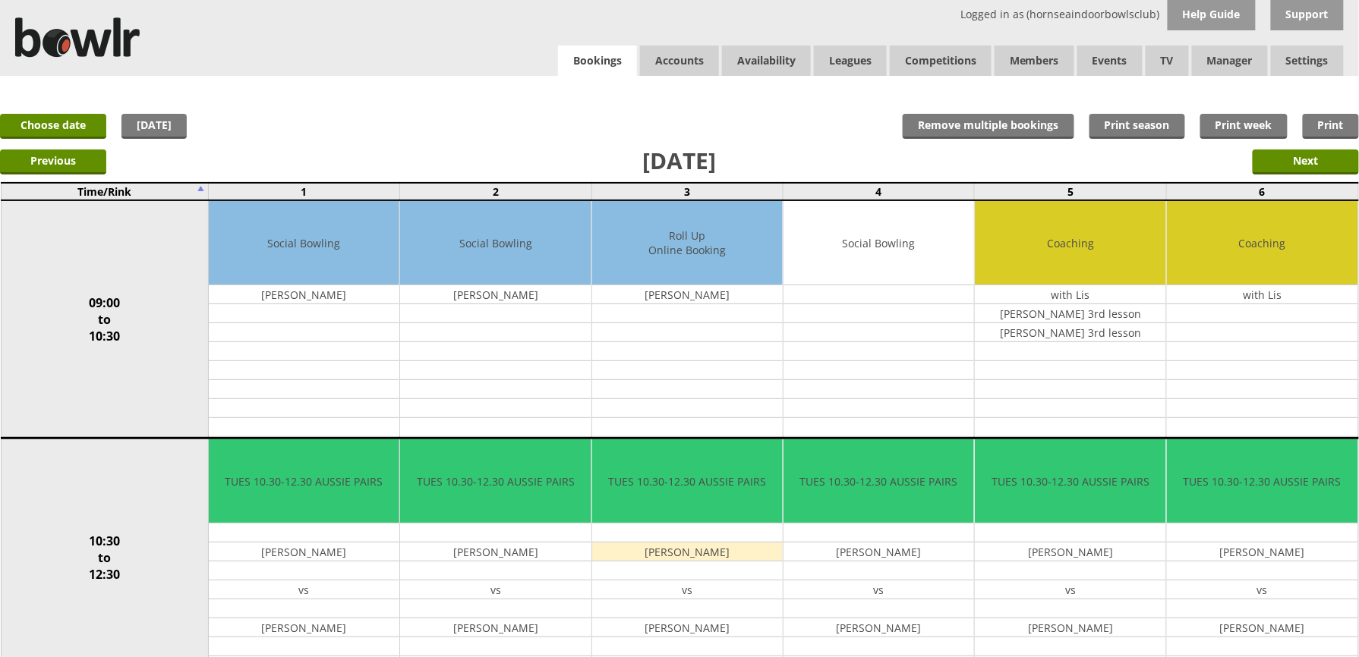
click at [618, 56] on link "Bookings" at bounding box center [597, 61] width 79 height 31
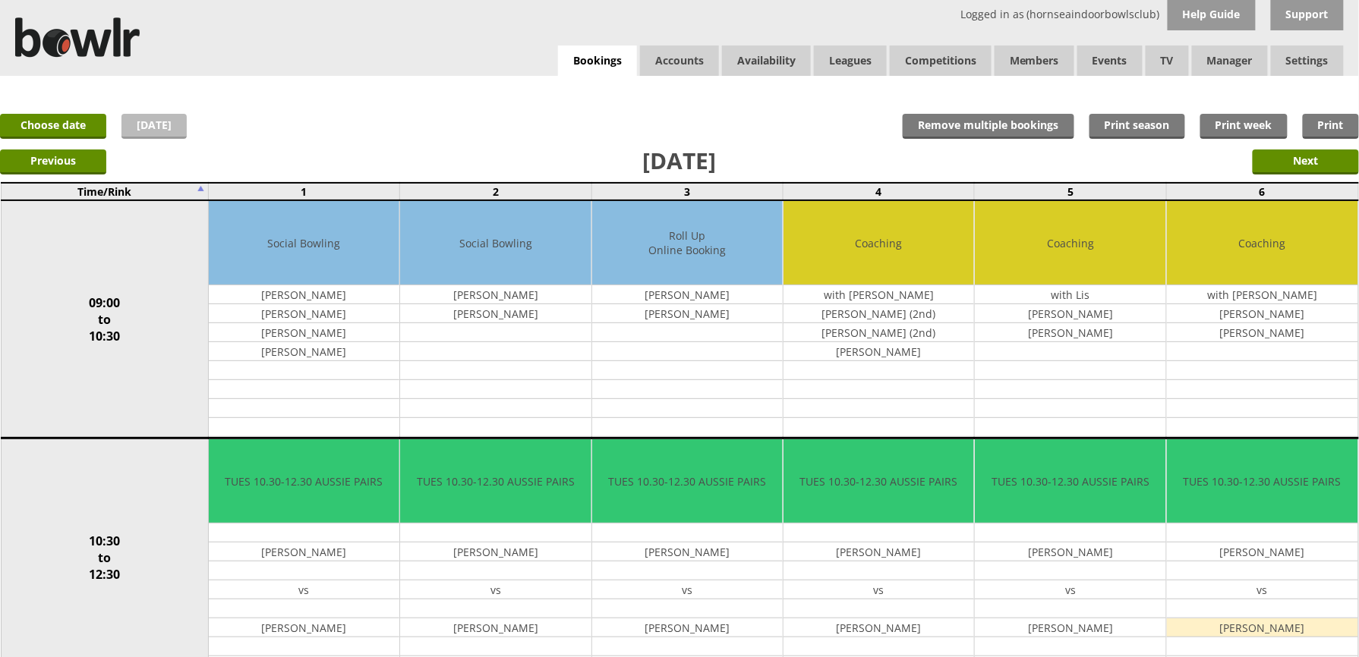
click at [122, 129] on link "[DATE]" at bounding box center [153, 126] width 65 height 25
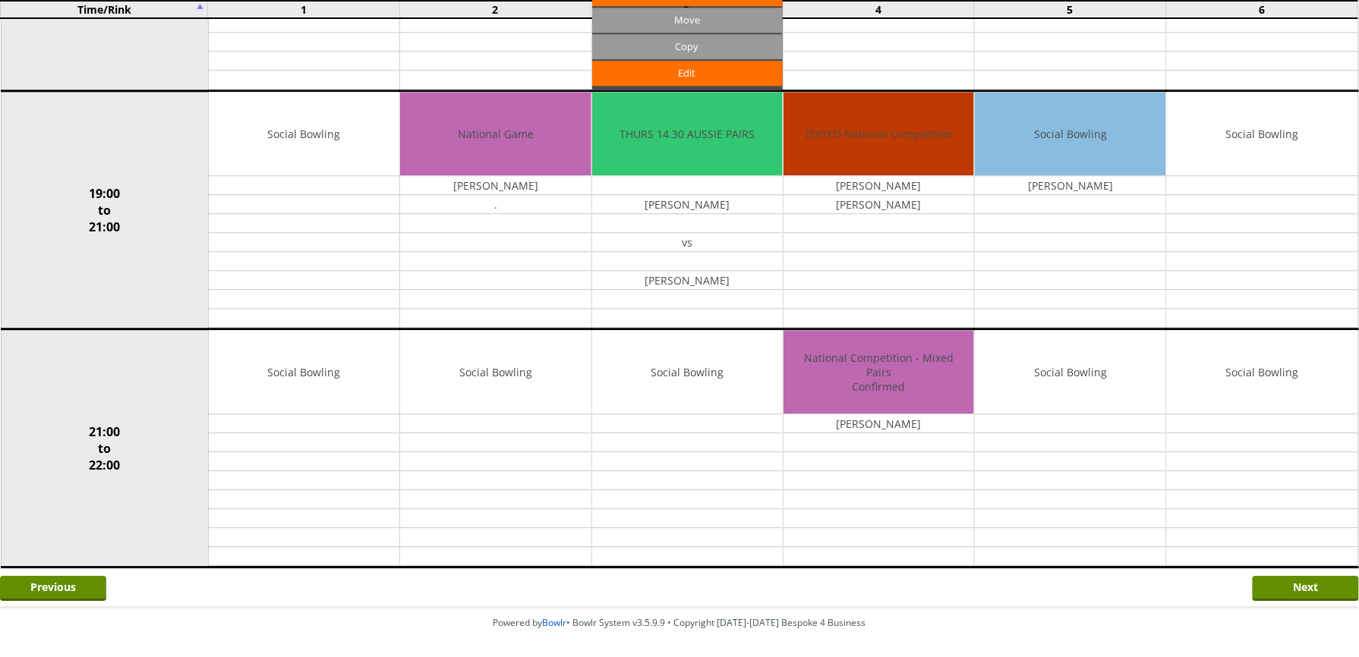
scroll to position [1316, 0]
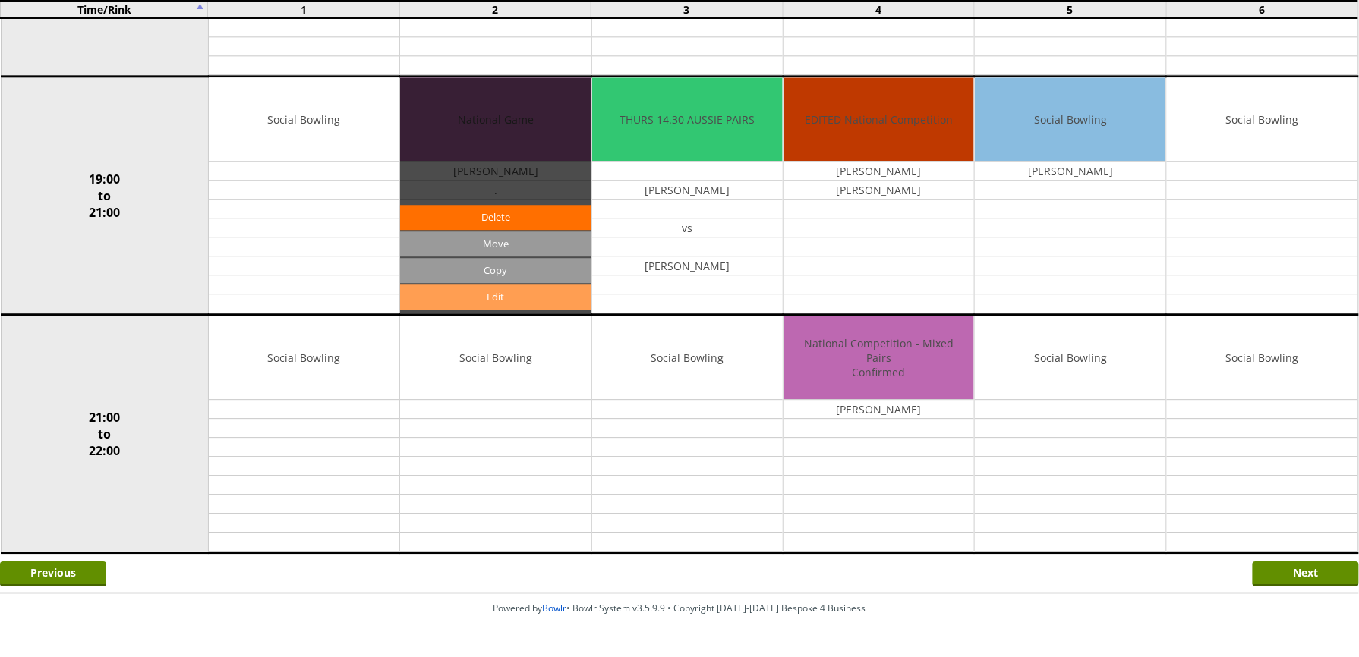
click at [525, 304] on link "Edit" at bounding box center [495, 297] width 191 height 25
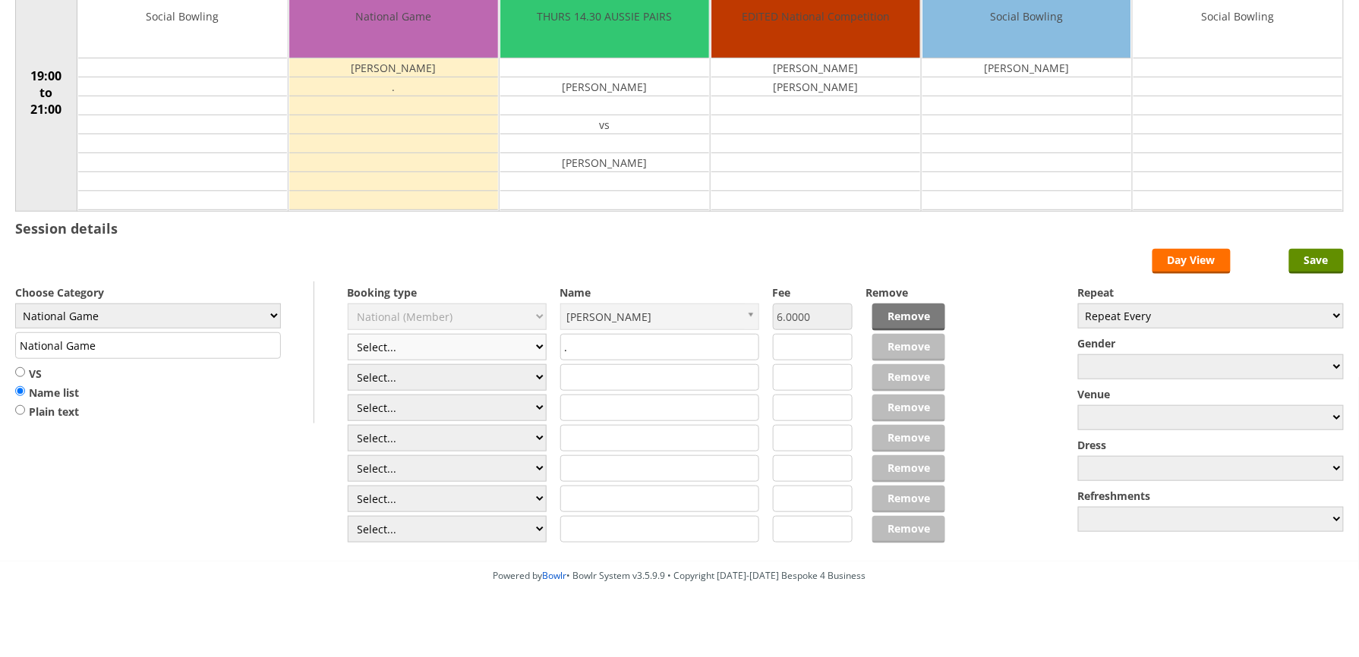
scroll to position [202, 0]
click at [493, 348] on select "Select... Club Competition (Member) Club Competition (Visitor) National (Member…" at bounding box center [448, 347] width 200 height 27
select select "1_46"
click at [348, 337] on select "Select... Club Competition (Member) Club Competition (Visitor) National (Member…" at bounding box center [448, 347] width 200 height 27
type input "6.0000"
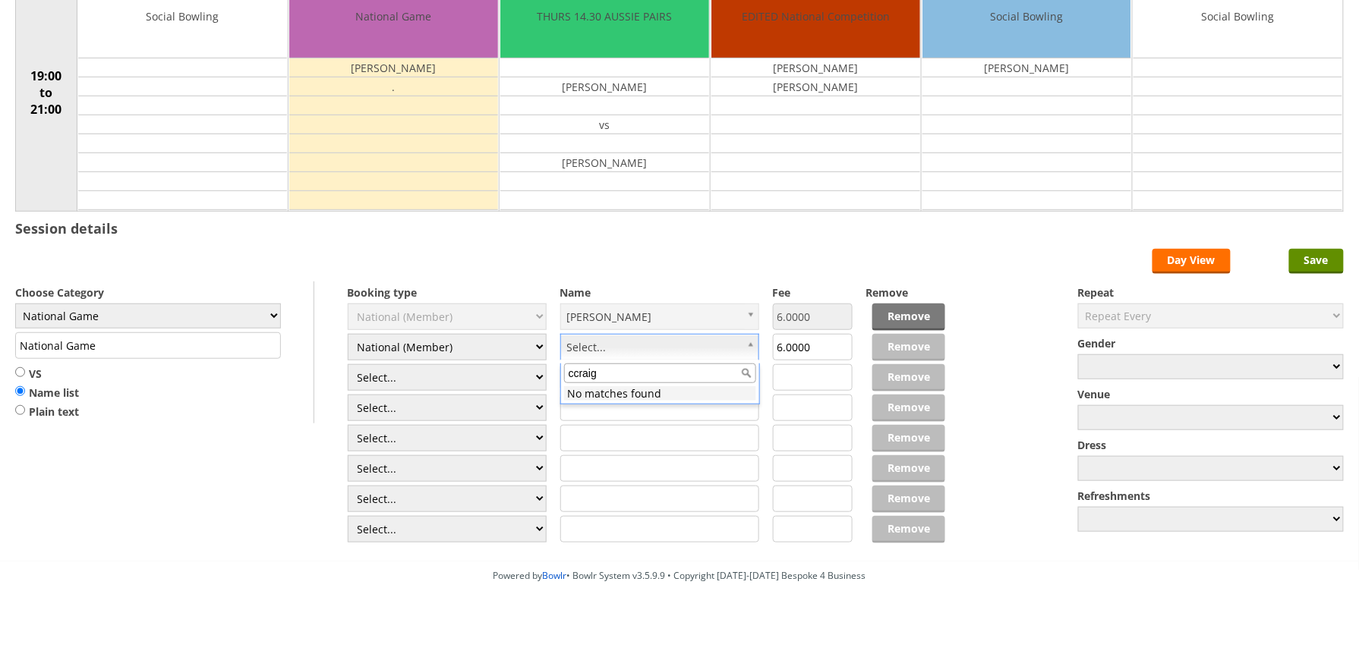
click at [572, 377] on input "ccraig" at bounding box center [660, 374] width 192 height 20
type input "craig"
click at [228, 353] on input "National Game" at bounding box center [148, 345] width 266 height 27
type input "National Game - Mens Pairs"
click at [1328, 260] on input "Save" at bounding box center [1316, 261] width 55 height 25
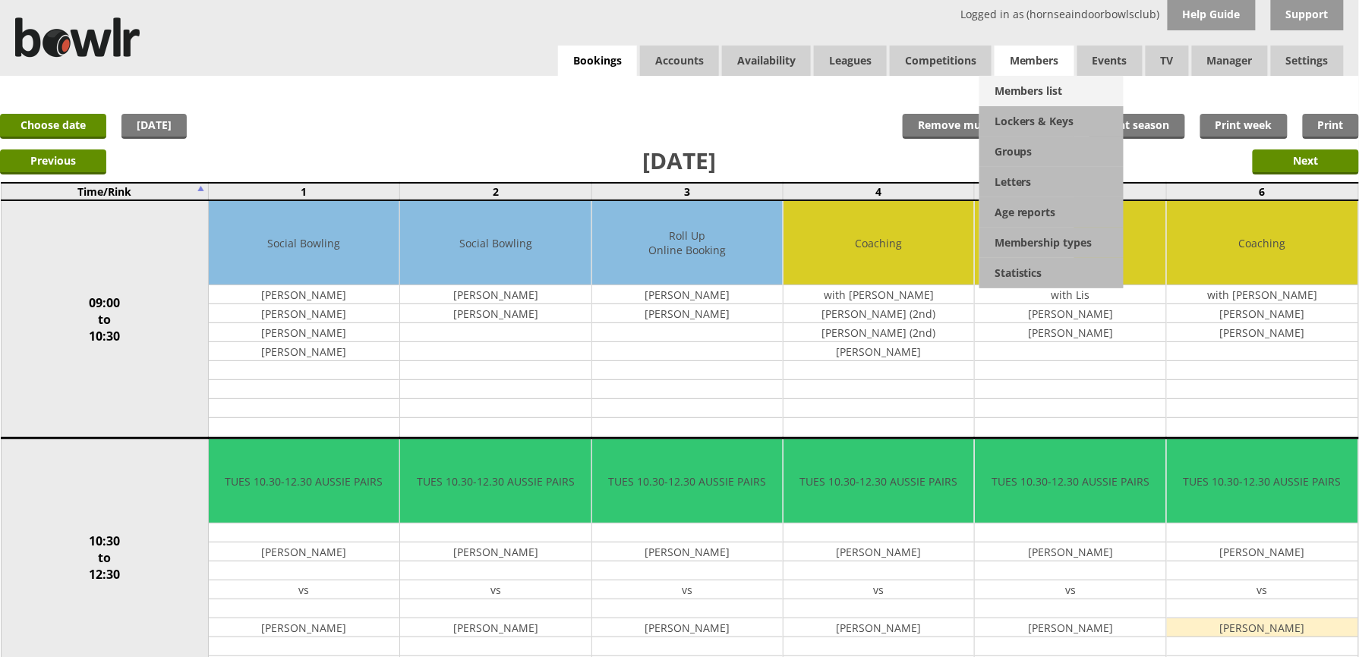
click at [1036, 93] on link "Members list" at bounding box center [1051, 91] width 144 height 30
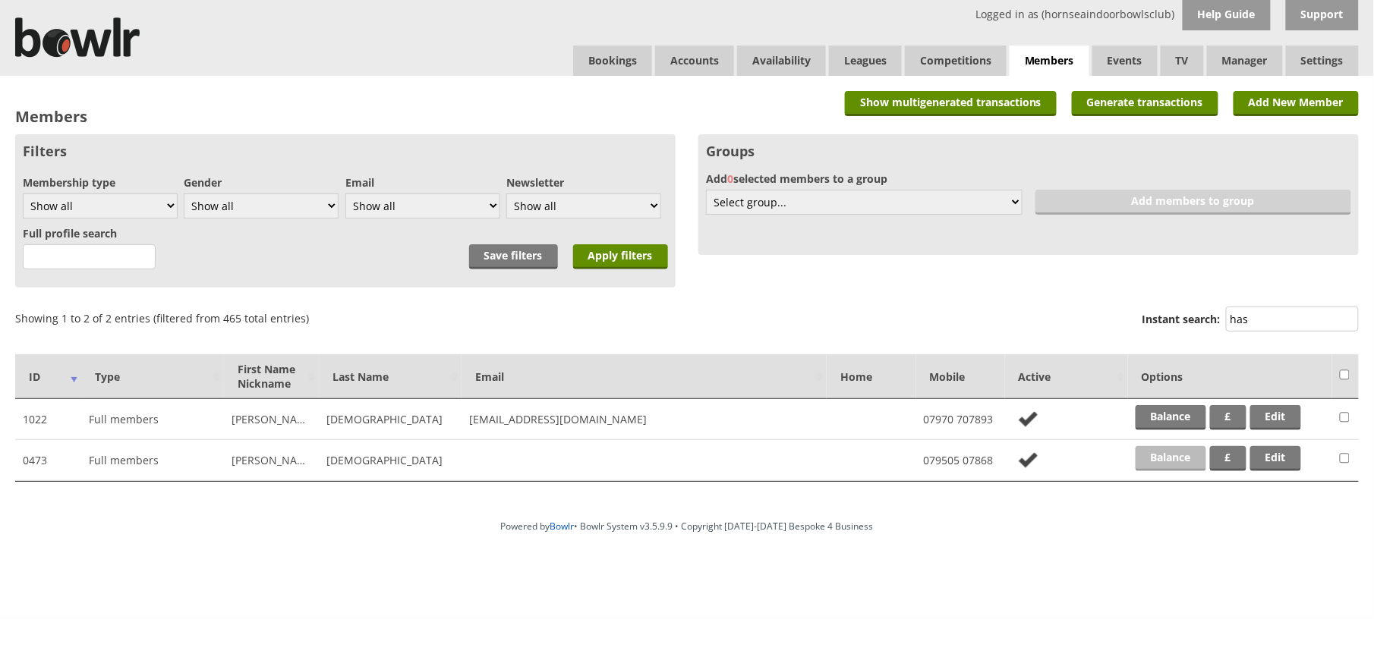
type input "has"
click at [1175, 449] on link "Balance" at bounding box center [1171, 458] width 71 height 25
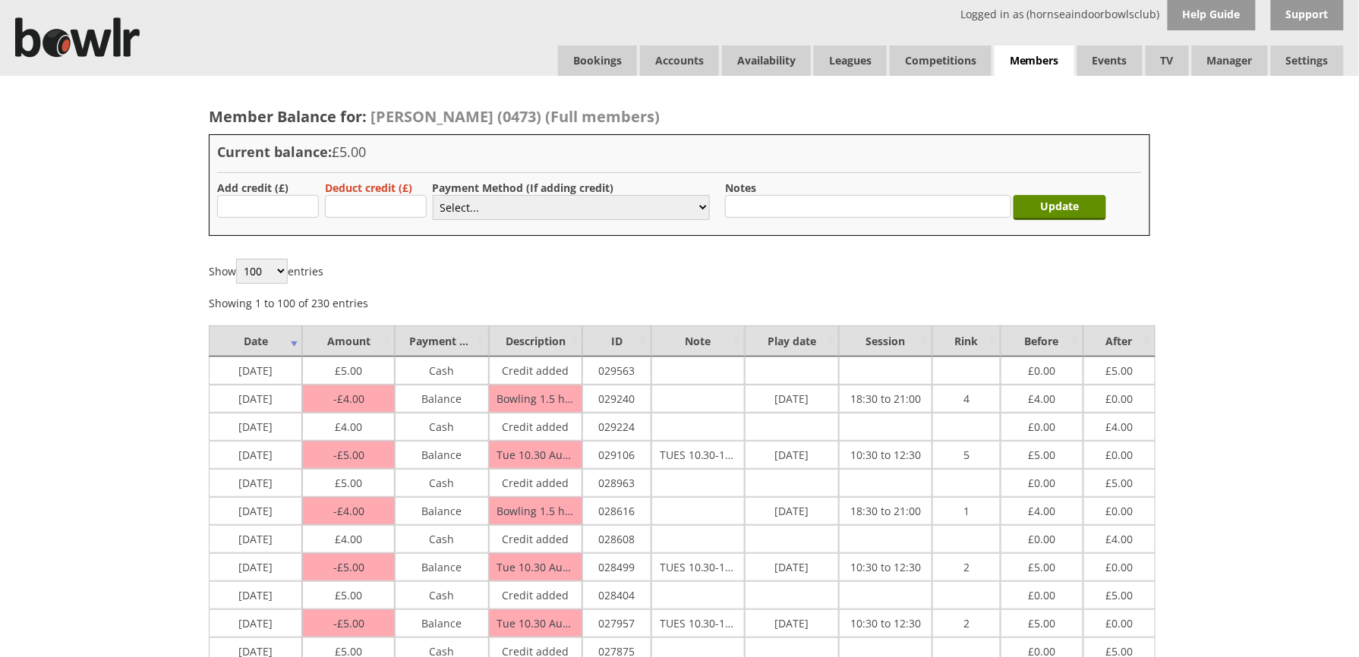
type input "5.00"
click at [462, 213] on select "Select... Cash Card Cheque Bank Transfer Other Member Card Gift Voucher Balance" at bounding box center [571, 207] width 277 height 25
select select "1"
click at [433, 195] on select "Select... Cash Card Cheque Bank Transfer Other Member Card Gift Voucher Balance" at bounding box center [571, 207] width 277 height 25
click at [1048, 200] on input "Update" at bounding box center [1059, 207] width 93 height 25
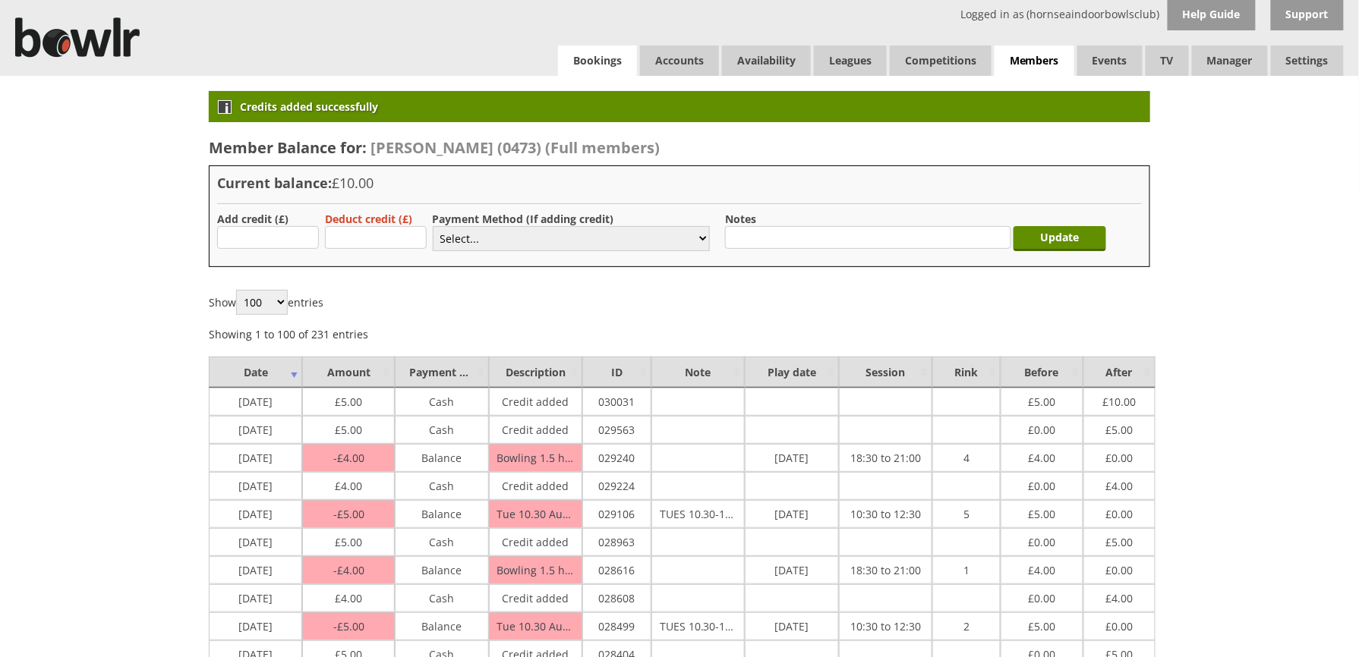
click at [587, 56] on link "Bookings" at bounding box center [597, 61] width 79 height 30
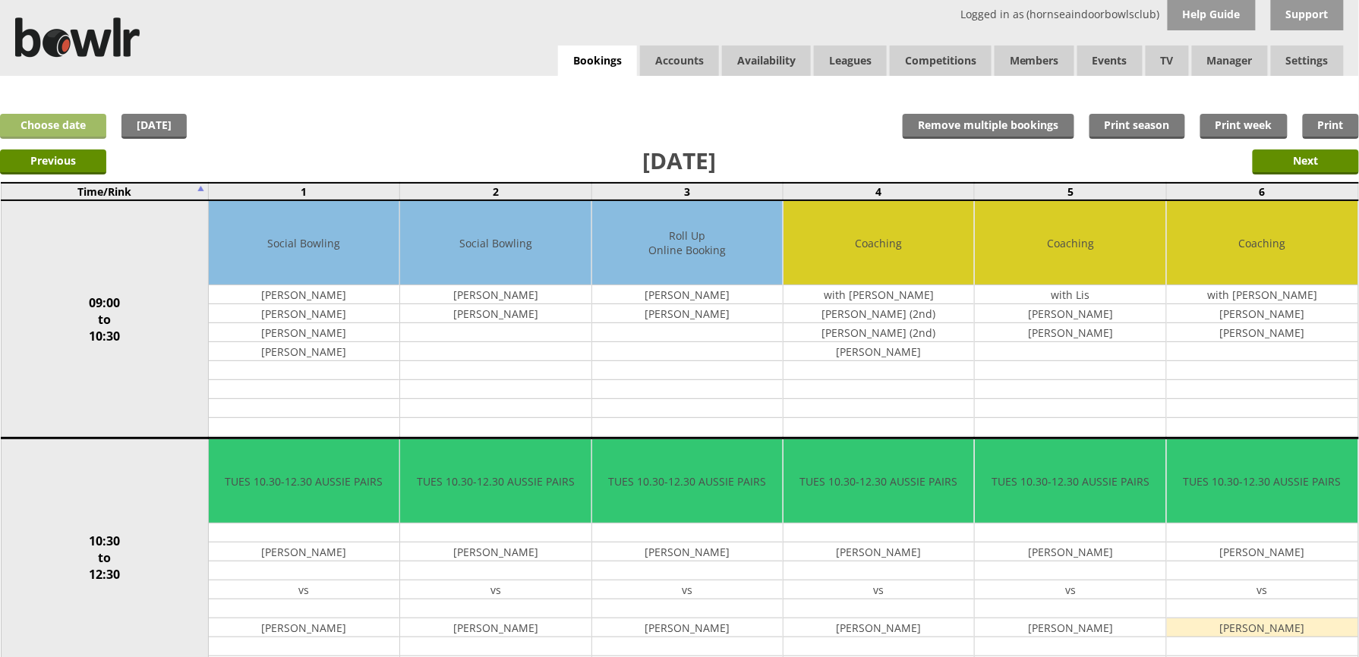
click at [91, 124] on link "Choose date" at bounding box center [53, 126] width 106 height 25
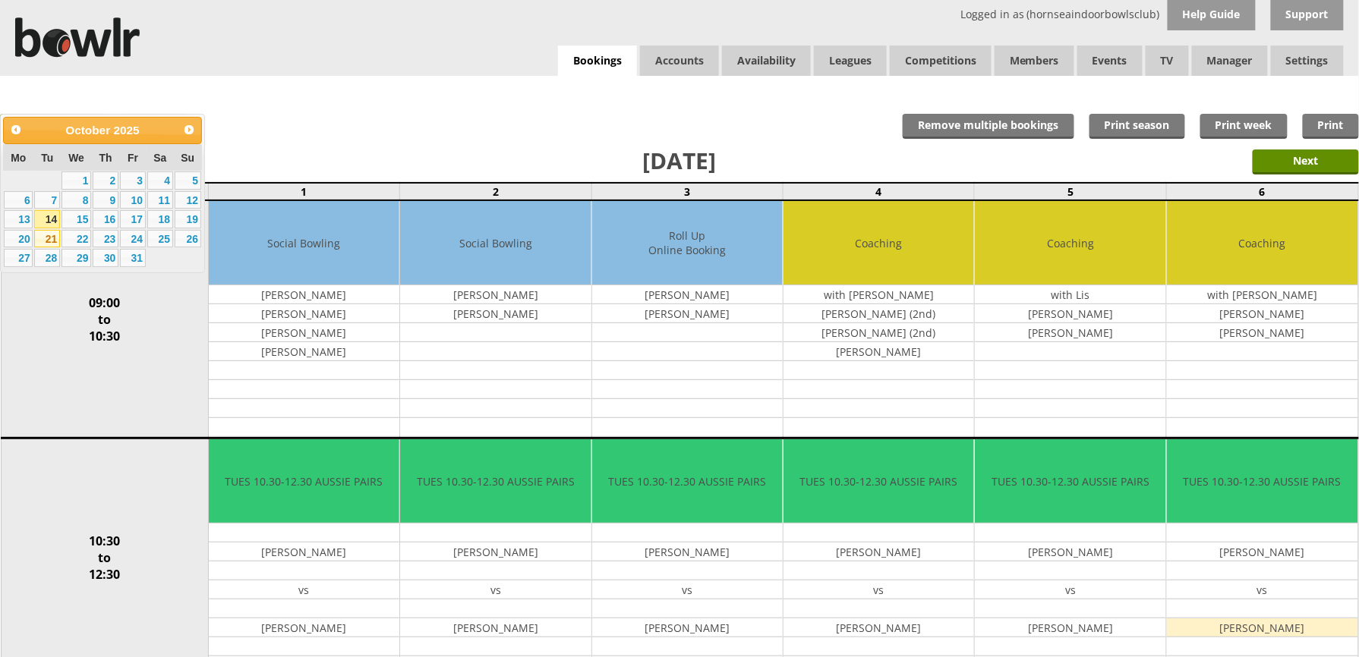
click at [52, 232] on link "21" at bounding box center [47, 239] width 26 height 18
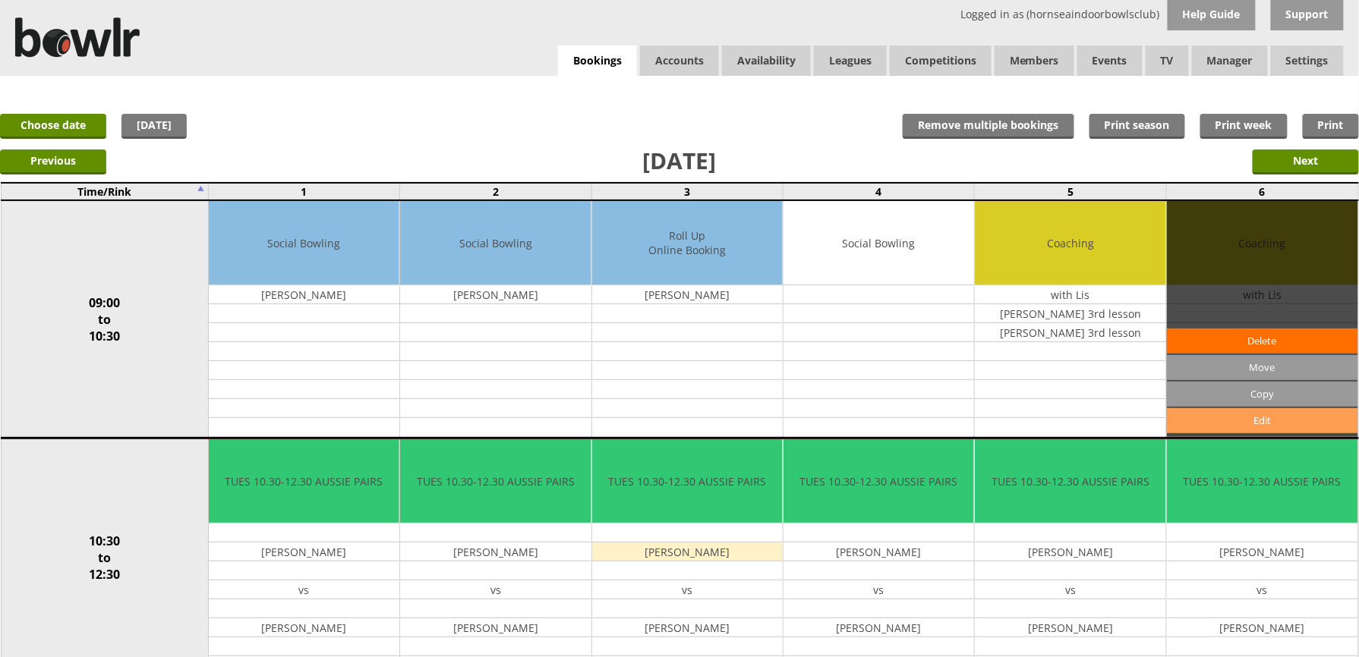
click at [1198, 414] on link "Edit" at bounding box center [1262, 420] width 191 height 25
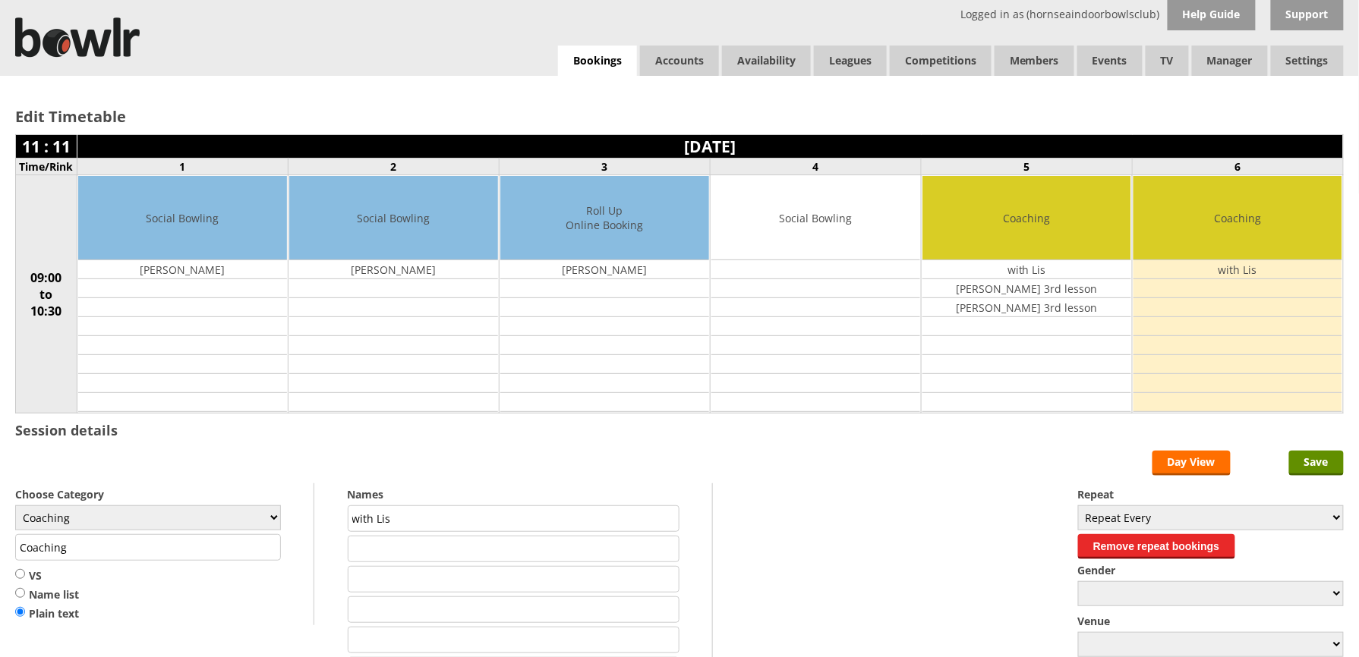
click at [369, 551] on input "text" at bounding box center [514, 549] width 332 height 27
type input "[PERSON_NAME]"
click at [1300, 463] on input "Save" at bounding box center [1316, 463] width 55 height 25
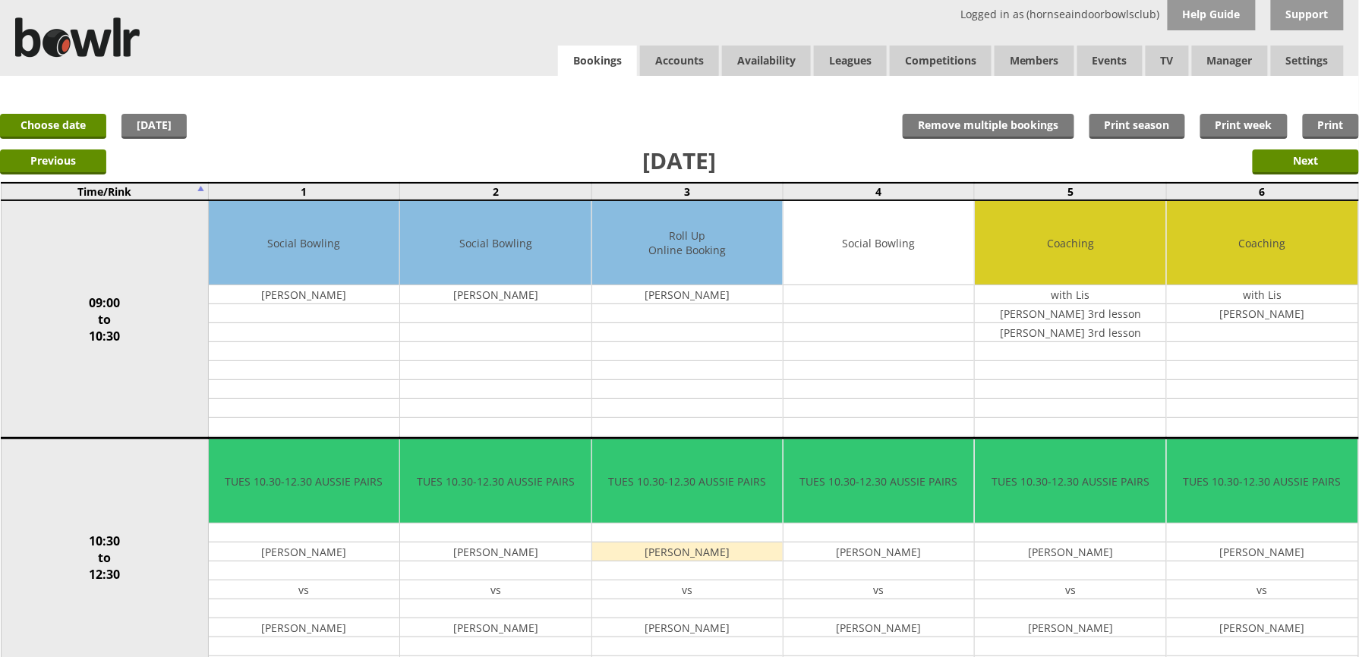
click at [575, 70] on link "Bookings" at bounding box center [597, 61] width 79 height 31
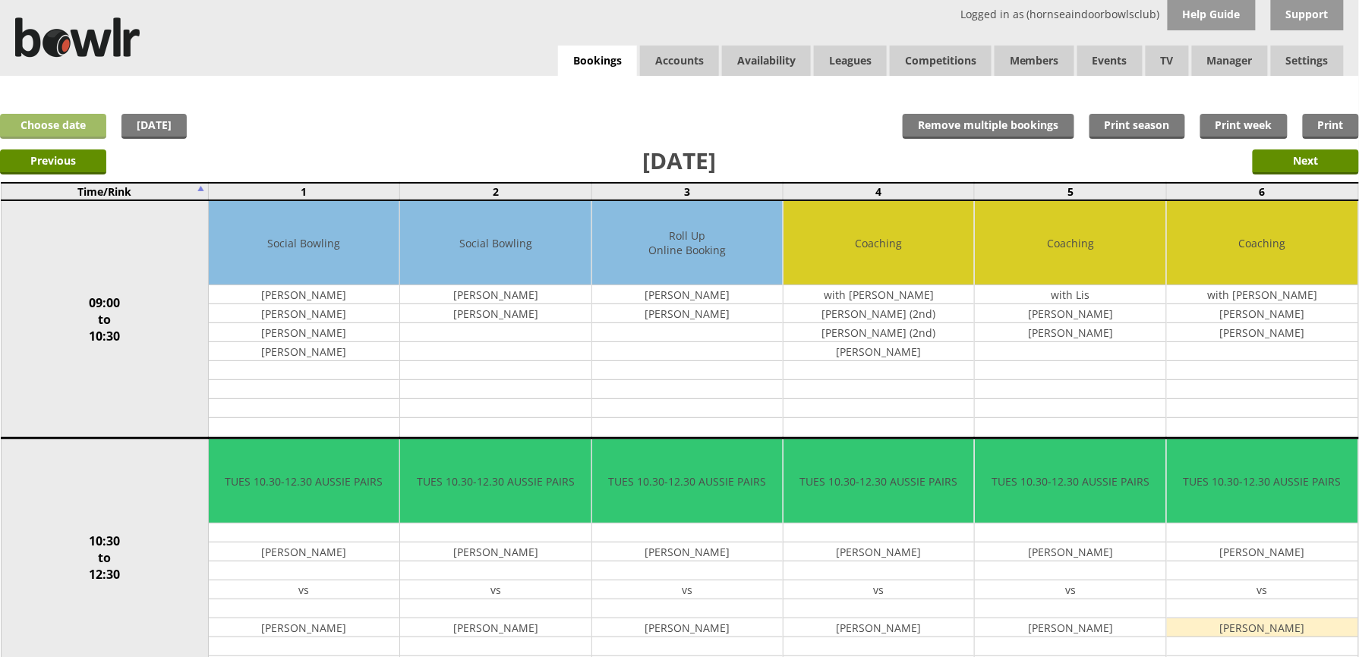
click at [68, 129] on link "Choose date" at bounding box center [53, 126] width 106 height 25
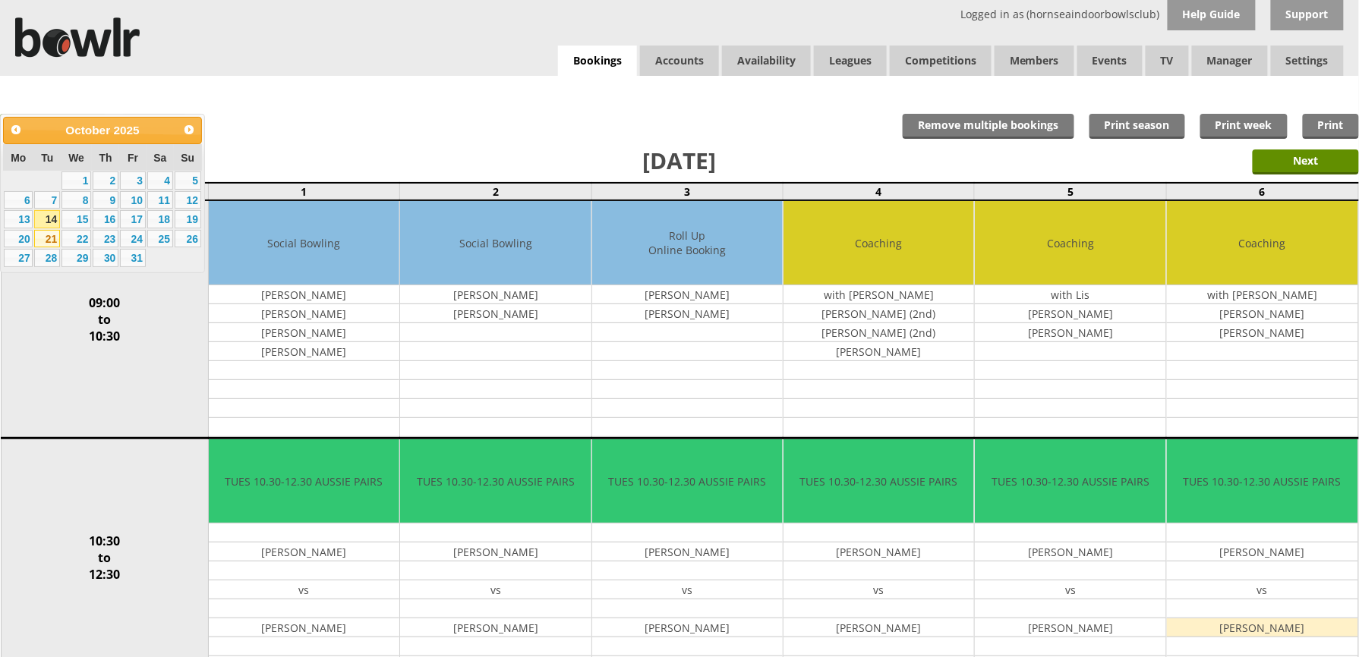
click at [52, 237] on link "21" at bounding box center [47, 239] width 26 height 18
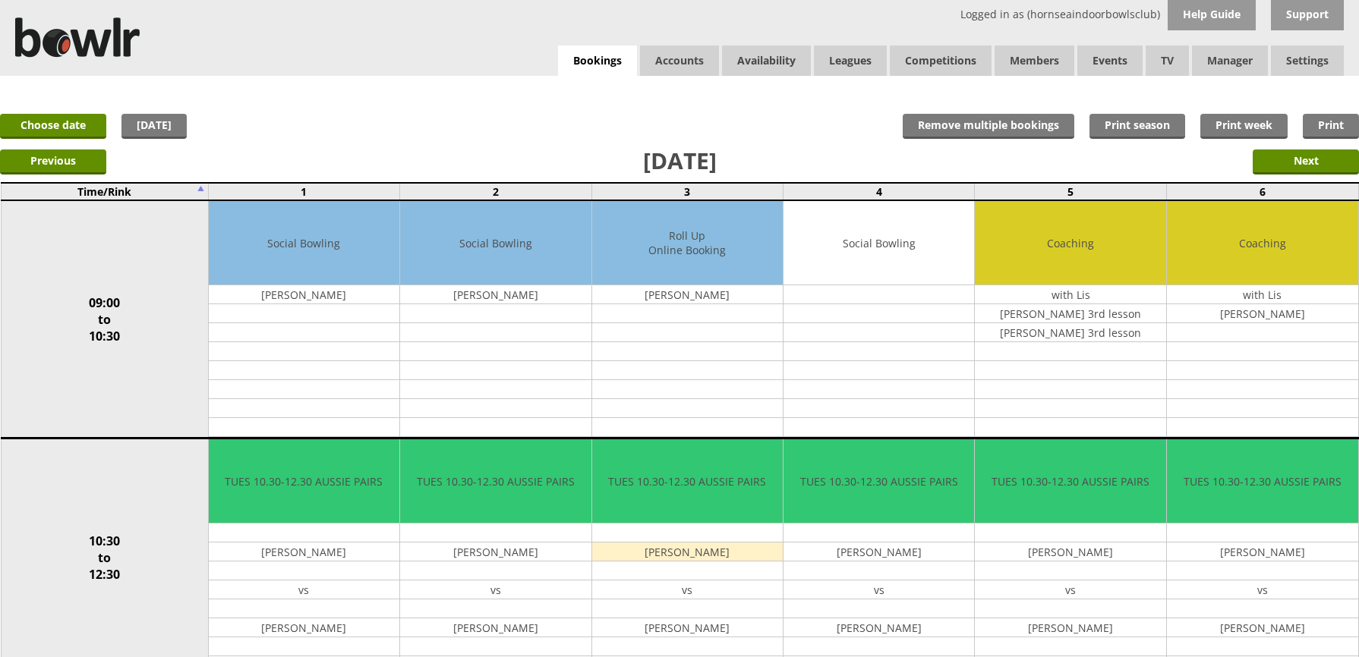
click at [0, 0] on link "Edit" at bounding box center [0, 0] width 0 height 0
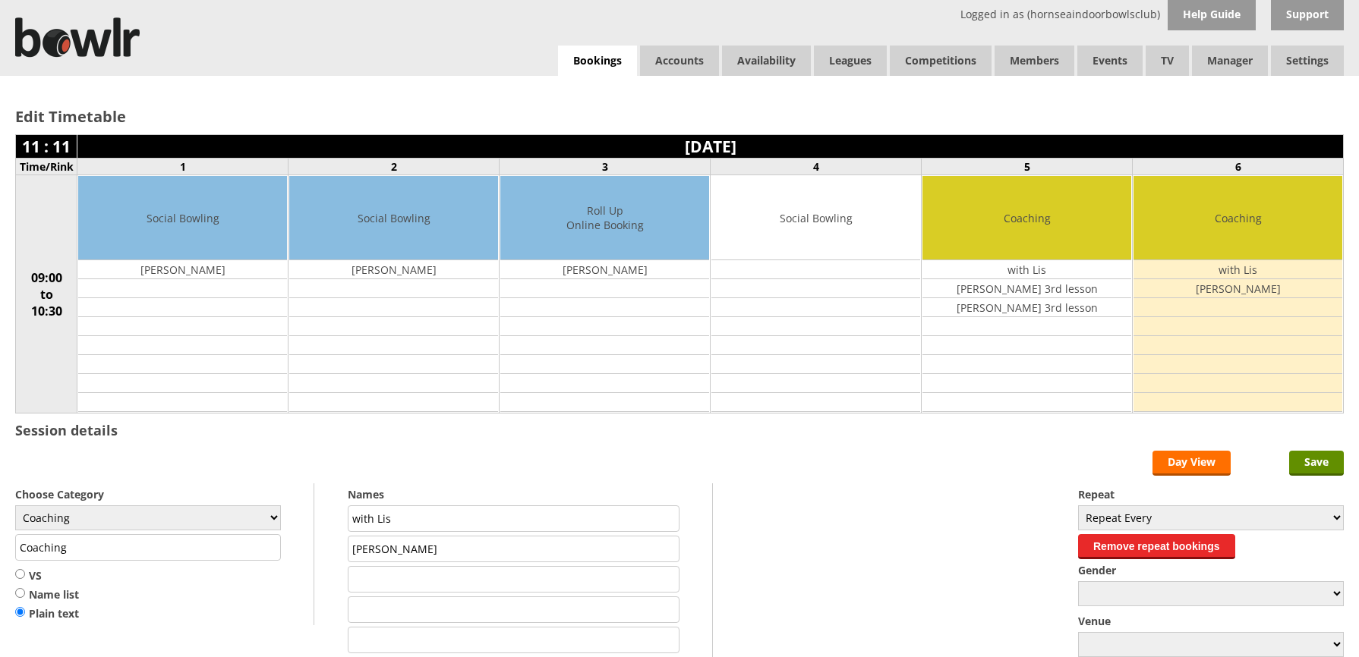
click at [471, 591] on input "text" at bounding box center [514, 579] width 332 height 27
type input "[PERSON_NAME]"
click at [1328, 471] on input "Save" at bounding box center [1316, 463] width 55 height 25
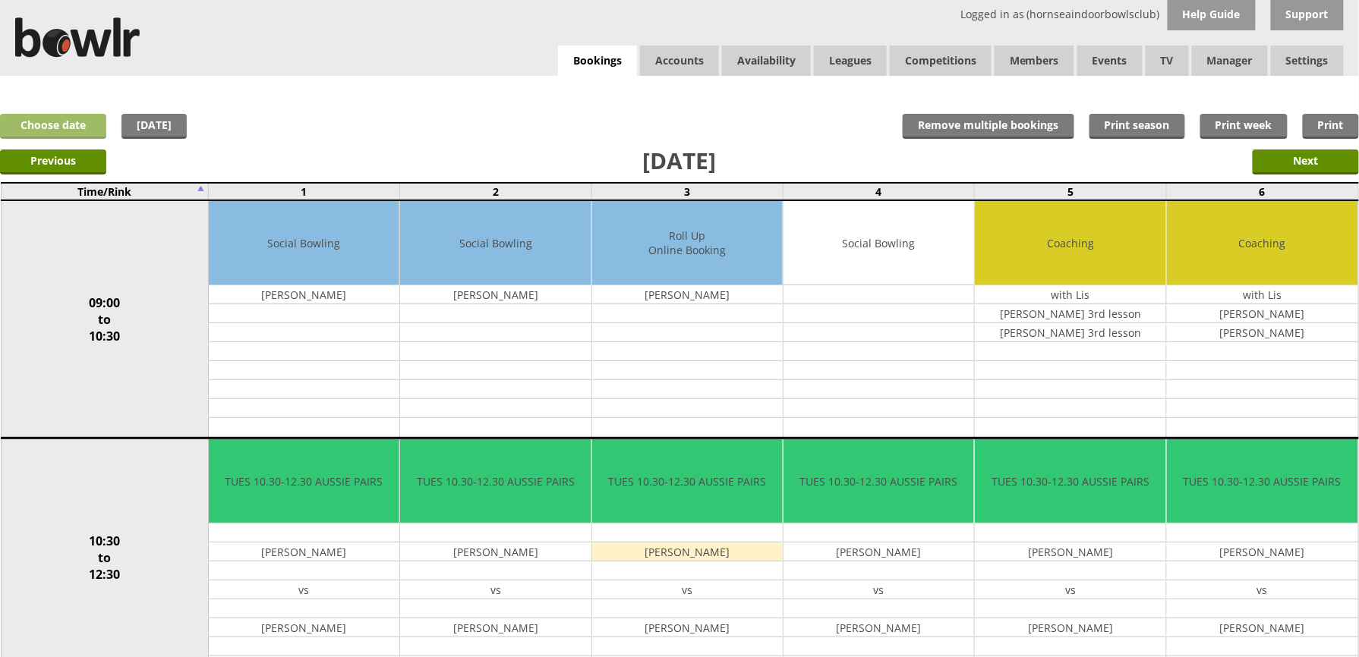
click at [93, 121] on link "Choose date" at bounding box center [53, 126] width 106 height 25
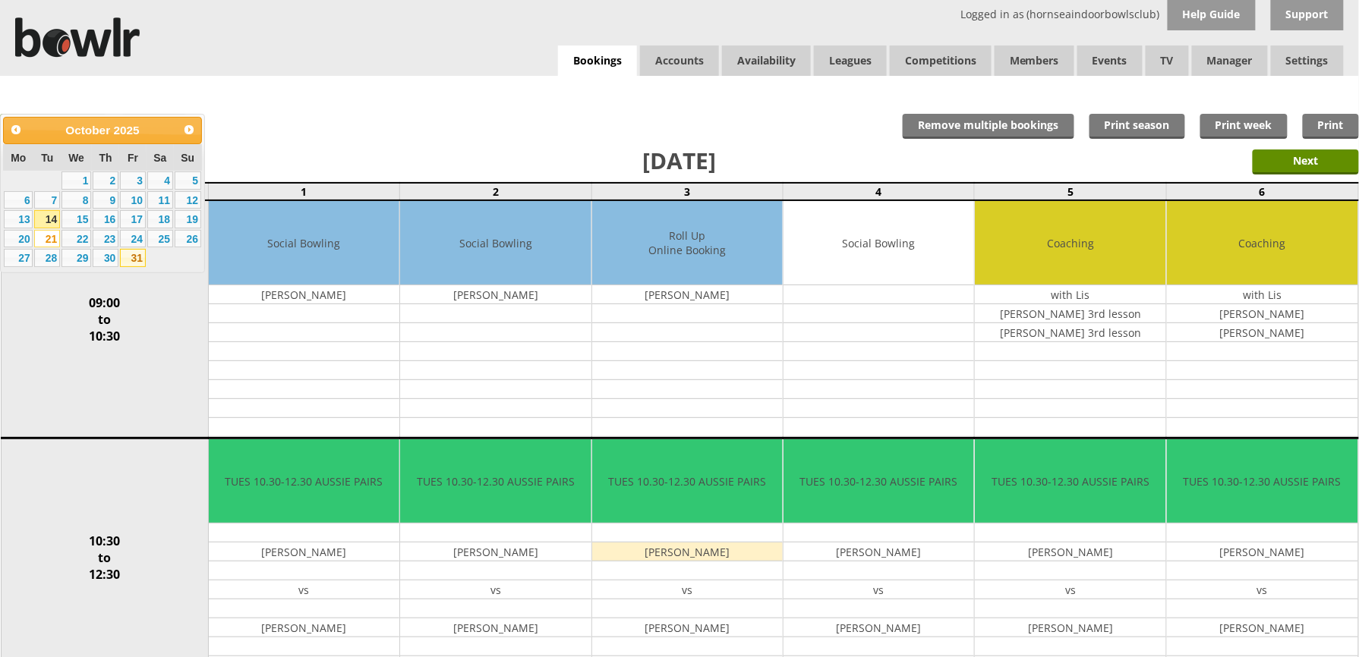
click at [138, 262] on link "31" at bounding box center [133, 258] width 26 height 18
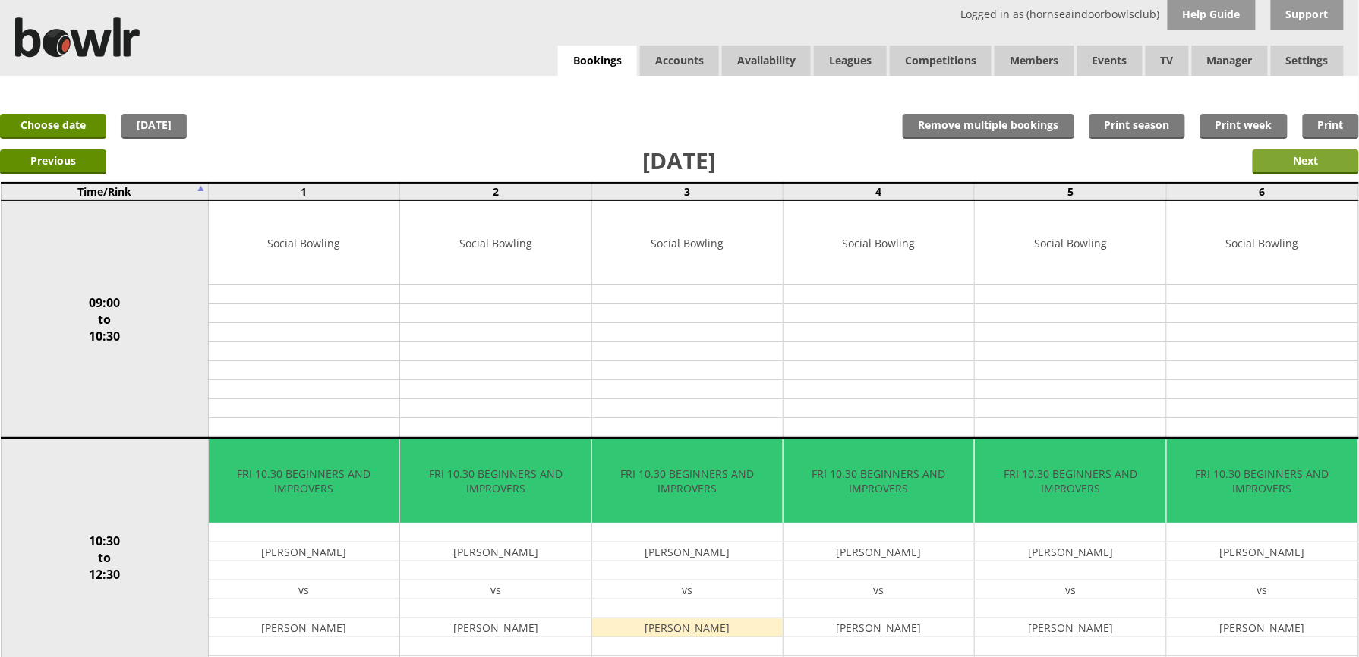
click at [1309, 171] on input "Next" at bounding box center [1306, 162] width 106 height 25
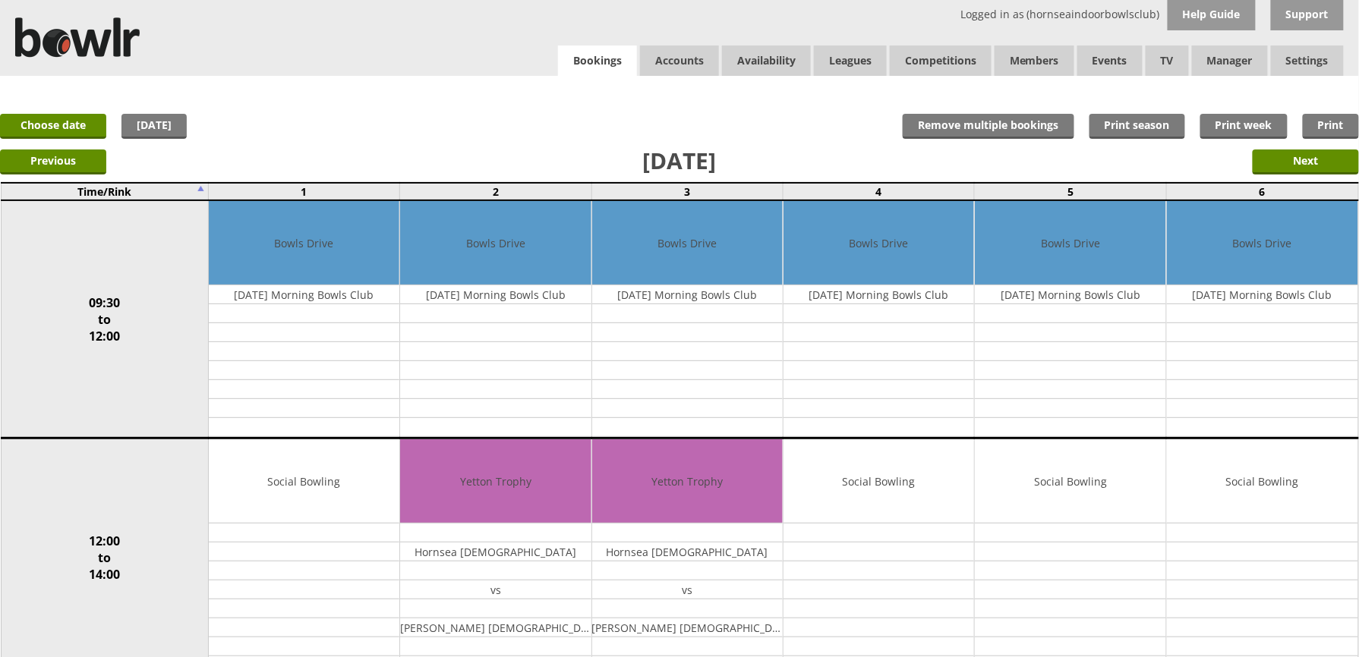
click at [572, 71] on link "Bookings" at bounding box center [597, 61] width 79 height 31
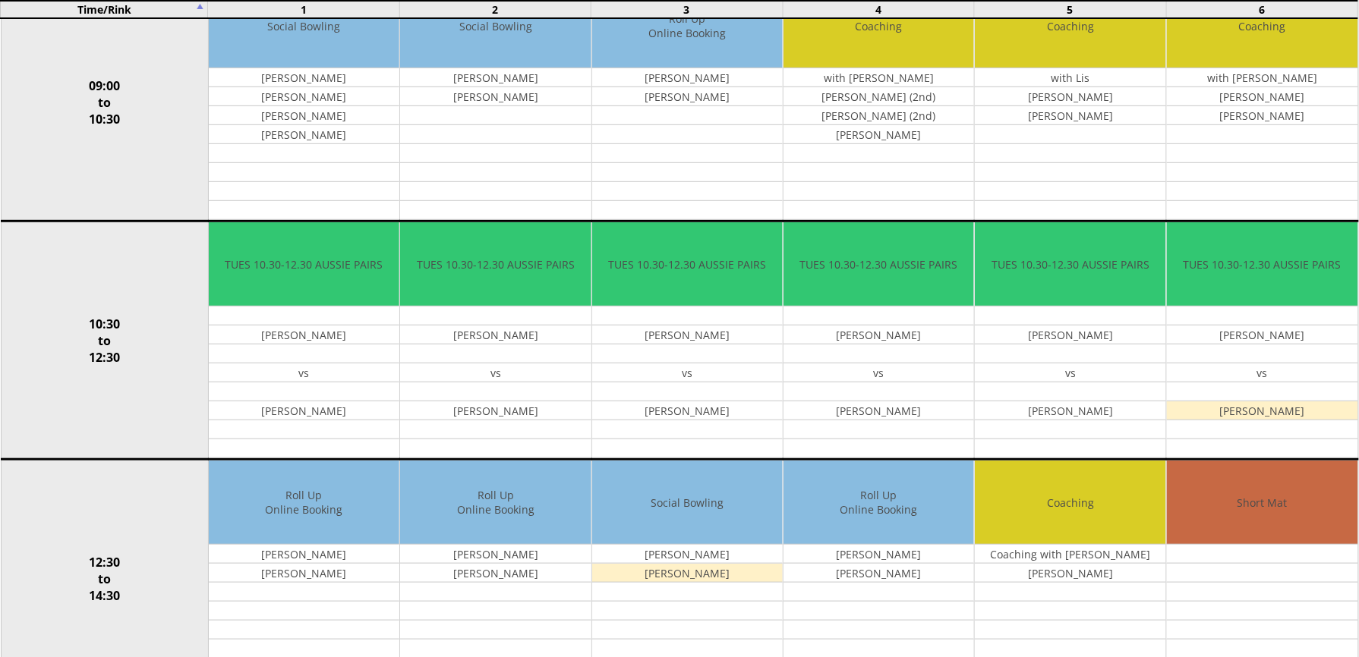
scroll to position [304, 0]
